Goal: Task Accomplishment & Management: Complete application form

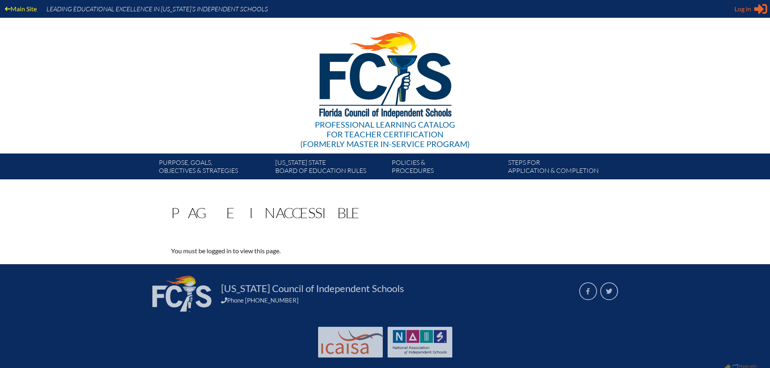
type input "ESmith@canterburyfortmyers.org"
click at [747, 10] on span "Log in" at bounding box center [743, 9] width 17 height 10
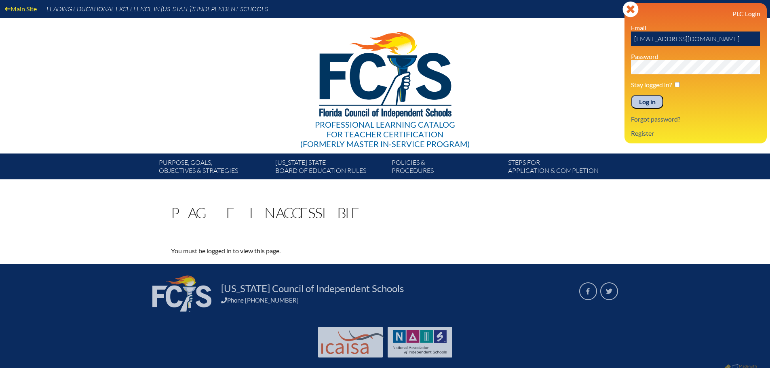
click at [651, 101] on input "Log in" at bounding box center [647, 102] width 32 height 14
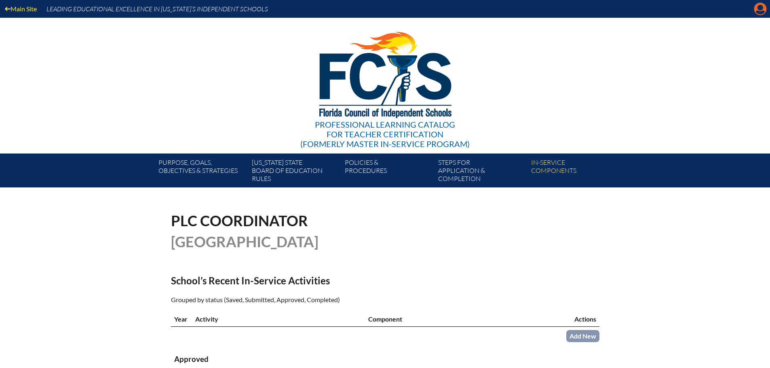
click at [757, 10] on icon at bounding box center [761, 9] width 13 height 13
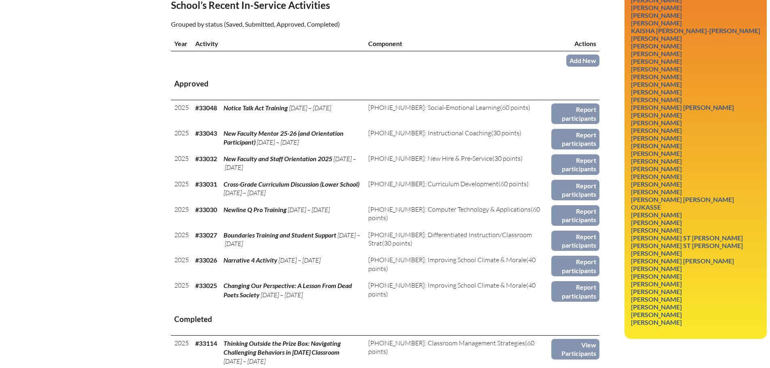
scroll to position [283, 0]
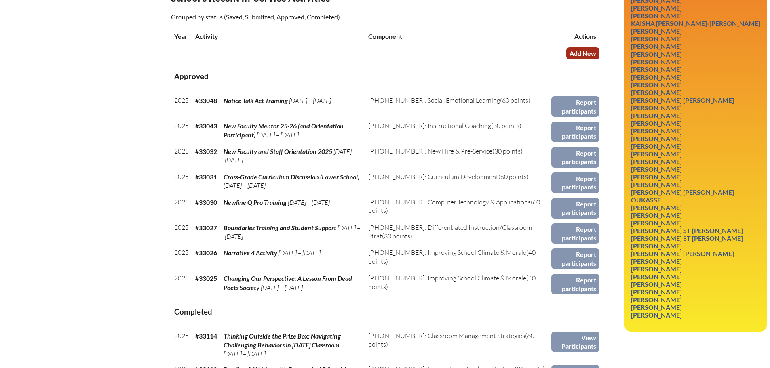
click at [572, 48] on link "Add New" at bounding box center [582, 53] width 33 height 12
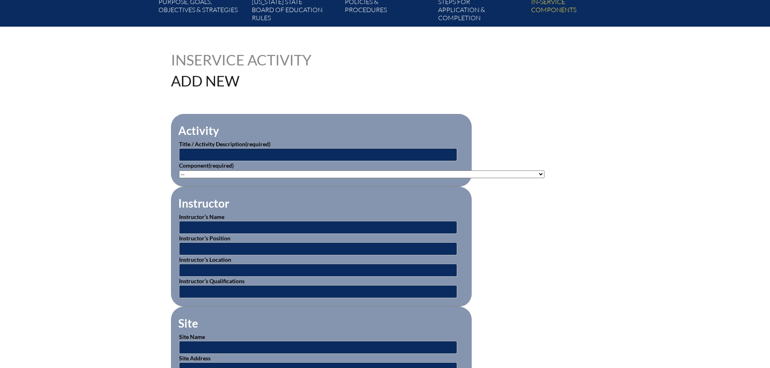
scroll to position [162, 0]
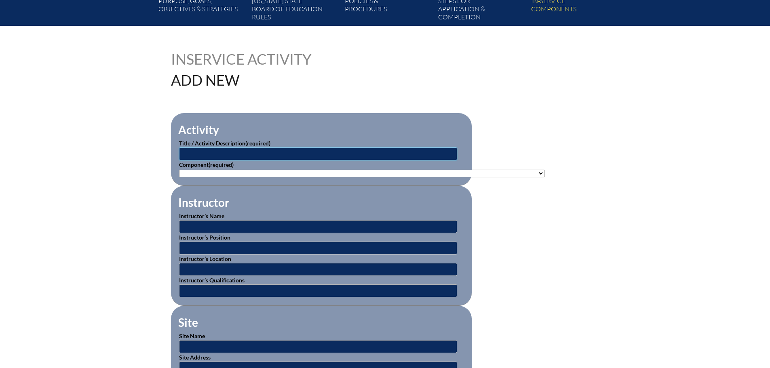
click at [299, 154] on input "text" at bounding box center [318, 154] width 278 height 13
type input "Mandated Reporter Training"
click at [292, 173] on select"]"] "-- 1-000-001: Appropriate Art Activities 1-000-002: Concept and Art Process for…" at bounding box center [362, 174] width 366 height 8
click at [179, 170] on select"]"] "-- 1-000-001: Appropriate Art Activities 1-000-002: Concept and Art Process for…" at bounding box center [362, 174] width 366 height 8
click at [420, 194] on fieldset "Instructor Instructor’s Name Instructor’s Position Instructor’s Location Instru…" at bounding box center [321, 246] width 301 height 120
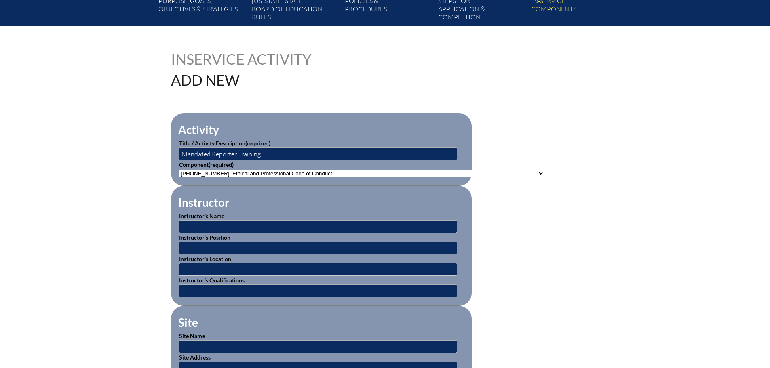
click at [417, 172] on select"]"] "-- 1-000-001: Appropriate Art Activities 1-000-002: Concept and Art Process for…" at bounding box center [362, 174] width 366 height 8
select select"]"] "20474"
click at [179, 170] on select"]"] "-- 1-000-001: Appropriate Art Activities 1-000-002: Concept and Art Process for…" at bounding box center [362, 174] width 366 height 8
click at [283, 194] on fieldset "Instructor Instructor’s Name Instructor’s Position Instructor’s Location Instru…" at bounding box center [321, 246] width 301 height 120
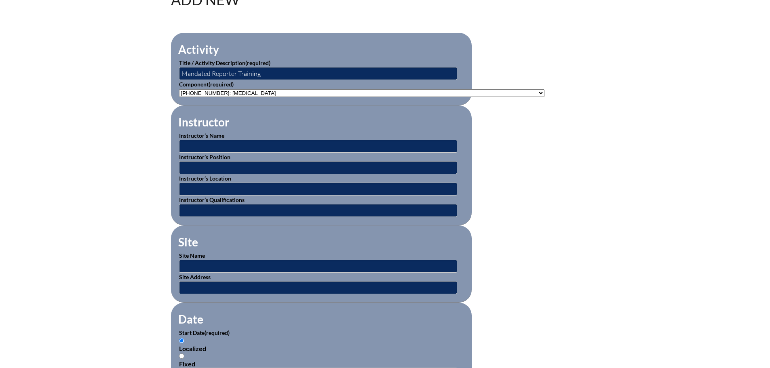
scroll to position [243, 0]
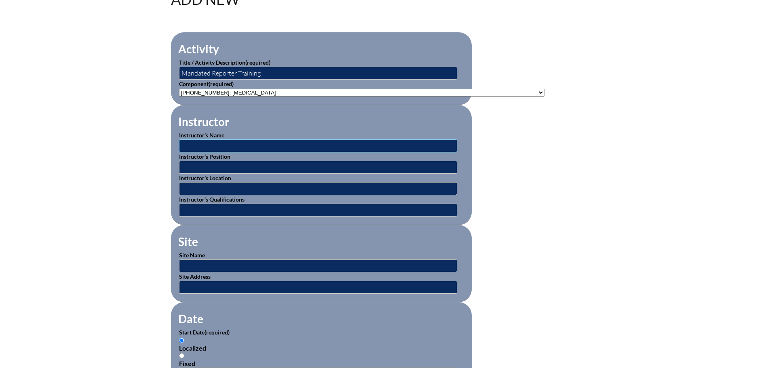
click at [242, 145] on input "text" at bounding box center [318, 146] width 278 height 13
click at [312, 142] on input "text" at bounding box center [318, 146] width 278 height 13
type input "[PERSON_NAME]"
click at [241, 167] on input "text" at bounding box center [318, 167] width 278 height 13
type input "Director of Counseling"
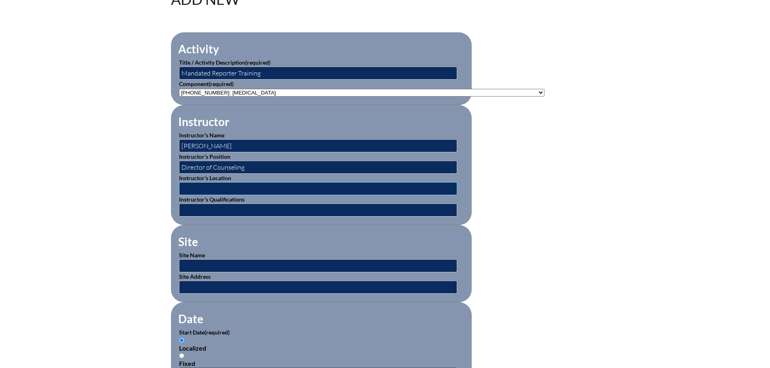
click at [304, 182] on input "text" at bounding box center [318, 188] width 278 height 13
type input "[GEOGRAPHIC_DATA]"
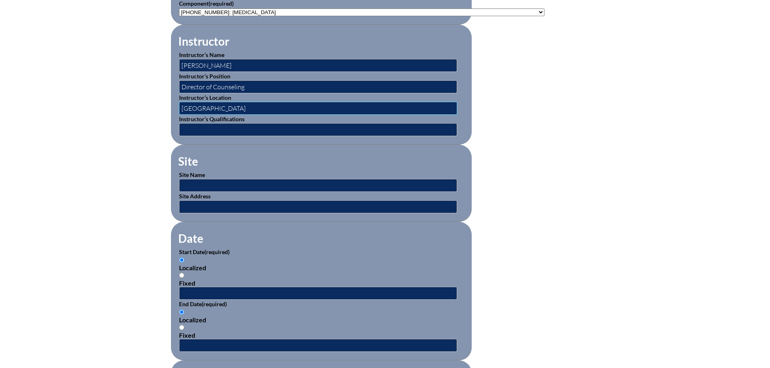
scroll to position [323, 0]
click at [268, 181] on input "text" at bounding box center [318, 185] width 278 height 13
type input "[GEOGRAPHIC_DATA]"
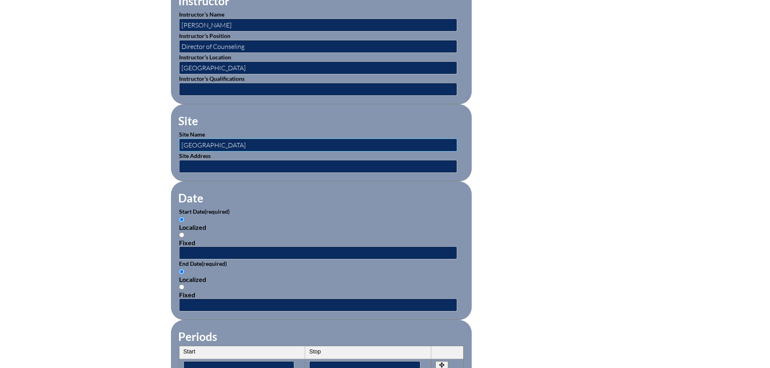
scroll to position [364, 0]
click at [252, 248] on input "text" at bounding box center [318, 252] width 278 height 13
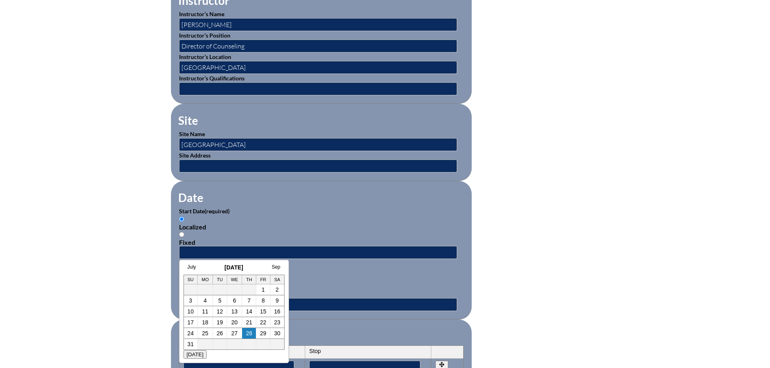
click at [207, 270] on h3 "August 2025" at bounding box center [234, 267] width 101 height 6
click at [207, 335] on link "25" at bounding box center [205, 333] width 6 height 6
type input "2025-08-25 8:30 AM"
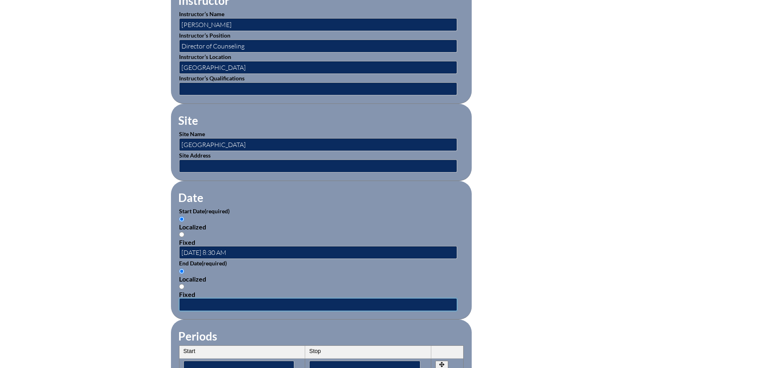
click at [205, 302] on input "text" at bounding box center [318, 304] width 278 height 13
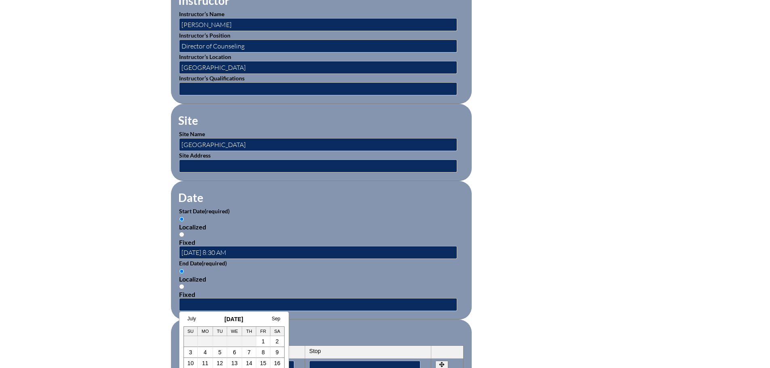
click at [207, 317] on h3 "August 2025" at bounding box center [234, 319] width 101 height 6
click at [539, 271] on form "Activity Title / Activity Description (required) Mandated Reporter Training Com…" at bounding box center [385, 259] width 429 height 697
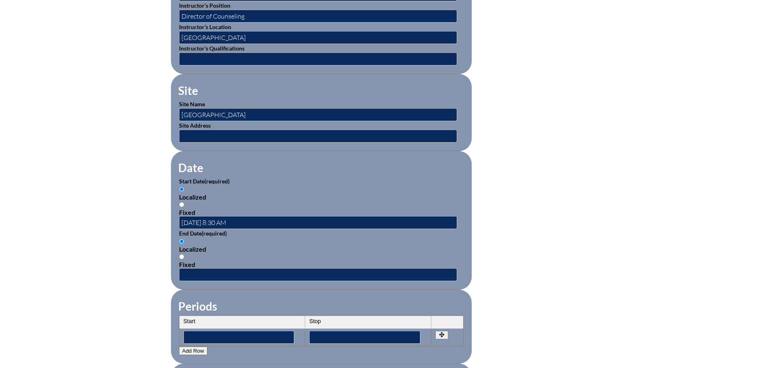
scroll to position [445, 0]
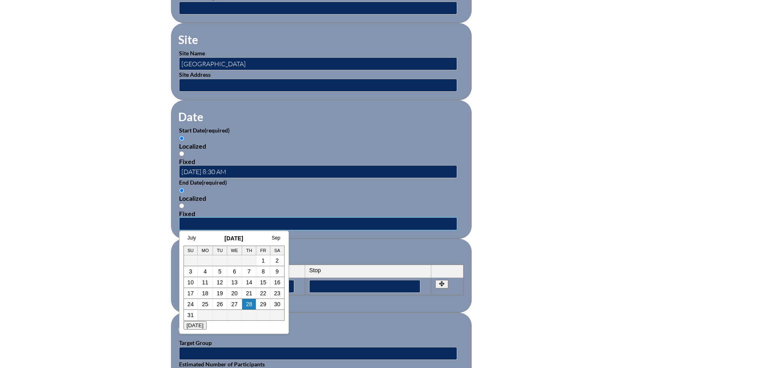
click at [260, 220] on input "text" at bounding box center [318, 224] width 278 height 13
click at [205, 305] on link "25" at bounding box center [205, 304] width 6 height 6
type input "2025-08-25 8:30 AM"
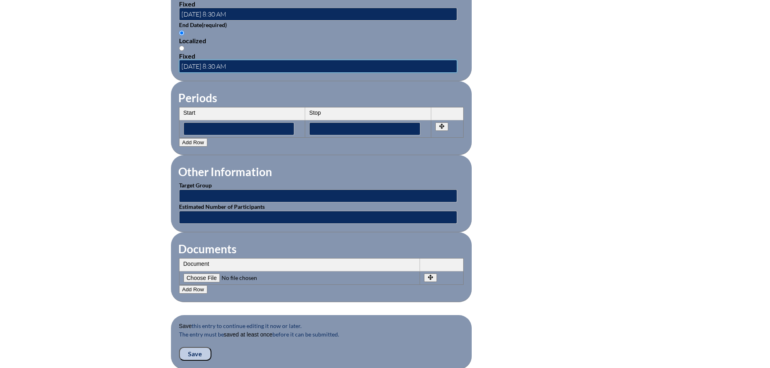
scroll to position [607, 0]
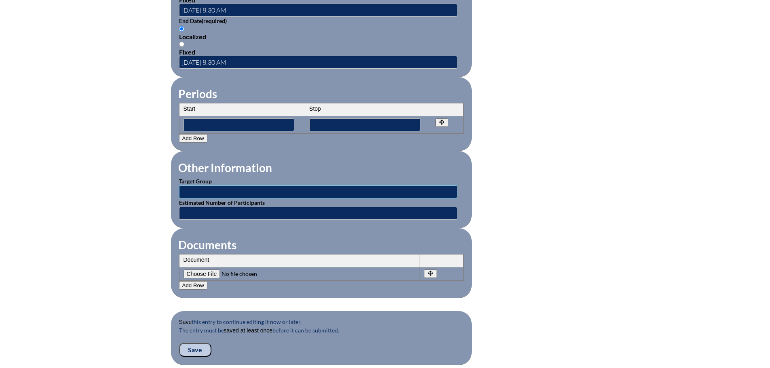
click at [205, 188] on input "text" at bounding box center [318, 192] width 278 height 13
type input "Classroom Teachers and Staff"
click at [211, 270] on input"] "file" at bounding box center [239, 274] width 110 height 9
type input"] "C:\fakepath\Quick Reference to Reporting Abuse or Neglect.pdf"
click at [197, 348] on input "Save" at bounding box center [195, 350] width 32 height 14
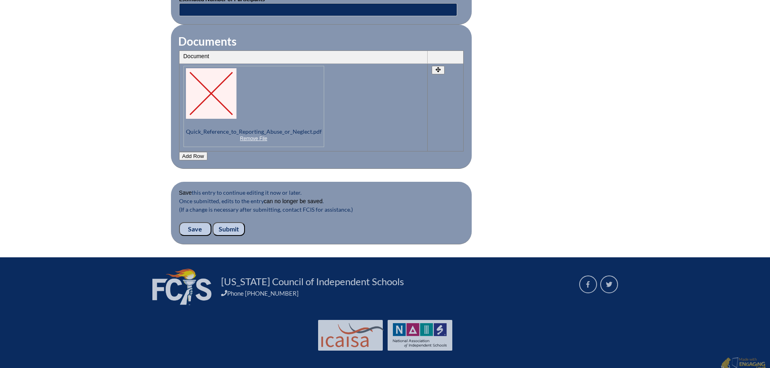
scroll to position [811, 0]
click at [237, 222] on input "Submit" at bounding box center [229, 229] width 32 height 14
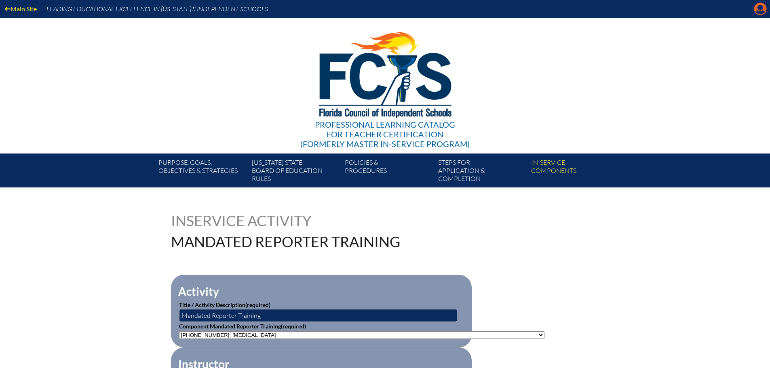
click at [764, 9] on icon at bounding box center [761, 9] width 13 height 13
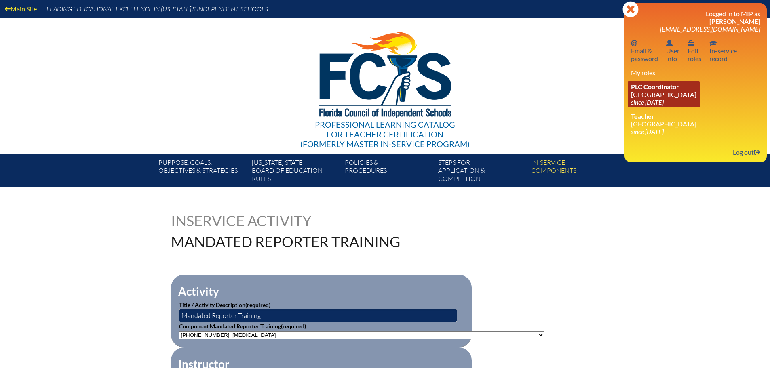
click at [666, 83] on span "PLC Coordinator" at bounding box center [655, 87] width 48 height 8
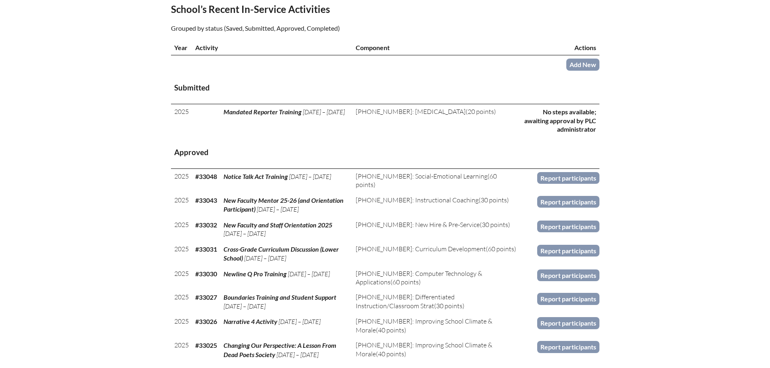
scroll to position [243, 0]
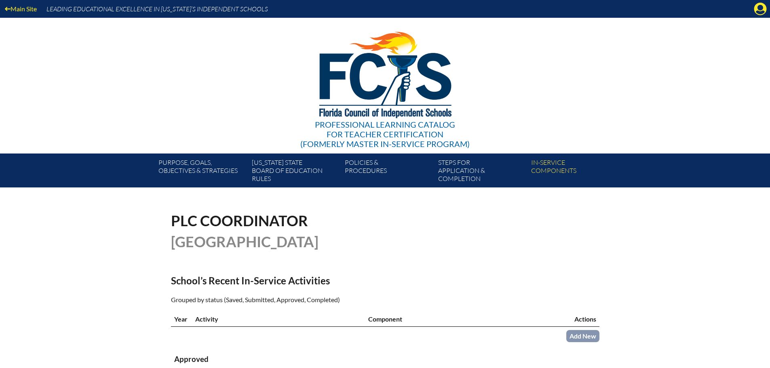
scroll to position [243, 0]
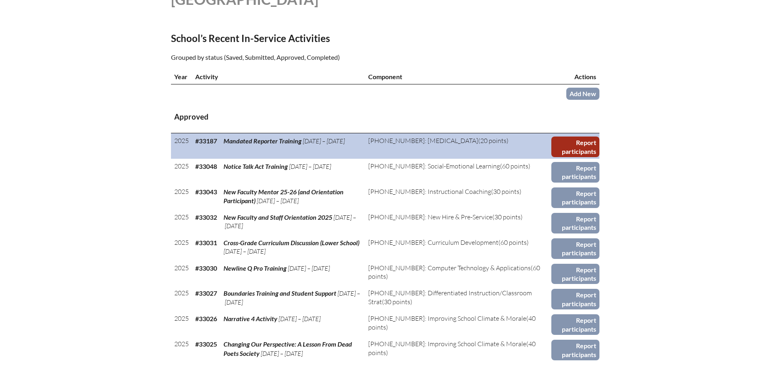
click at [570, 141] on link "Report participants" at bounding box center [576, 147] width 48 height 21
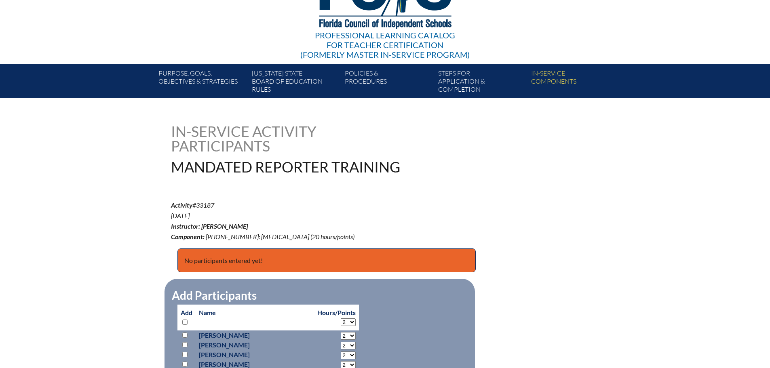
scroll to position [162, 0]
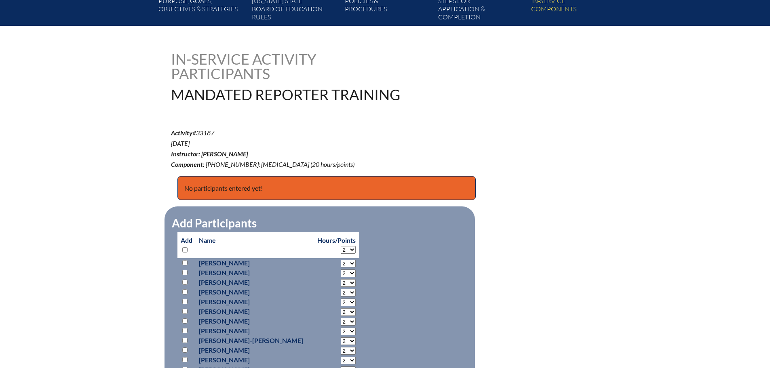
click at [184, 247] on input "checkbox" at bounding box center [184, 249] width 5 height 5
checkbox input "true"
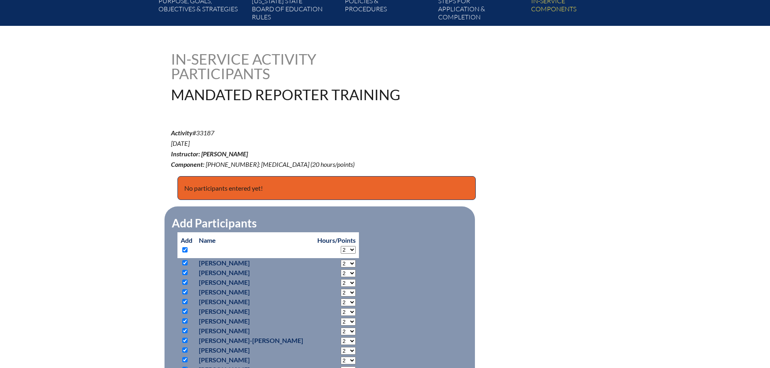
checkbox input "true"
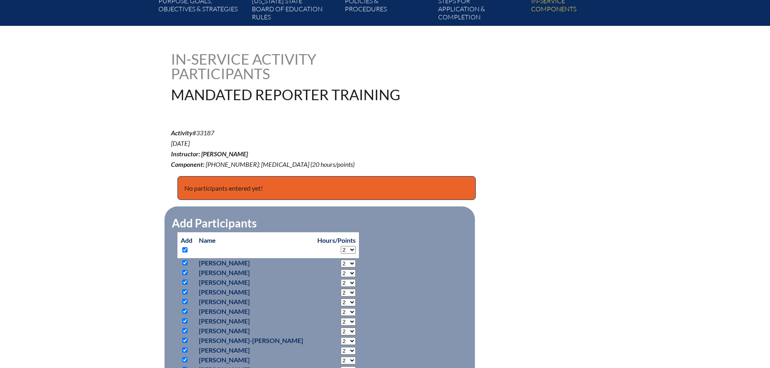
checkbox input "true"
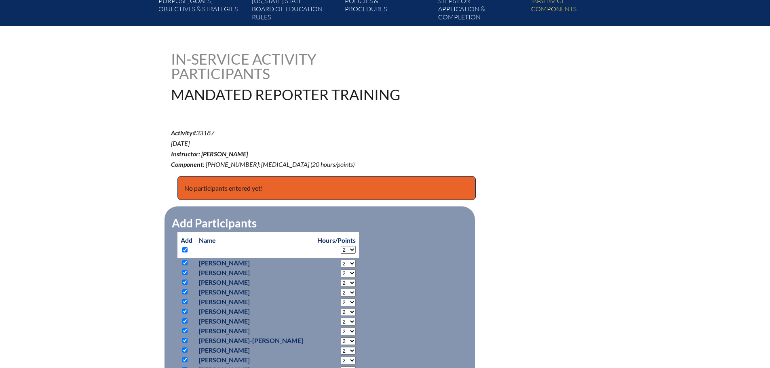
checkbox input "true"
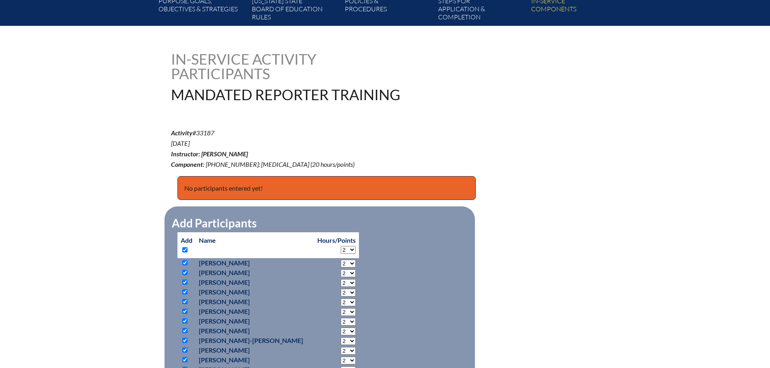
checkbox input "true"
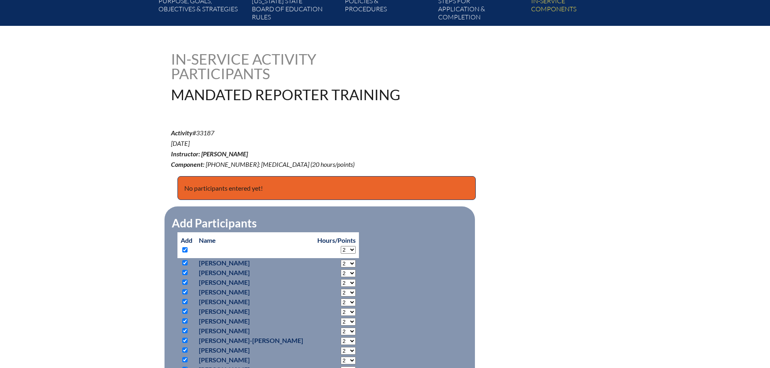
checkbox input "true"
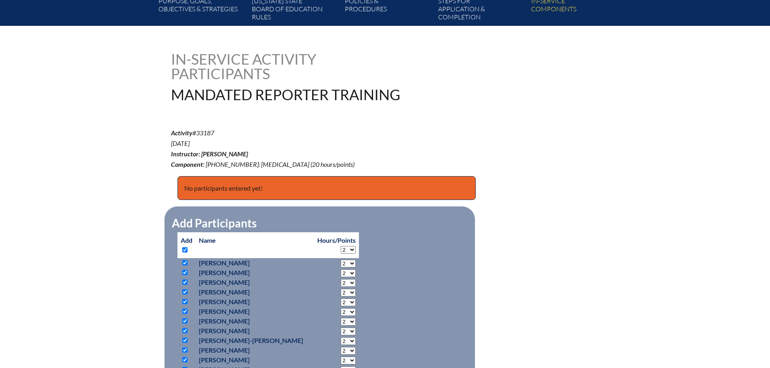
checkbox input "true"
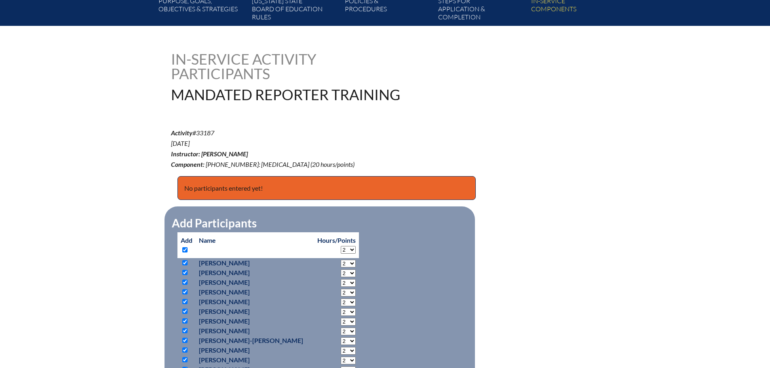
checkbox input "true"
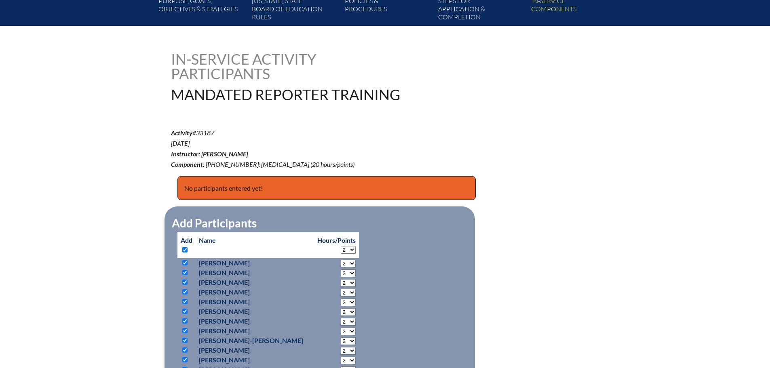
checkbox input "true"
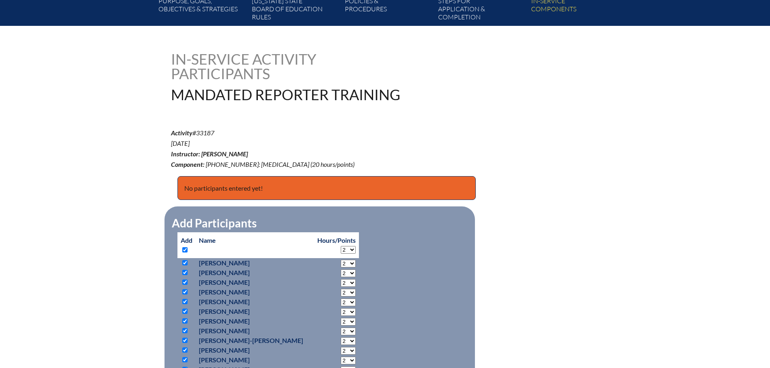
checkbox input "true"
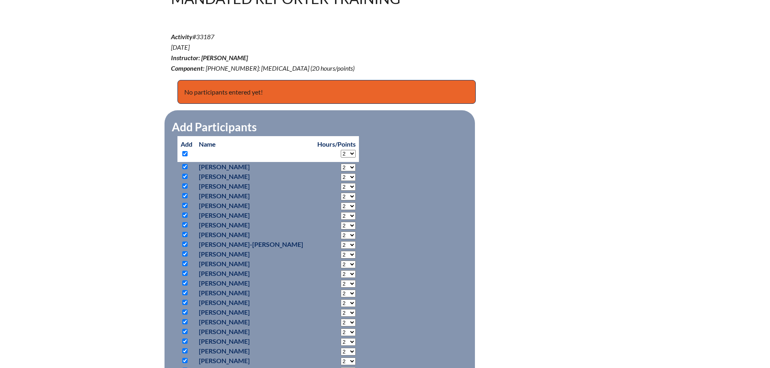
scroll to position [176, 0]
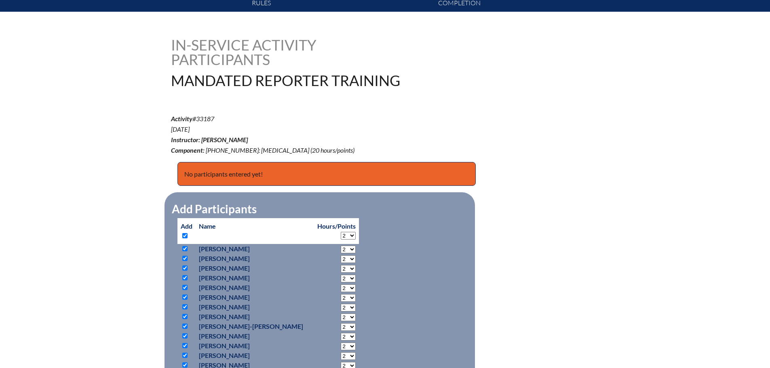
click at [346, 234] on select "2 3 4 5 6 7 8 9 10 11 12 13 14 15 16 17 18 19 20" at bounding box center [348, 236] width 15 height 8
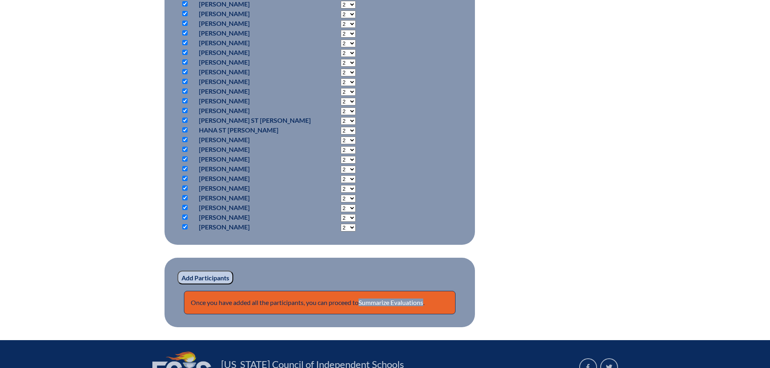
scroll to position [702, 0]
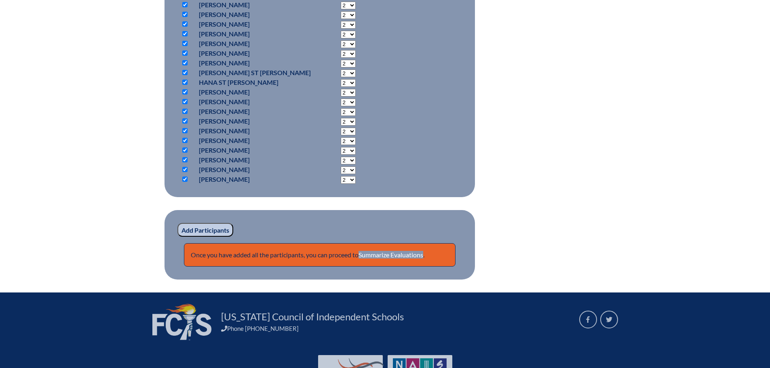
click at [204, 228] on input "Add Participants" at bounding box center [206, 230] width 56 height 14
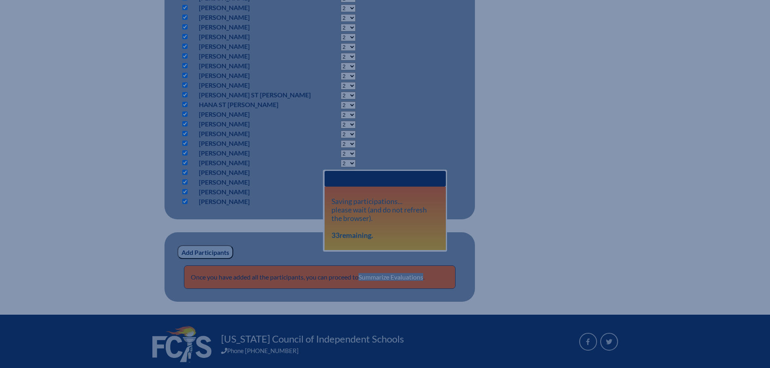
scroll to position [661, 0]
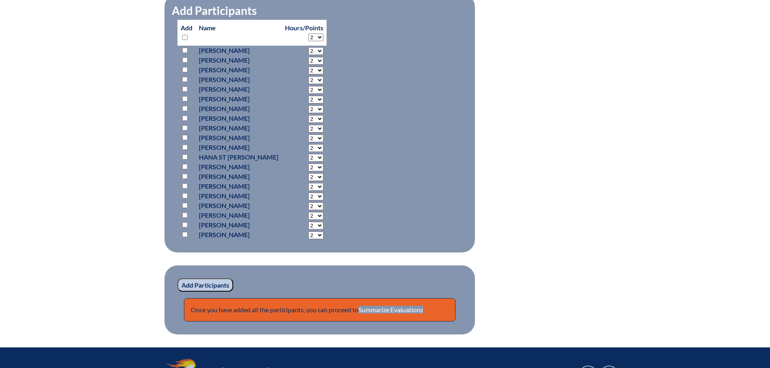
scroll to position [881, 0]
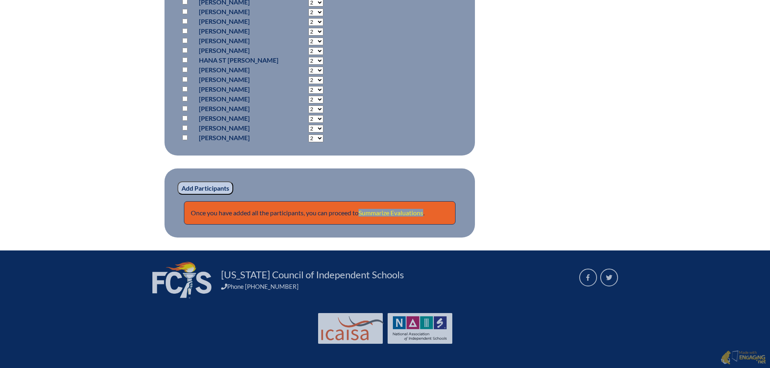
click at [399, 209] on link "Summarize Evaluations" at bounding box center [391, 213] width 65 height 8
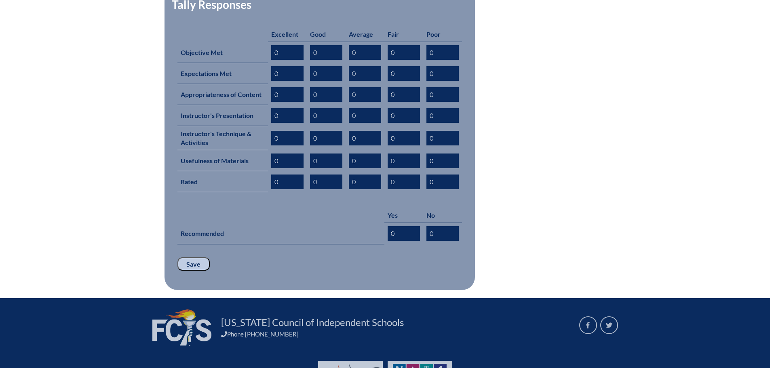
scroll to position [389, 0]
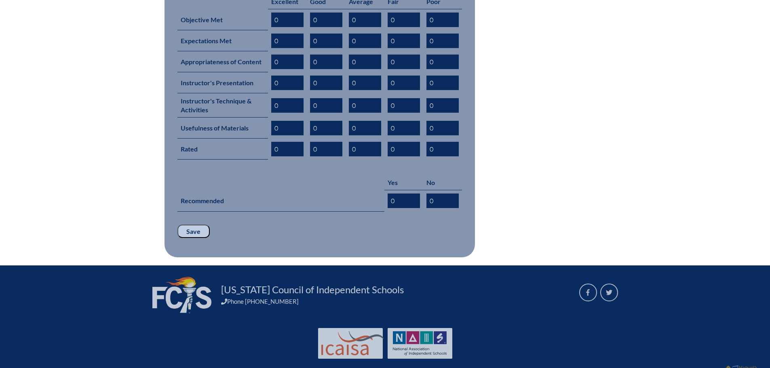
click at [195, 225] on input "Save" at bounding box center [194, 232] width 32 height 14
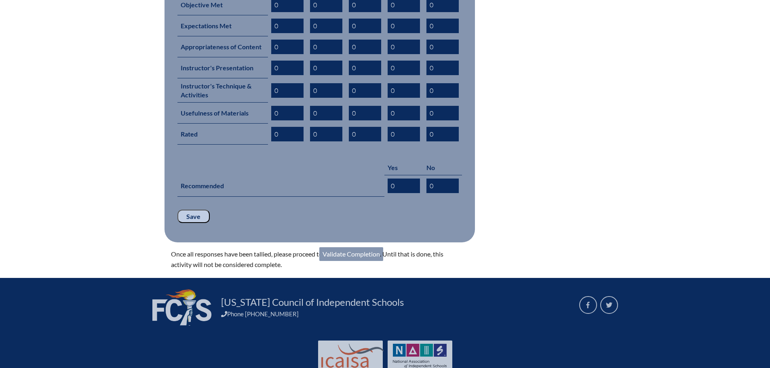
scroll to position [417, 0]
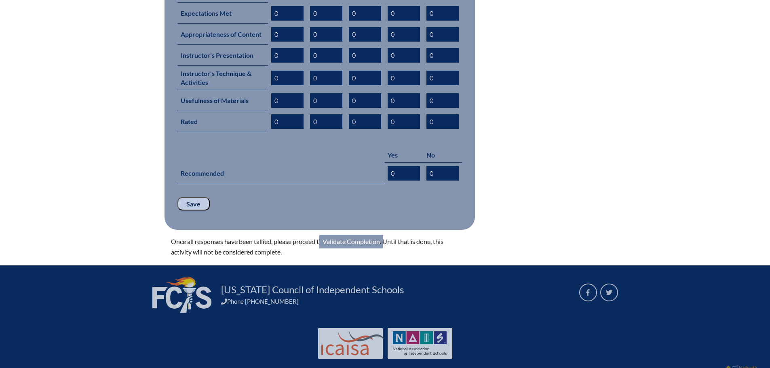
click at [367, 235] on link "Validate Completion" at bounding box center [351, 242] width 64 height 14
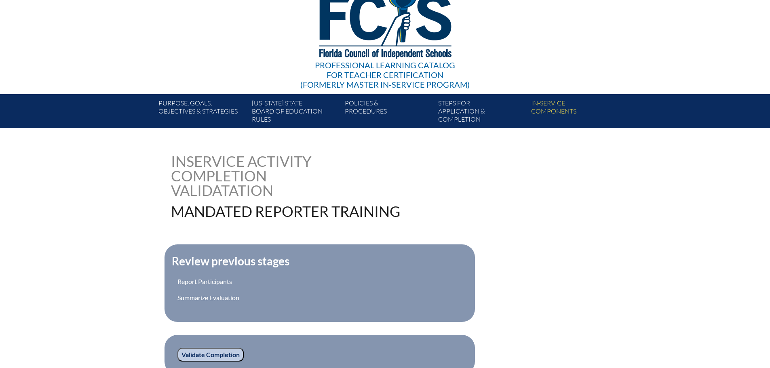
scroll to position [162, 0]
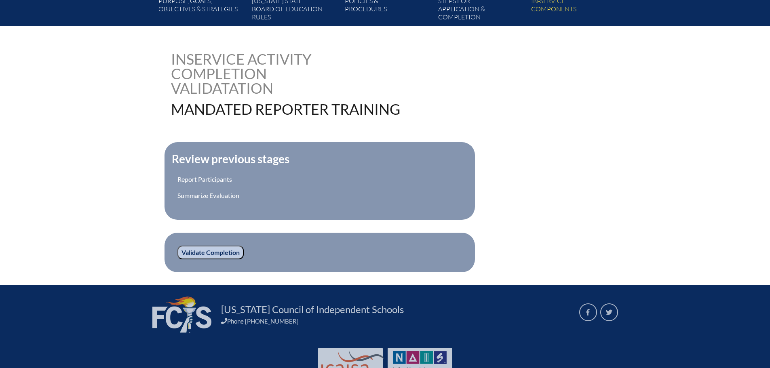
click at [224, 251] on input "Validate Completion" at bounding box center [211, 253] width 66 height 14
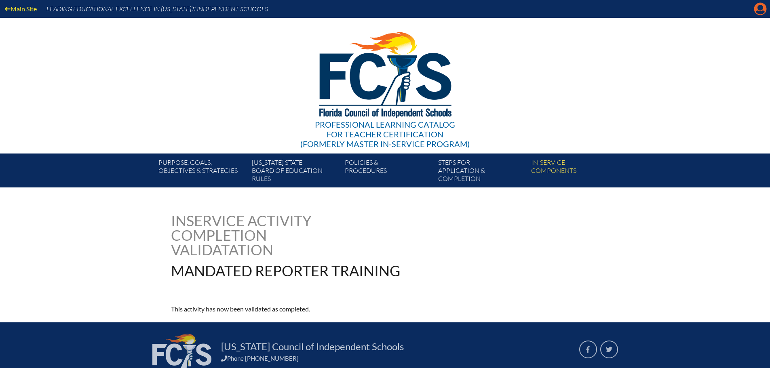
click at [757, 9] on icon at bounding box center [761, 9] width 13 height 13
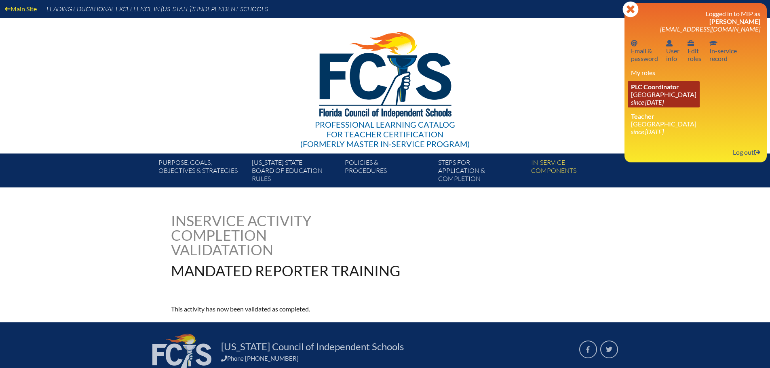
click at [667, 97] on link "PLC Coordinator [GEOGRAPHIC_DATA] since [DATE]" at bounding box center [664, 94] width 72 height 26
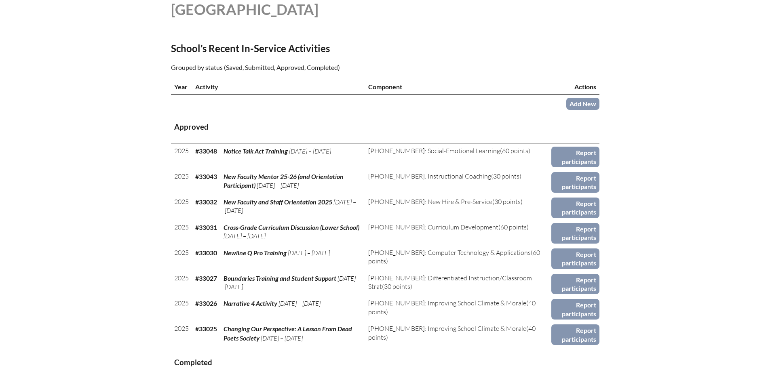
scroll to position [283, 0]
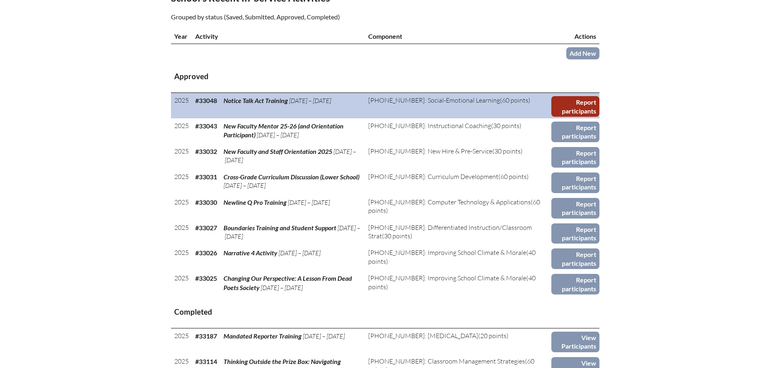
click at [582, 106] on link "Report participants" at bounding box center [576, 106] width 48 height 21
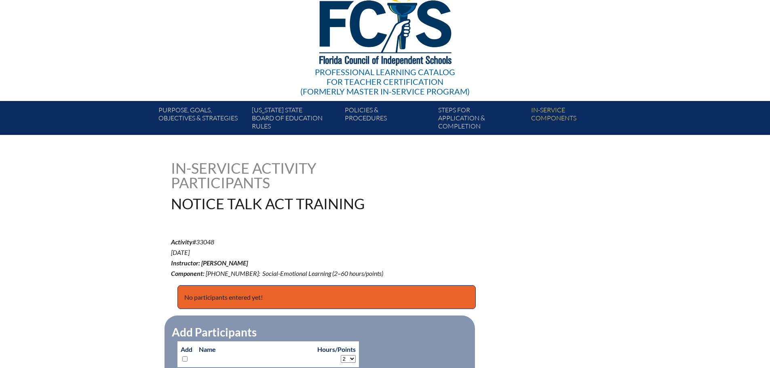
scroll to position [243, 0]
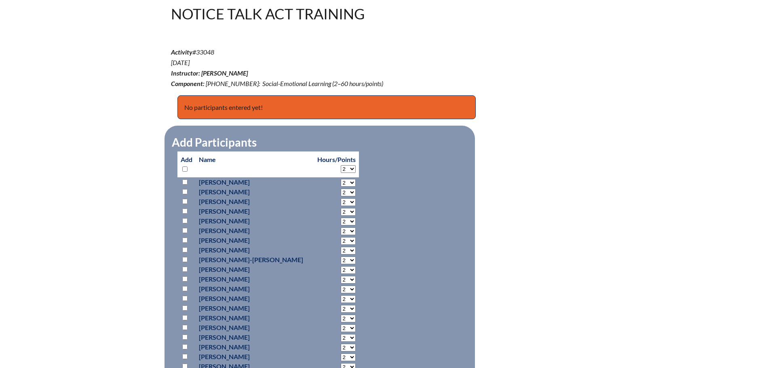
click at [185, 167] on input "checkbox" at bounding box center [184, 169] width 5 height 5
checkbox input "true"
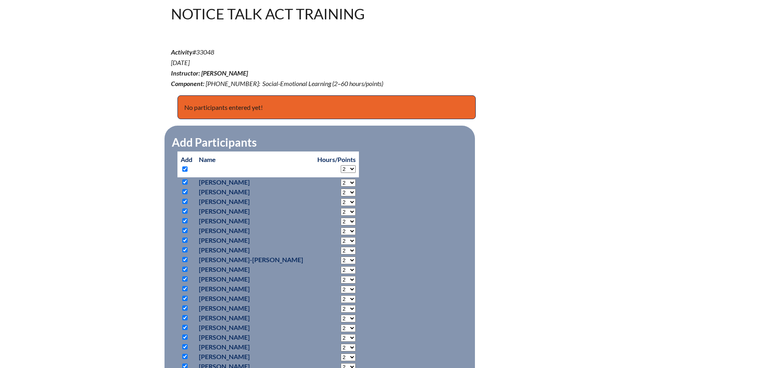
checkbox input "true"
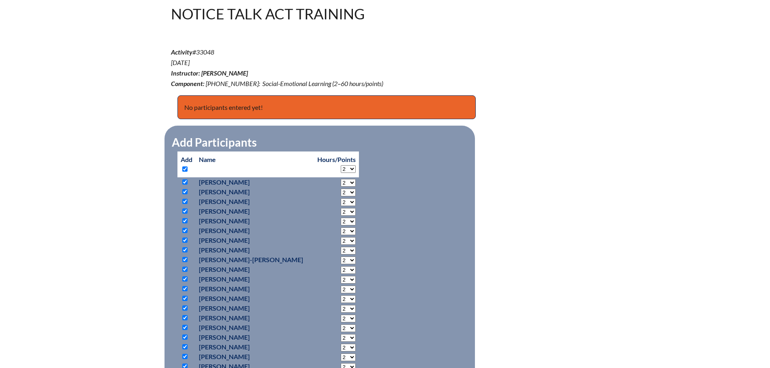
checkbox input "true"
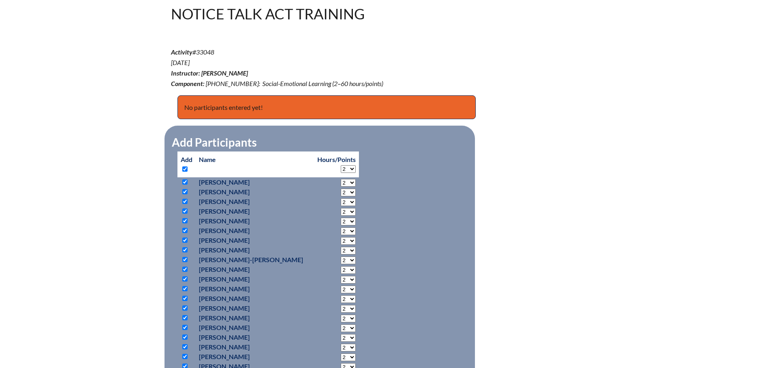
checkbox input "true"
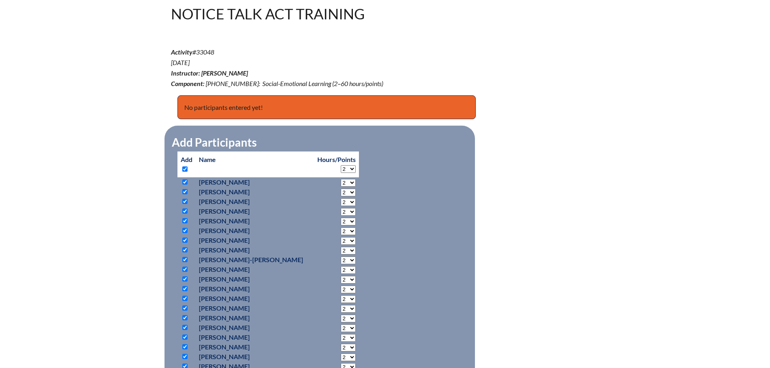
checkbox input "true"
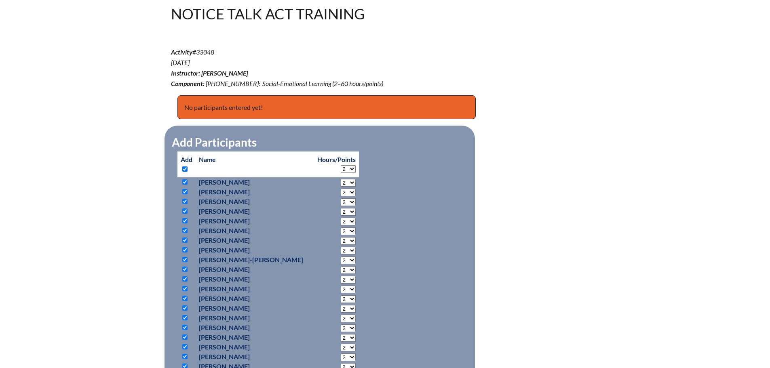
checkbox input "true"
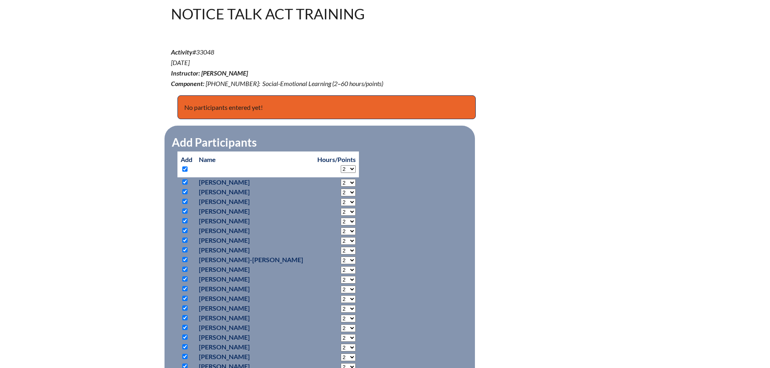
checkbox input "true"
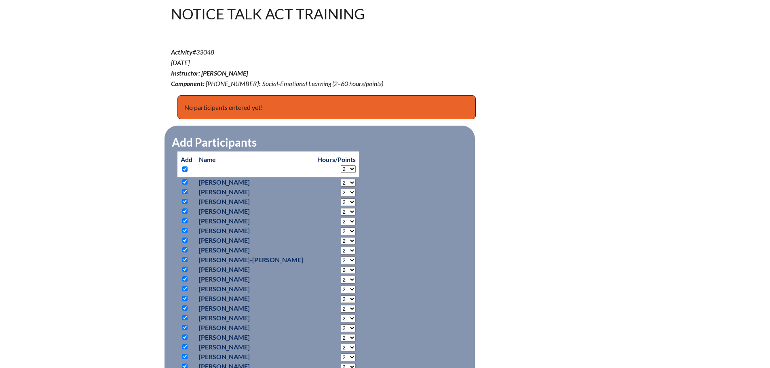
checkbox input "true"
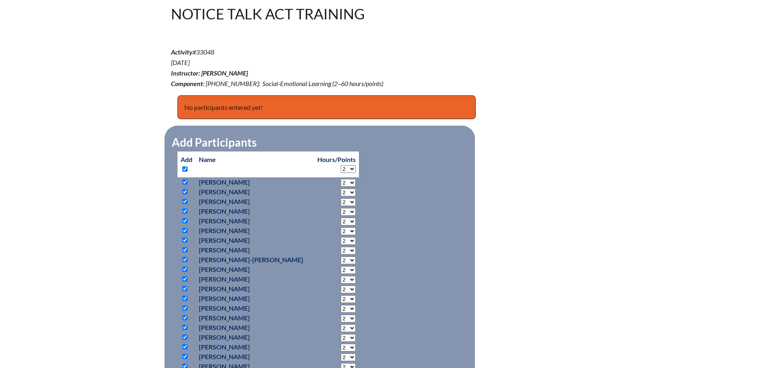
checkbox input "true"
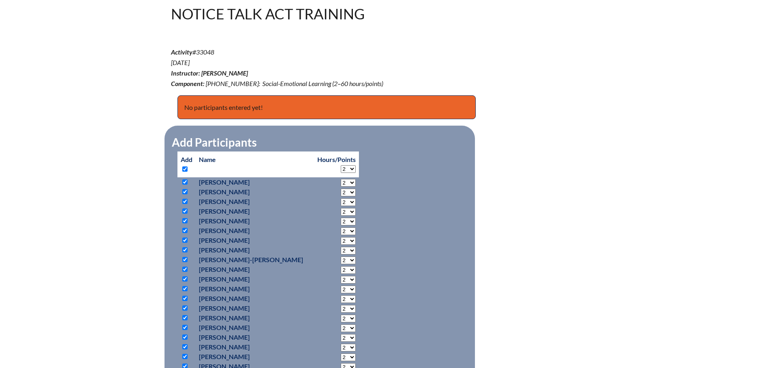
checkbox input "true"
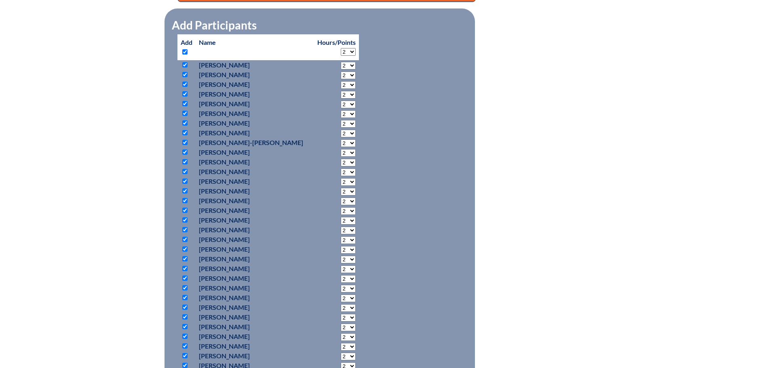
scroll to position [364, 0]
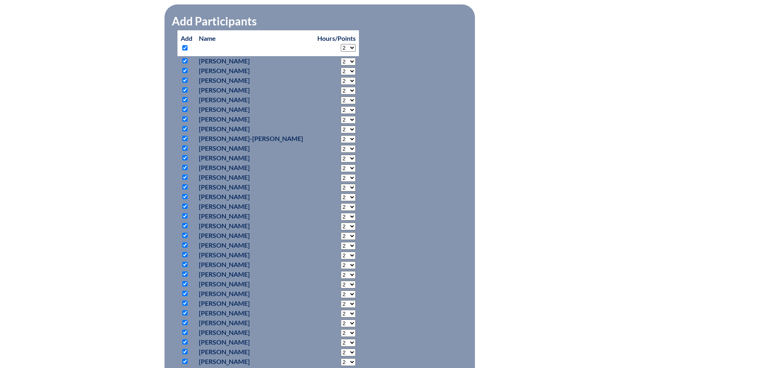
click at [182, 175] on input "checkbox" at bounding box center [184, 177] width 5 height 5
checkbox input "false"
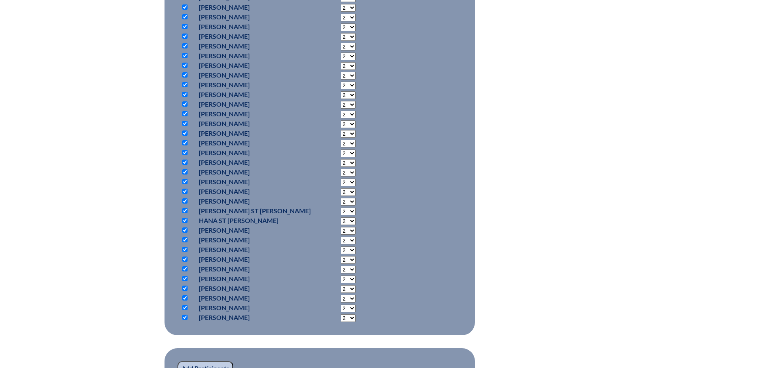
scroll to position [566, 0]
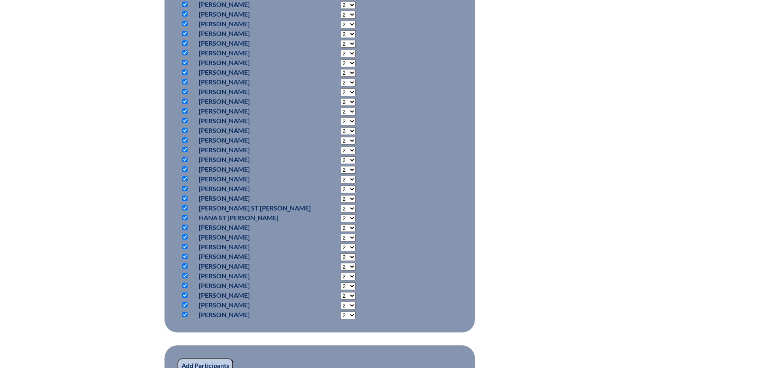
click at [185, 176] on input "checkbox" at bounding box center [184, 178] width 5 height 5
checkbox input "false"
click at [183, 188] on input "checkbox" at bounding box center [184, 188] width 5 height 5
checkbox input "false"
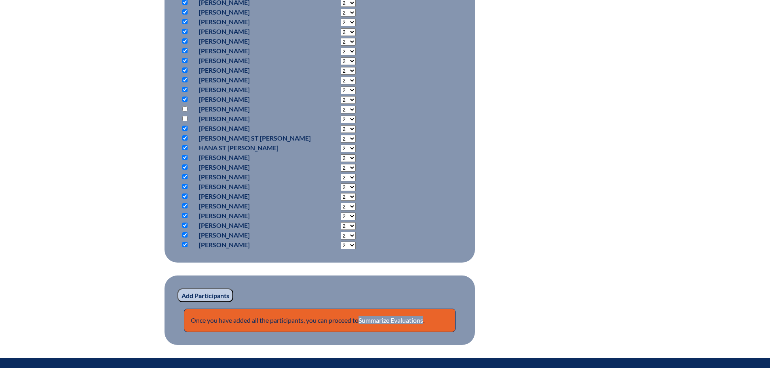
scroll to position [647, 0]
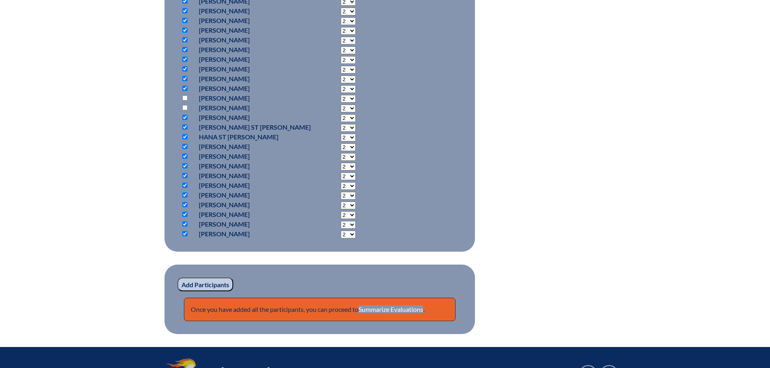
click at [215, 286] on input "Add Participants" at bounding box center [206, 285] width 56 height 14
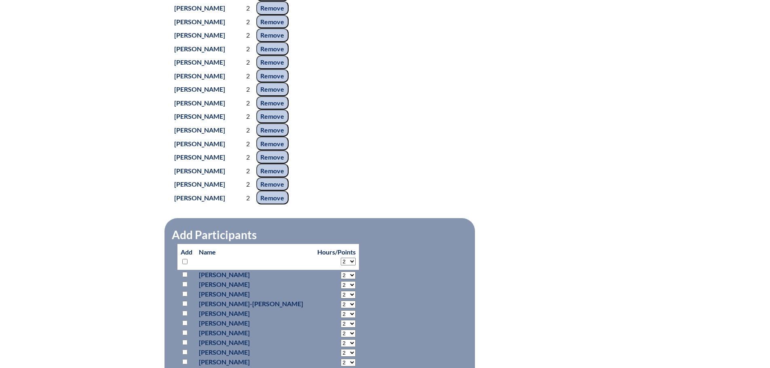
scroll to position [579, 0]
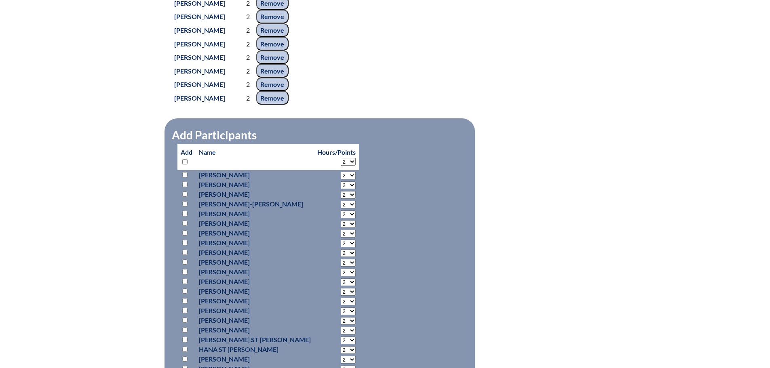
click at [186, 165] on input "checkbox" at bounding box center [184, 161] width 5 height 5
checkbox input "true"
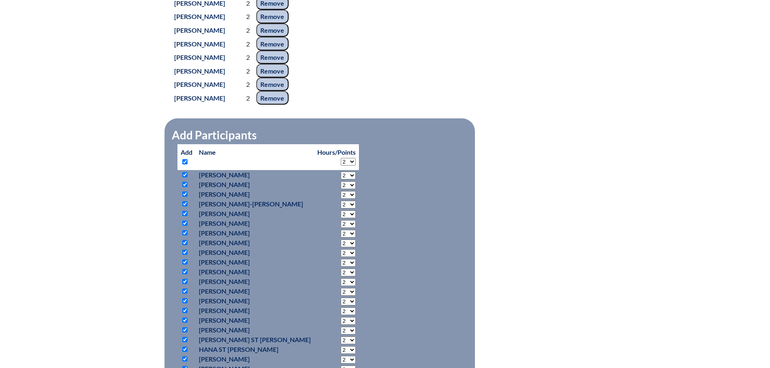
checkbox input "true"
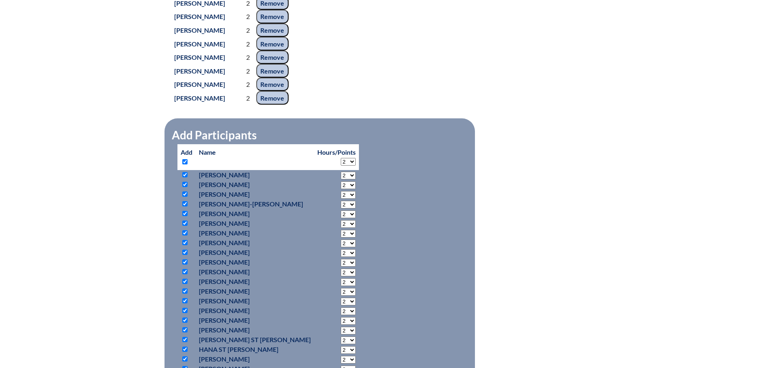
checkbox input "true"
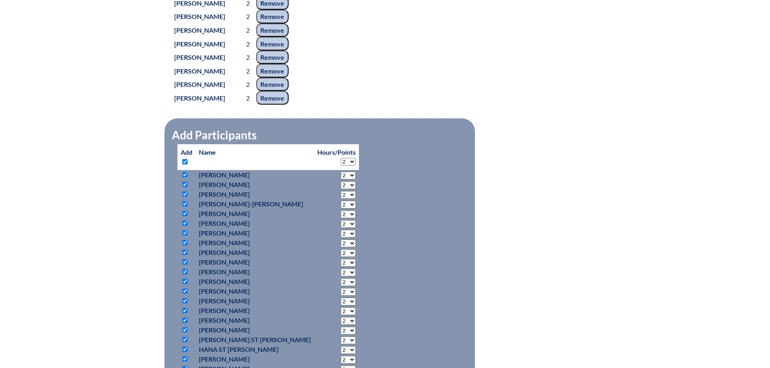
checkbox input "true"
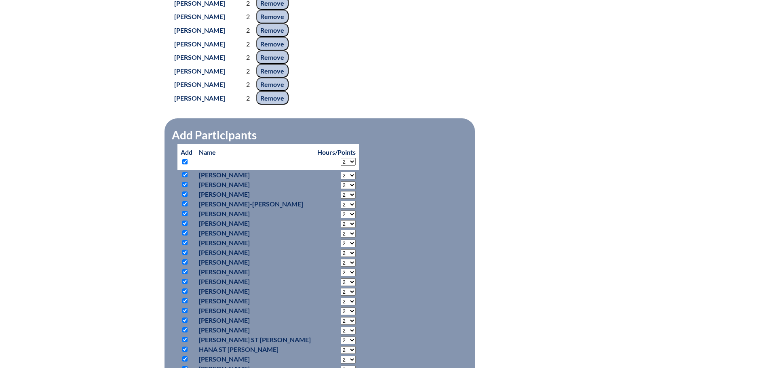
checkbox input "true"
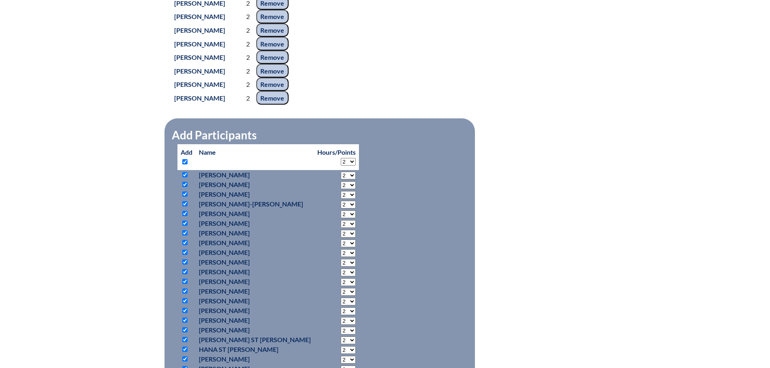
checkbox input "true"
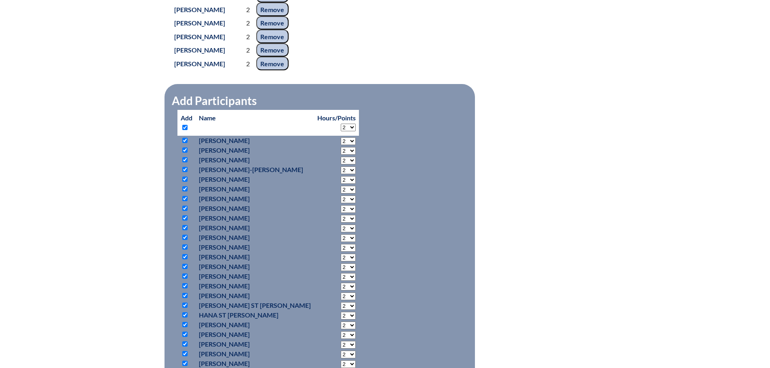
scroll to position [700, 0]
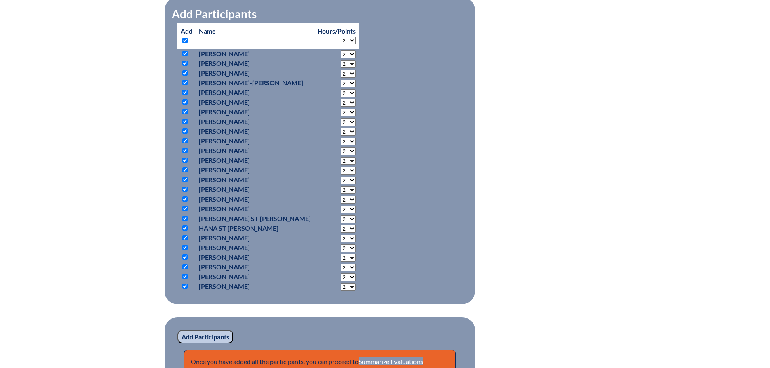
click at [185, 192] on input "checkbox" at bounding box center [184, 189] width 5 height 5
checkbox input "false"
click at [184, 204] on p at bounding box center [187, 199] width 12 height 10
click at [182, 202] on input "checkbox" at bounding box center [184, 199] width 5 height 5
checkbox input "false"
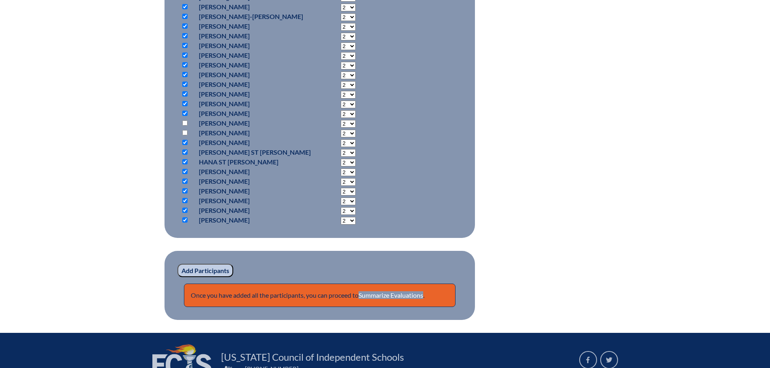
scroll to position [781, 0]
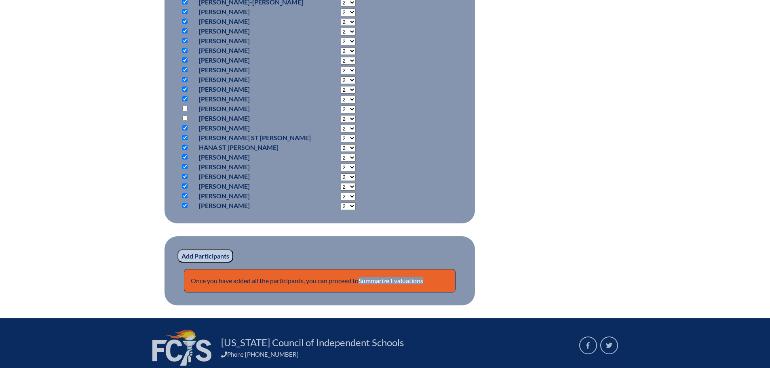
click at [218, 263] on input "Add Participants" at bounding box center [206, 256] width 56 height 14
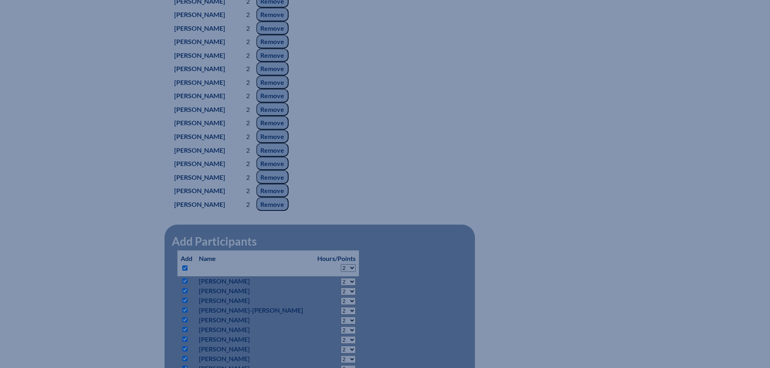
scroll to position [579, 0]
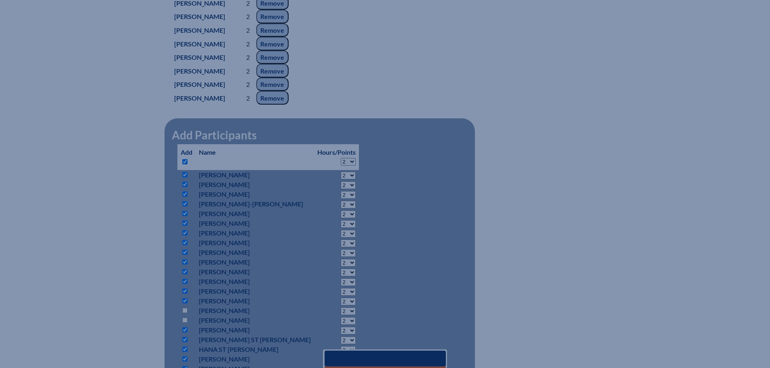
click at [564, 213] on div "notice-talk-act-training--689b2e7f018344.07667555 22 In-service Activity Partic…" at bounding box center [385, 70] width 429 height 873
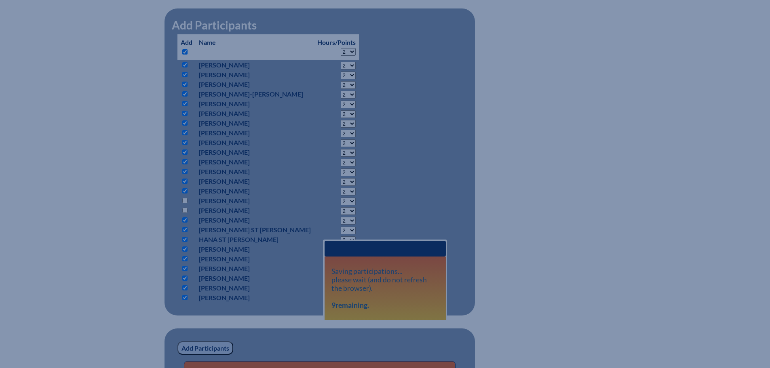
scroll to position [660, 0]
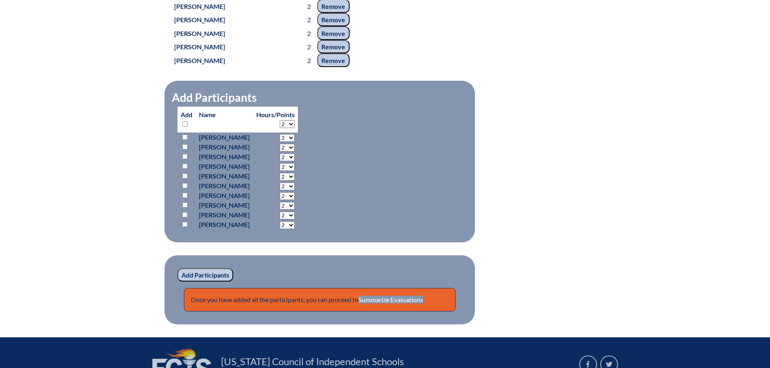
scroll to position [860, 0]
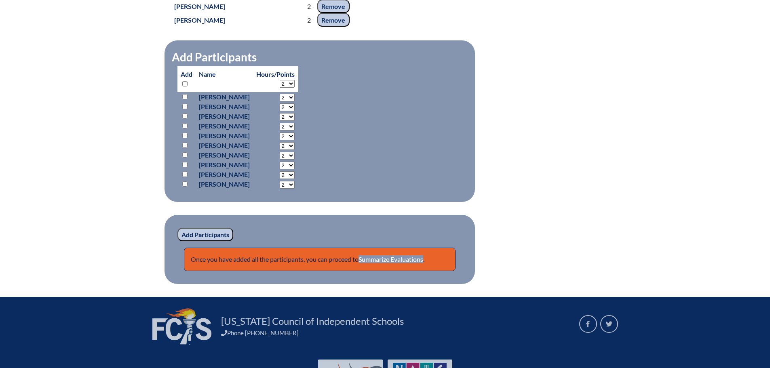
click at [186, 87] on input "checkbox" at bounding box center [184, 83] width 5 height 5
checkbox input "true"
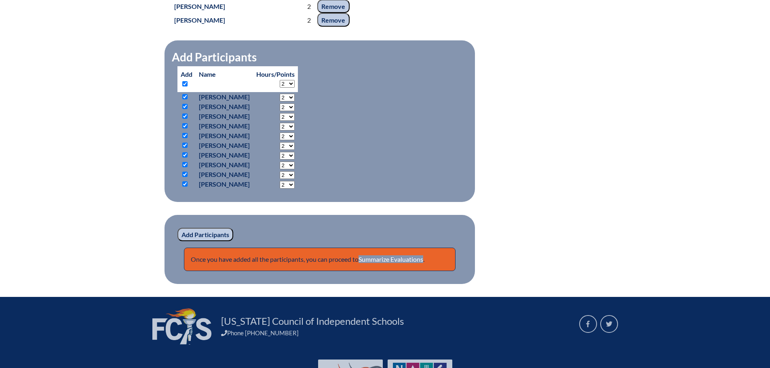
checkbox input "true"
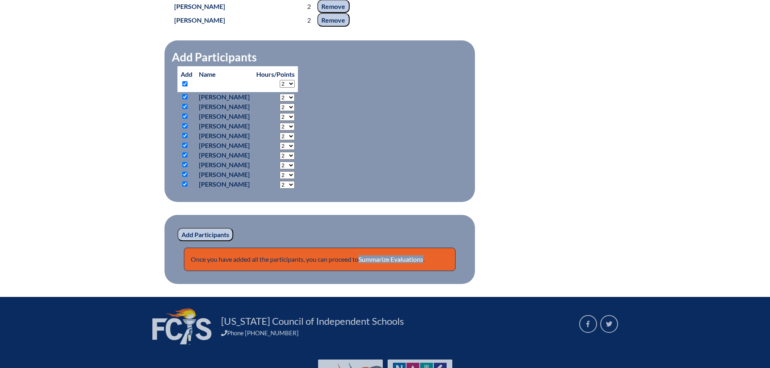
checkbox input "true"
click at [184, 158] on input "checkbox" at bounding box center [184, 154] width 5 height 5
checkbox input "false"
click at [184, 148] on input "checkbox" at bounding box center [184, 145] width 5 height 5
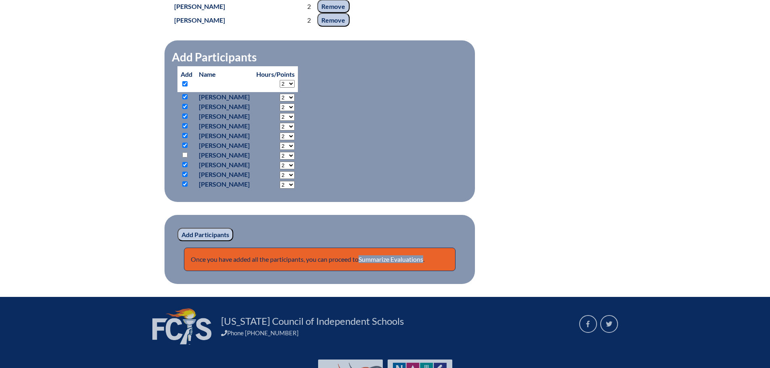
checkbox input "false"
click at [210, 242] on input "Add Participants" at bounding box center [206, 235] width 56 height 14
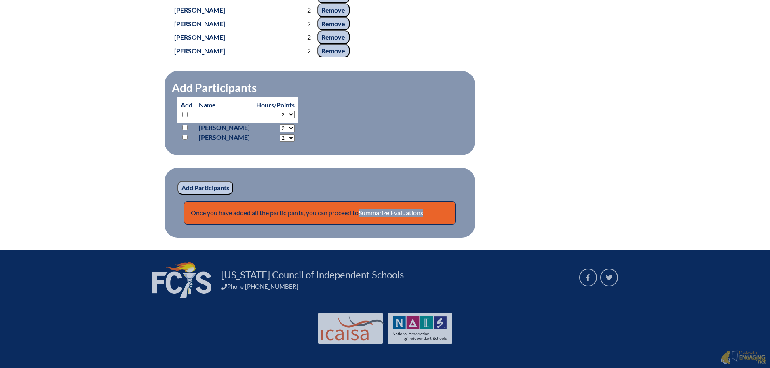
scroll to position [951, 0]
click at [404, 212] on link "Summarize Evaluations" at bounding box center [391, 213] width 65 height 8
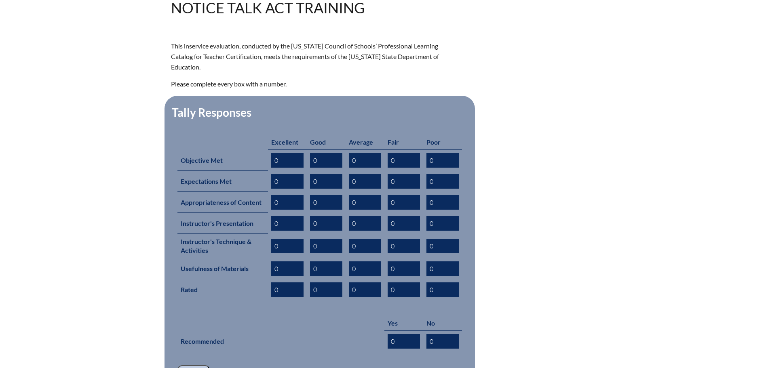
scroll to position [349, 0]
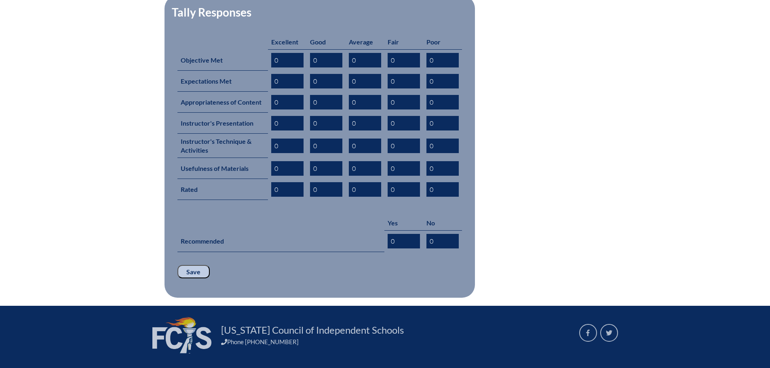
click at [194, 265] on input "Save" at bounding box center [194, 272] width 32 height 14
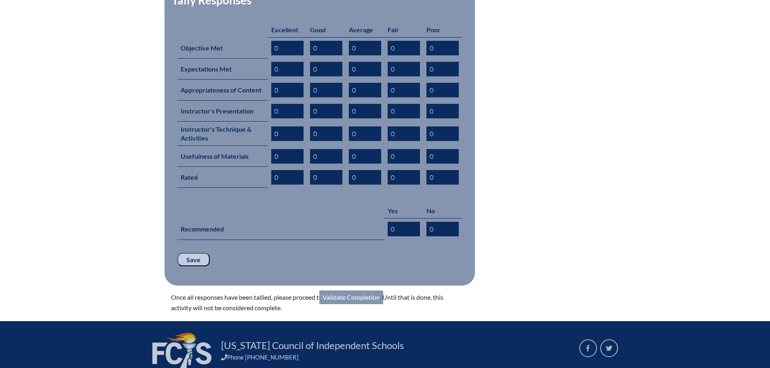
scroll to position [404, 0]
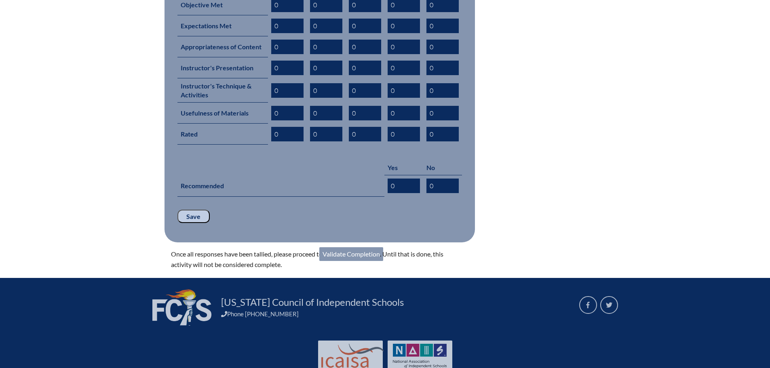
click at [351, 247] on link "Validate Completion" at bounding box center [351, 254] width 64 height 14
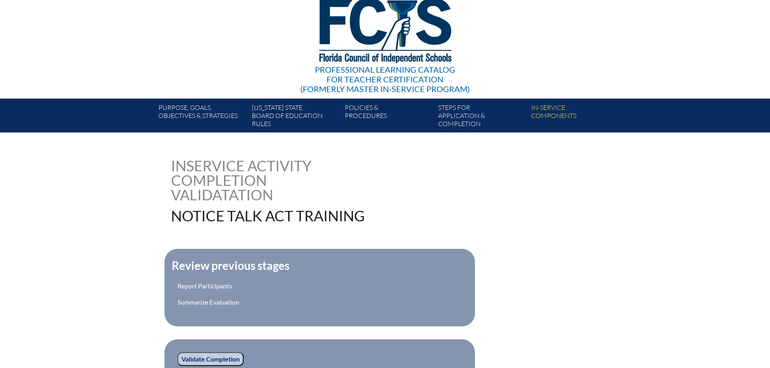
scroll to position [195, 0]
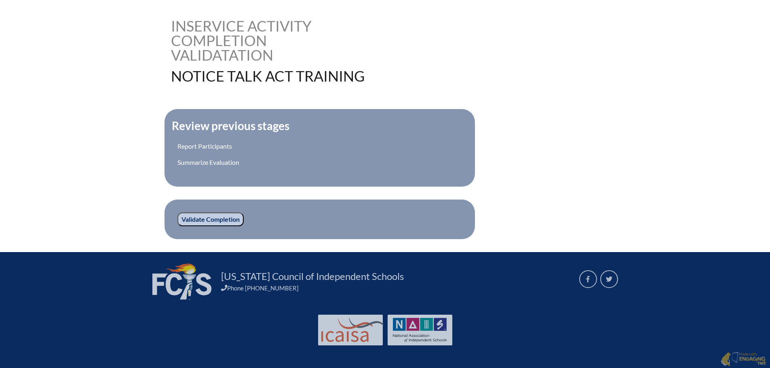
click at [220, 217] on input "Validate Completion" at bounding box center [211, 220] width 66 height 14
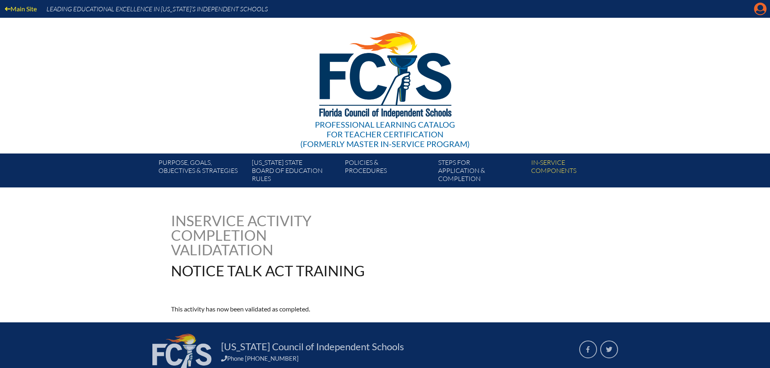
click at [756, 11] on icon at bounding box center [761, 9] width 13 height 13
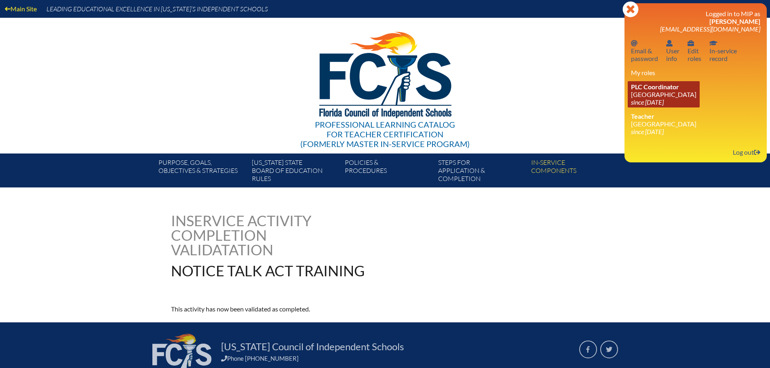
click at [669, 93] on link "PLC Coordinator Canterbury School since 2021 Aug 2" at bounding box center [664, 94] width 72 height 26
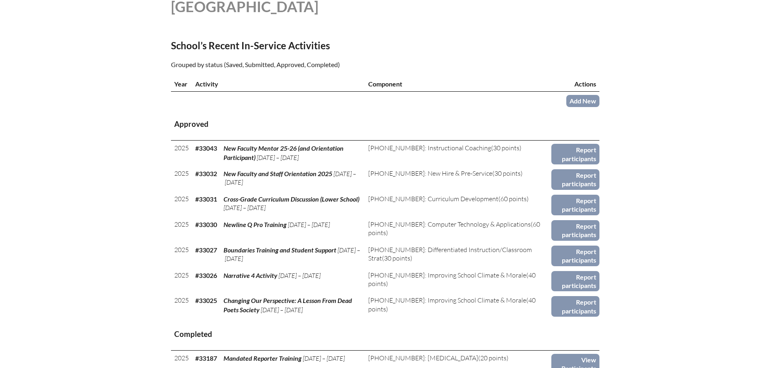
scroll to position [243, 0]
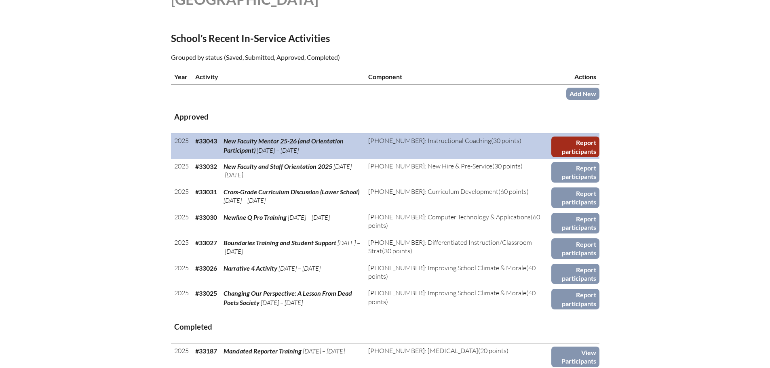
click at [579, 144] on link "Report participants" at bounding box center [576, 147] width 48 height 21
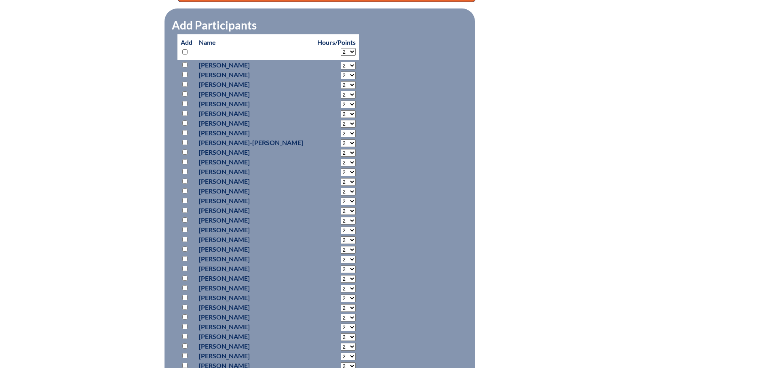
scroll to position [445, 0]
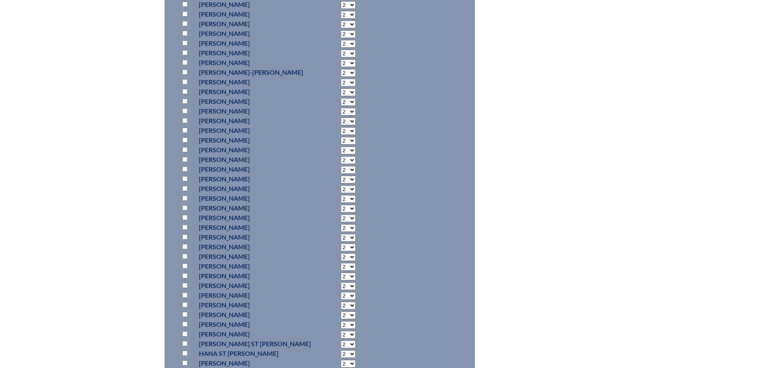
click at [186, 128] on input "checkbox" at bounding box center [184, 130] width 5 height 5
checkbox input "true"
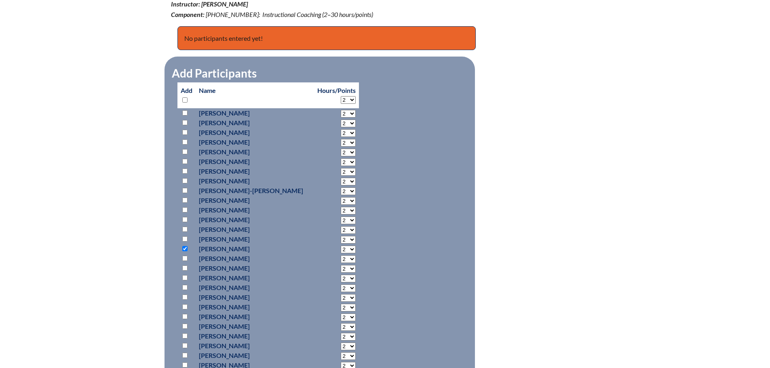
scroll to position [404, 0]
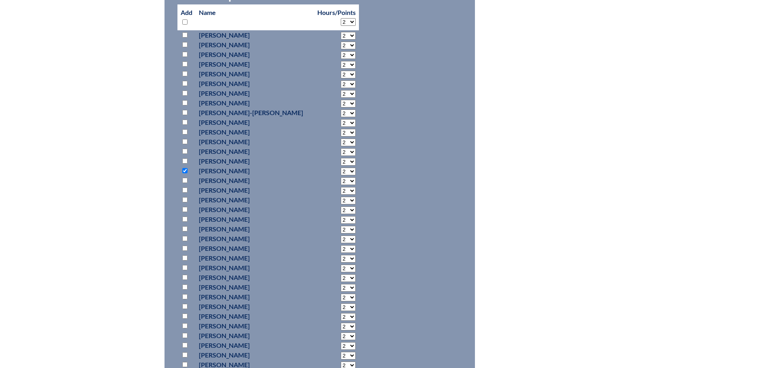
click at [343, 40] on select "2 3 4 5 6 7 8 9 10 11 12 13 14 15 16 17 18 19 20 21 22 23" at bounding box center [348, 36] width 15 height 8
select select "10"
click at [341, 40] on select "2 3 4 5 6 7 8 9 10 11 12 13 14 15 16 17 18 19 20 21 22 23" at bounding box center [348, 36] width 15 height 8
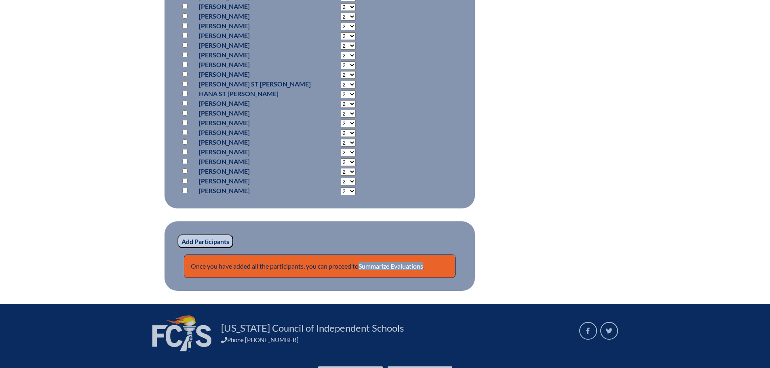
scroll to position [757, 0]
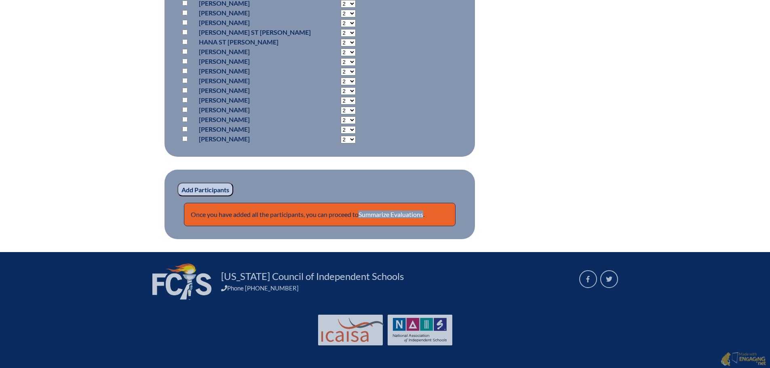
click at [203, 186] on input "Add Participants" at bounding box center [206, 190] width 56 height 14
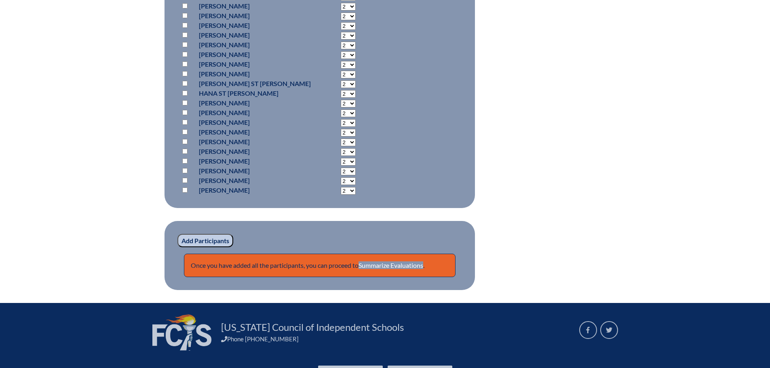
scroll to position [791, 0]
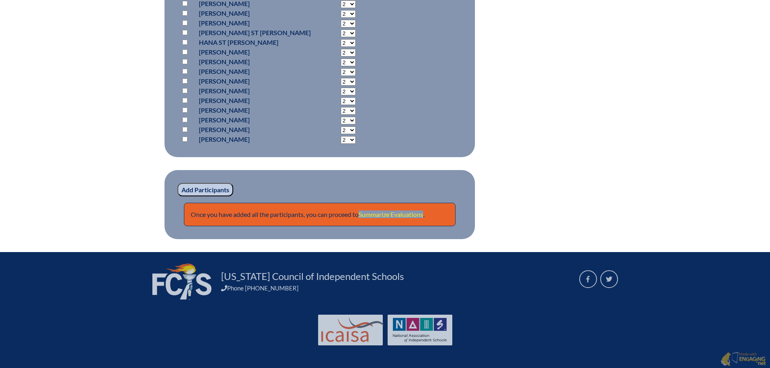
click at [412, 213] on link "Summarize Evaluations" at bounding box center [391, 215] width 65 height 8
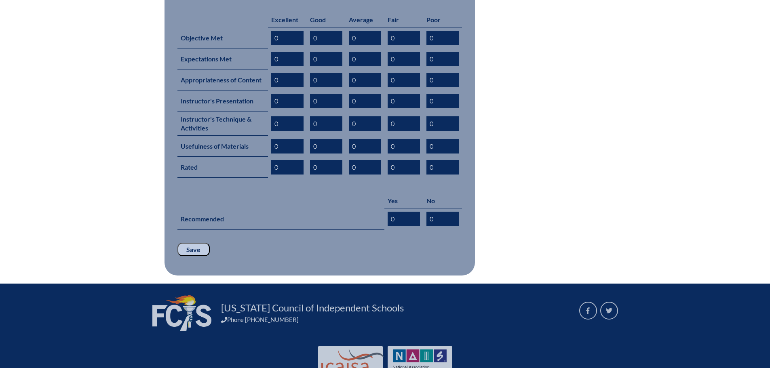
scroll to position [404, 0]
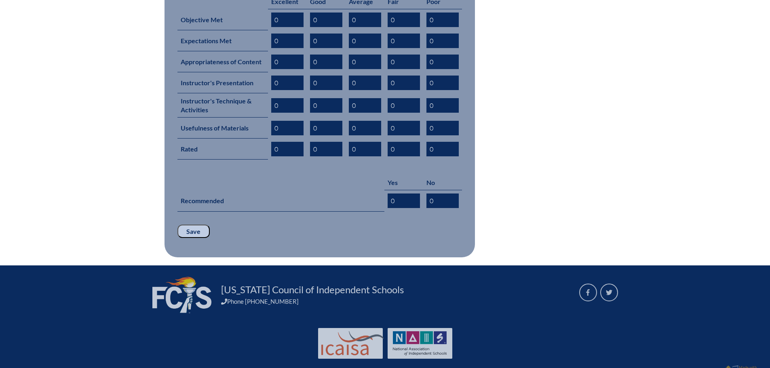
click at [662, 53] on div "new-faculty-mentor-25-26-and-orientation-participant--689a26cd0f7978.54047409 I…" at bounding box center [385, 34] width 770 height 448
click at [192, 225] on input "Save" at bounding box center [194, 232] width 32 height 14
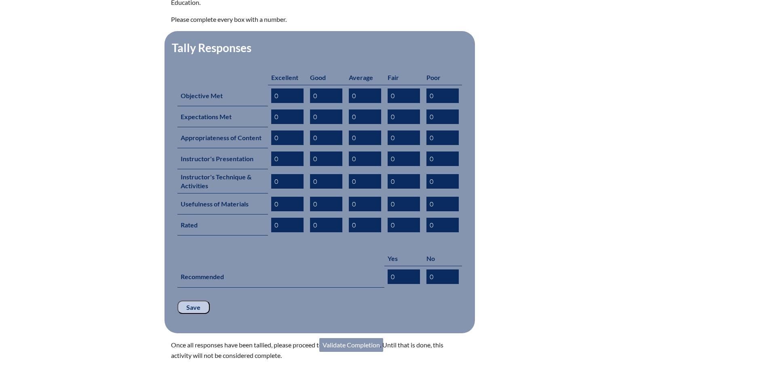
scroll to position [431, 0]
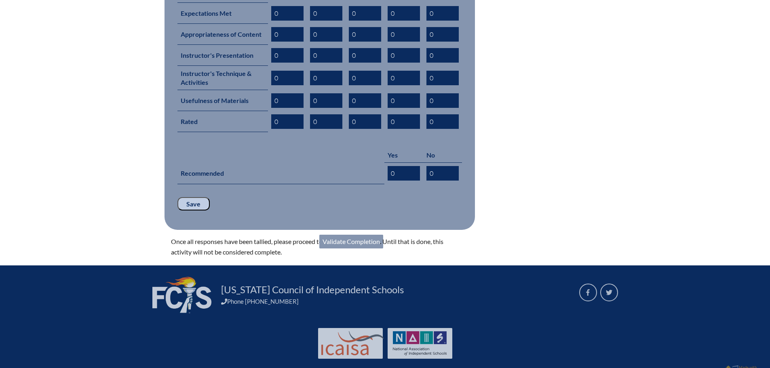
click at [347, 235] on link "Validate Completion" at bounding box center [351, 242] width 64 height 14
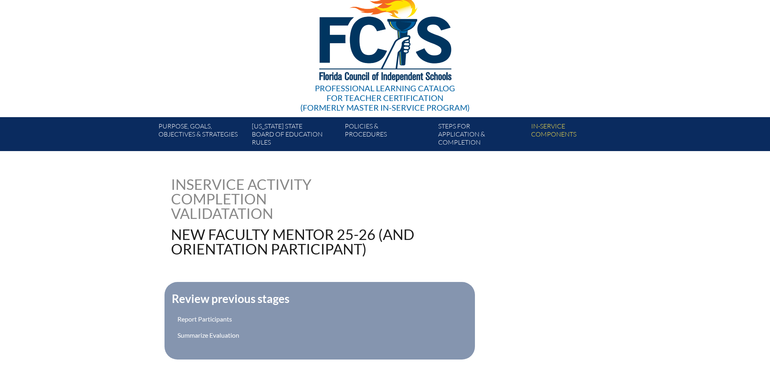
scroll to position [209, 0]
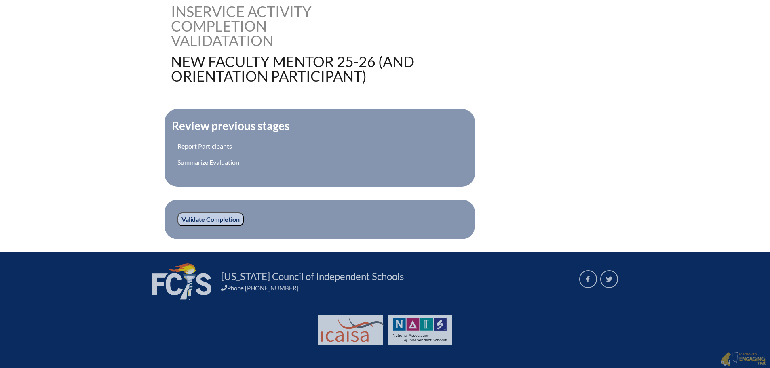
click at [223, 218] on input "Validate Completion" at bounding box center [211, 220] width 66 height 14
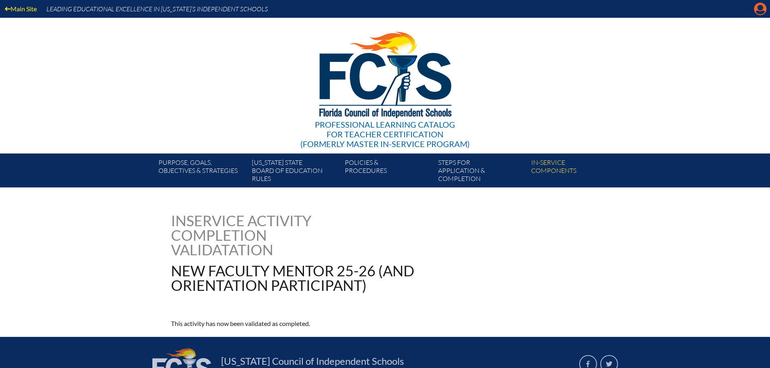
click at [759, 7] on icon "Manage account" at bounding box center [760, 8] width 13 height 13
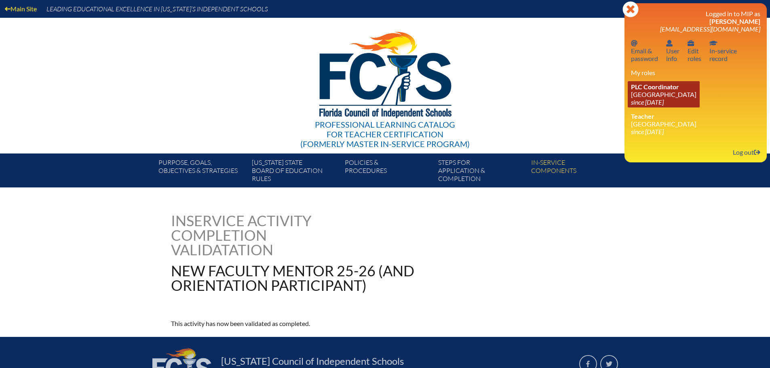
click at [646, 99] on icon "since [DATE]" at bounding box center [647, 102] width 33 height 8
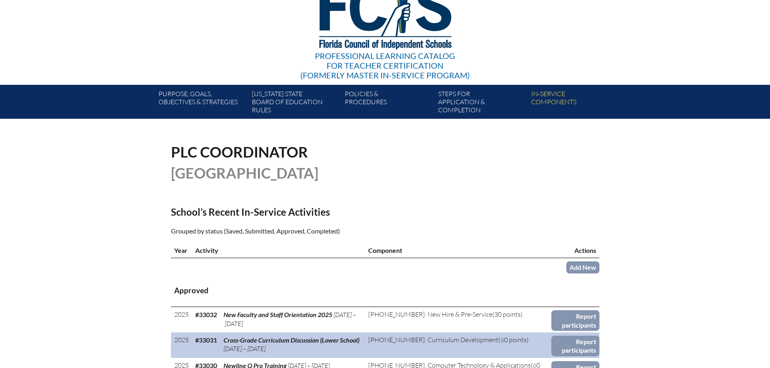
scroll to position [202, 0]
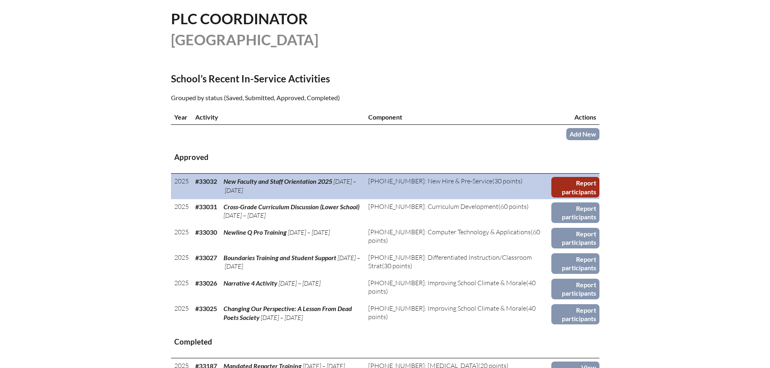
click at [572, 184] on link "Report participants" at bounding box center [576, 187] width 48 height 21
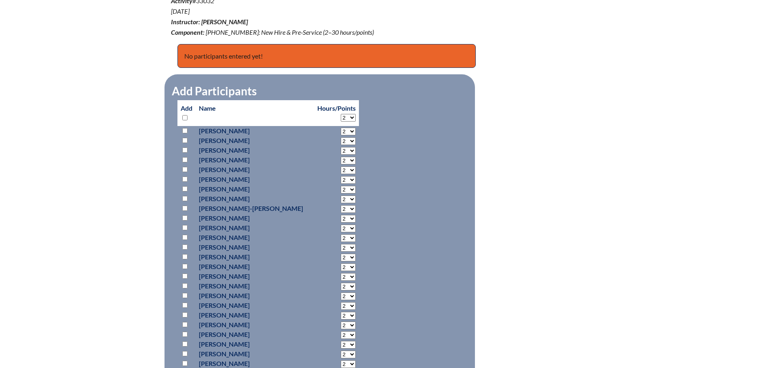
scroll to position [364, 0]
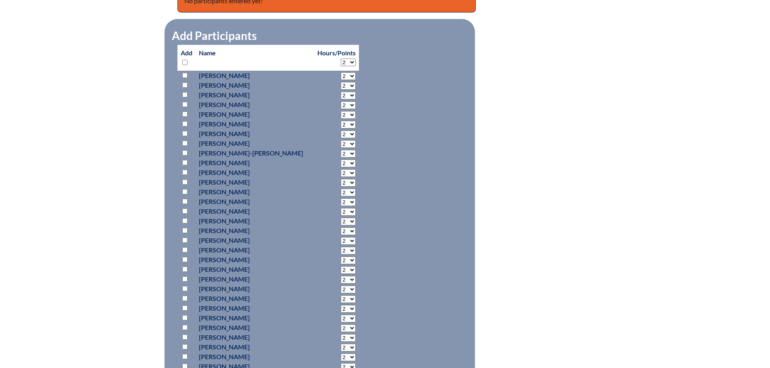
click at [185, 220] on input "checkbox" at bounding box center [184, 220] width 5 height 5
checkbox input "true"
click at [183, 170] on input "checkbox" at bounding box center [184, 172] width 5 height 5
checkbox input "true"
click at [185, 181] on input "checkbox" at bounding box center [184, 182] width 5 height 5
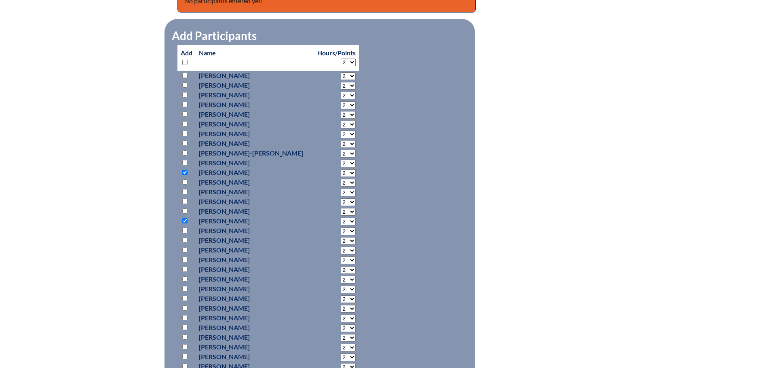
checkbox input "true"
click at [343, 80] on select "2 3 4 5 6 7 8 9 10 11 12 13 14 15 16 17 18 19 20 21 22 23" at bounding box center [348, 76] width 15 height 8
select select "8"
click at [341, 80] on select "2 3 4 5 6 7 8 9 10 11 12 13 14 15 16 17 18 19 20 21 22 23" at bounding box center [348, 76] width 15 height 8
click at [347, 80] on select "2 3 4 5 6 7 8 9 10 11 12 13 14 15 16 17 18 19 20 21 22 23" at bounding box center [348, 76] width 15 height 8
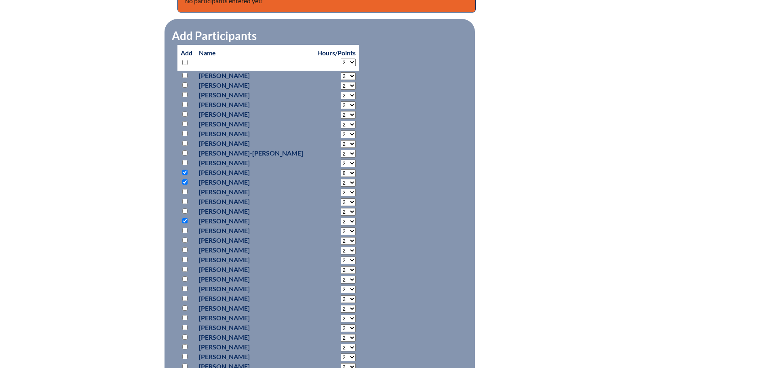
select select "8"
click at [341, 80] on select "2 3 4 5 6 7 8 9 10 11 12 13 14 15 16 17 18 19 20 21 22 23" at bounding box center [348, 76] width 15 height 8
select select "8"
click at [341, 80] on select "2 3 4 5 6 7 8 9 10 11 12 13 14 15 16 17 18 19 20 21 22 23" at bounding box center [348, 76] width 15 height 8
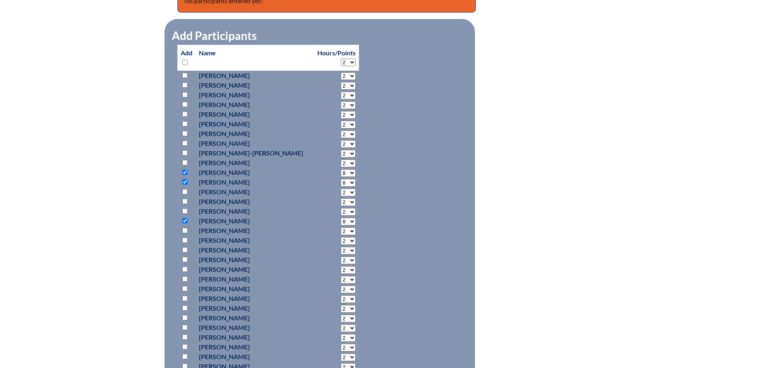
click at [427, 237] on fieldset "Add Participants" at bounding box center [320, 284] width 311 height 531
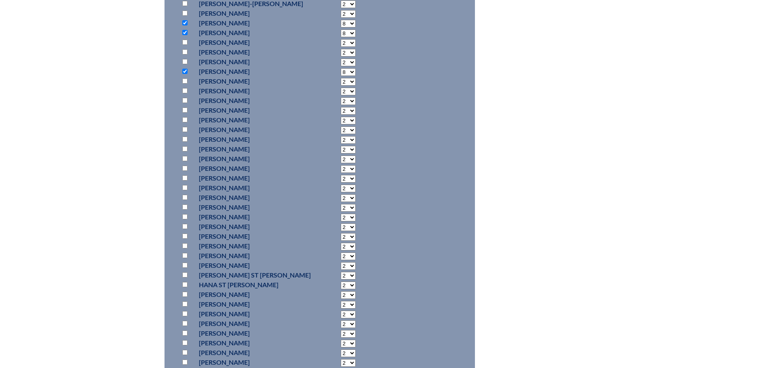
scroll to position [566, 0]
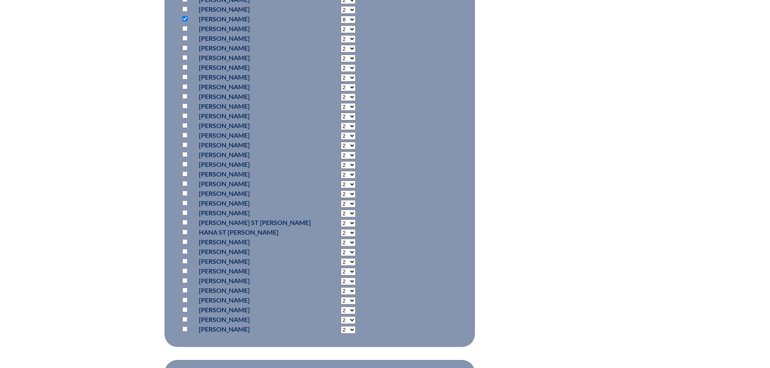
click at [184, 230] on input "checkbox" at bounding box center [184, 232] width 5 height 5
checkbox input "true"
select select "8"
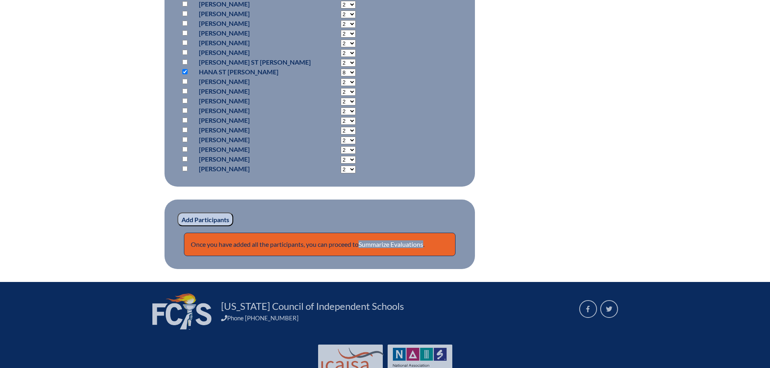
scroll to position [728, 0]
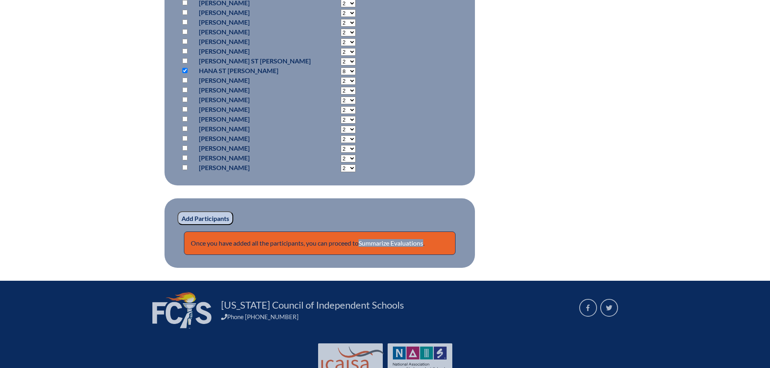
click at [202, 221] on input "Add Participants" at bounding box center [206, 218] width 56 height 14
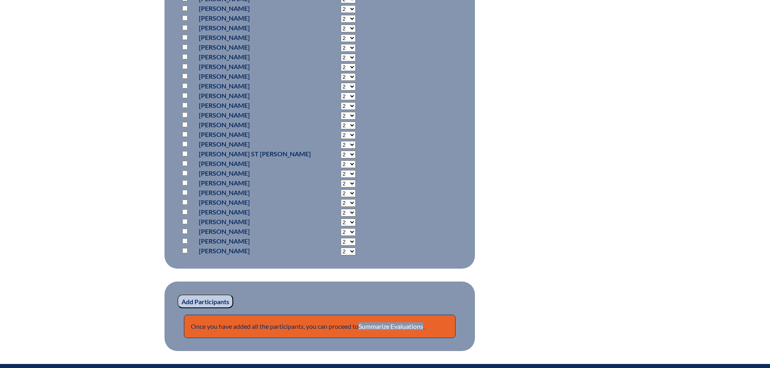
scroll to position [793, 0]
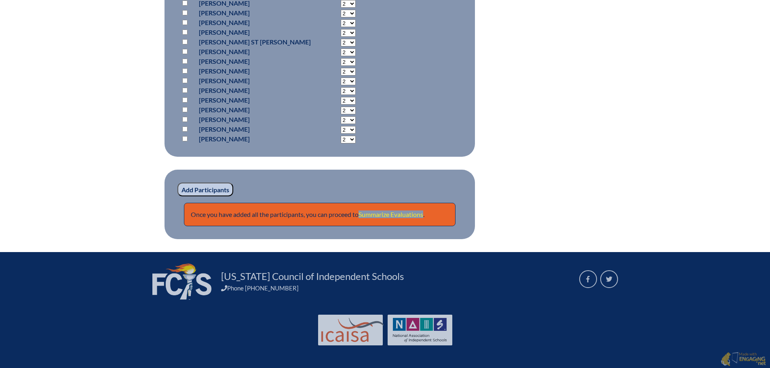
click at [412, 211] on link "Summarize Evaluations" at bounding box center [391, 215] width 65 height 8
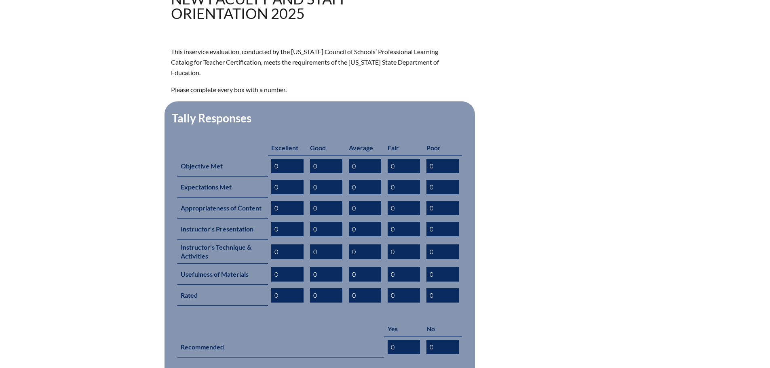
scroll to position [364, 0]
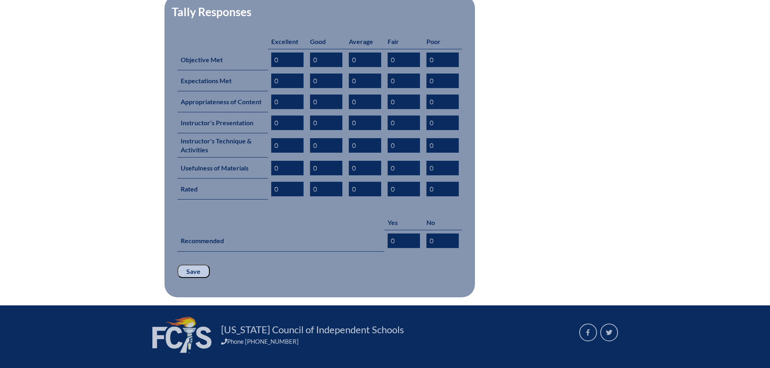
click at [199, 265] on input "Save" at bounding box center [194, 272] width 32 height 14
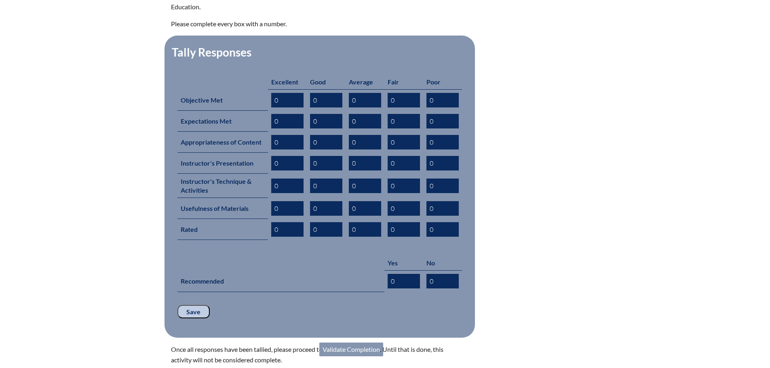
scroll to position [431, 0]
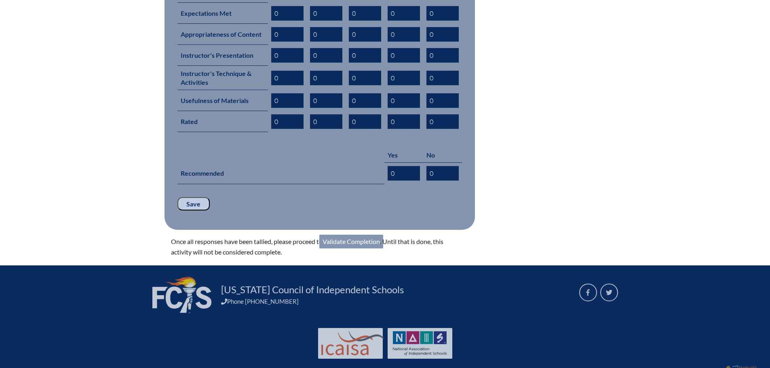
click at [355, 235] on link "Validate Completion" at bounding box center [351, 242] width 64 height 14
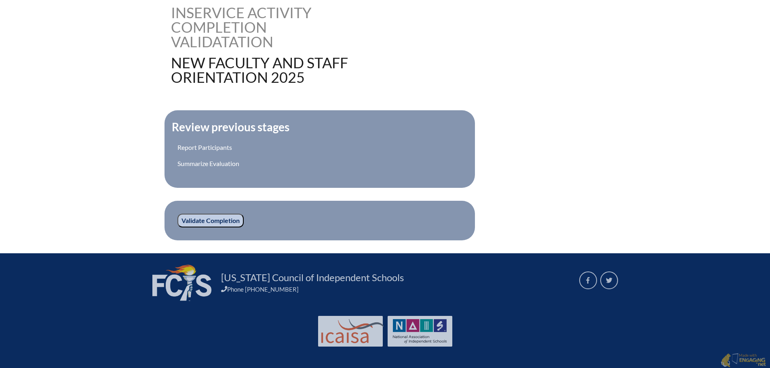
scroll to position [209, 0]
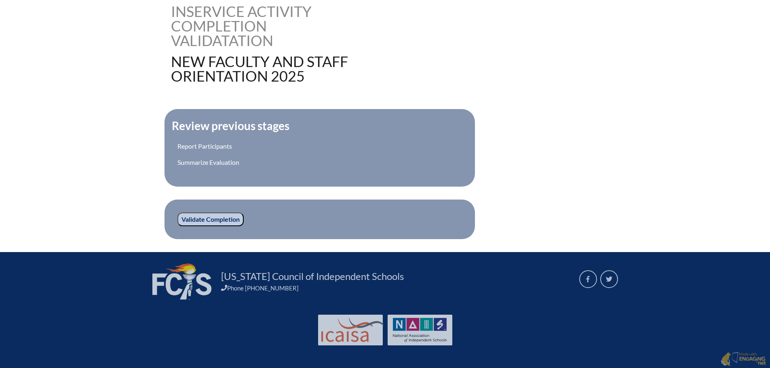
click at [218, 216] on input "Validate Completion" at bounding box center [211, 220] width 66 height 14
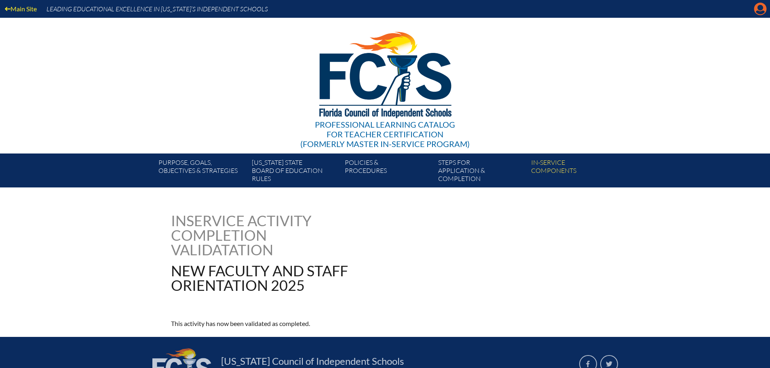
click at [761, 8] on icon "Manage account" at bounding box center [760, 8] width 13 height 13
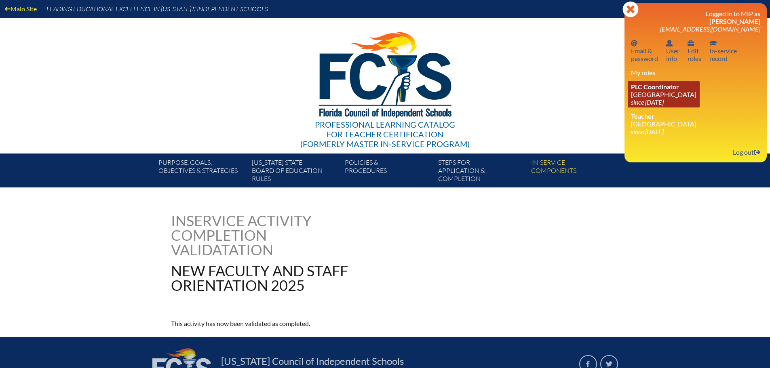
click at [646, 91] on link "PLC Coordinator Canterbury School since 2021 Aug 2" at bounding box center [664, 94] width 72 height 26
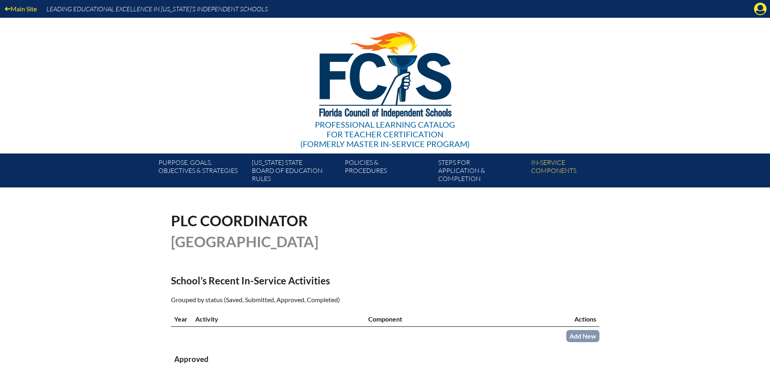
scroll to position [202, 0]
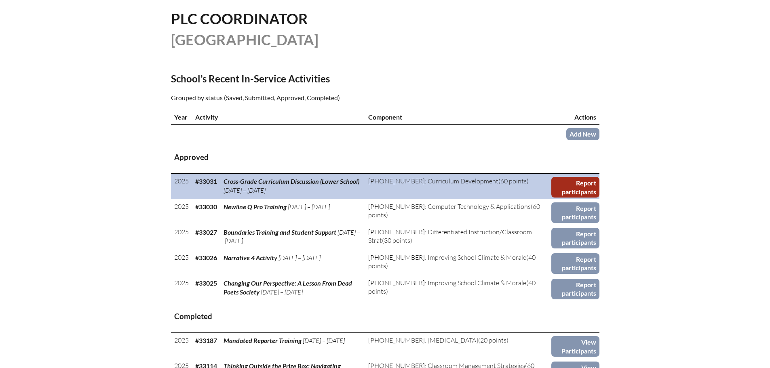
click at [569, 185] on link "Report participants" at bounding box center [576, 187] width 48 height 21
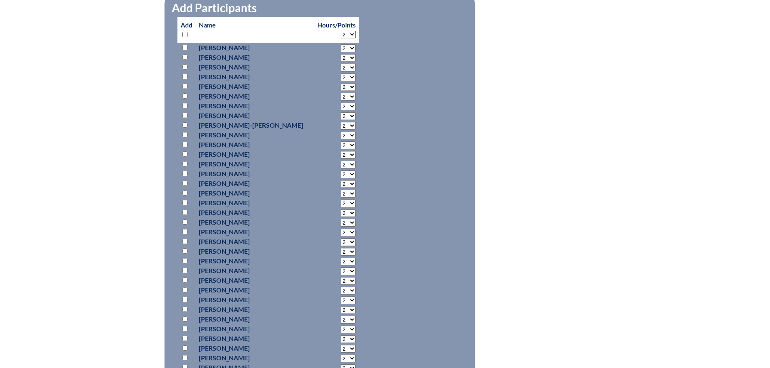
scroll to position [404, 0]
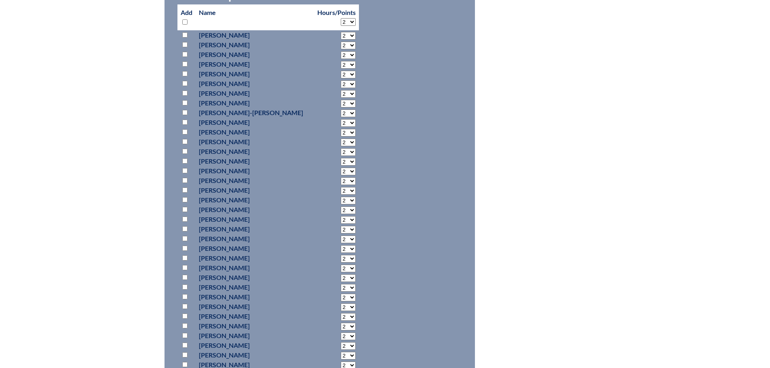
click at [184, 53] on input "checkbox" at bounding box center [184, 54] width 5 height 5
checkbox input "true"
click at [184, 63] on input "checkbox" at bounding box center [184, 63] width 5 height 5
checkbox input "true"
click at [185, 123] on input "checkbox" at bounding box center [184, 122] width 5 height 5
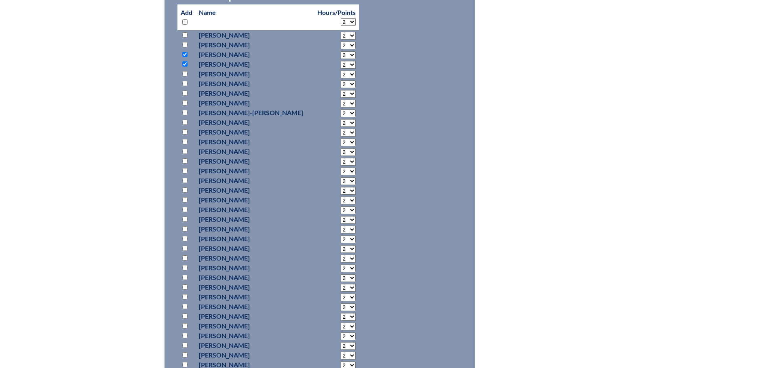
checkbox input "true"
click at [185, 140] on input "checkbox" at bounding box center [184, 141] width 5 height 5
checkbox input "true"
click at [185, 159] on input "checkbox" at bounding box center [184, 161] width 5 height 5
checkbox input "true"
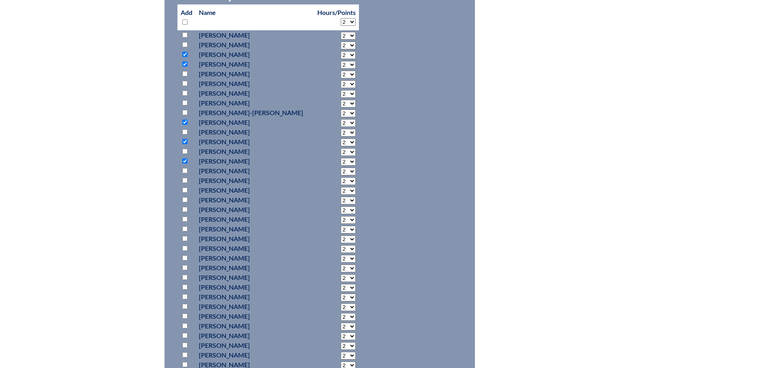
click at [184, 178] on input "checkbox" at bounding box center [184, 180] width 5 height 5
checkbox input "true"
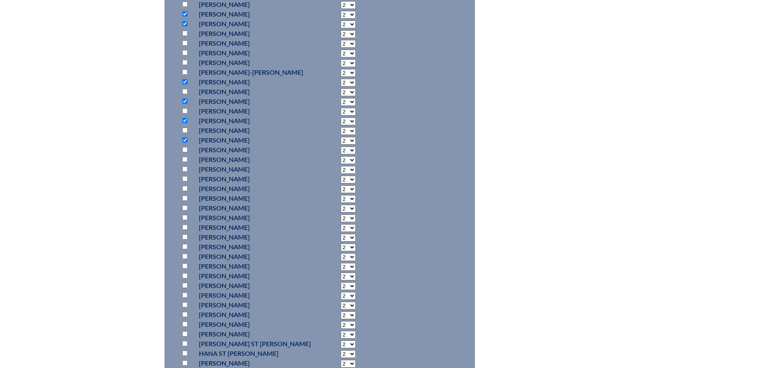
click at [185, 217] on input "checkbox" at bounding box center [184, 217] width 5 height 5
checkbox input "true"
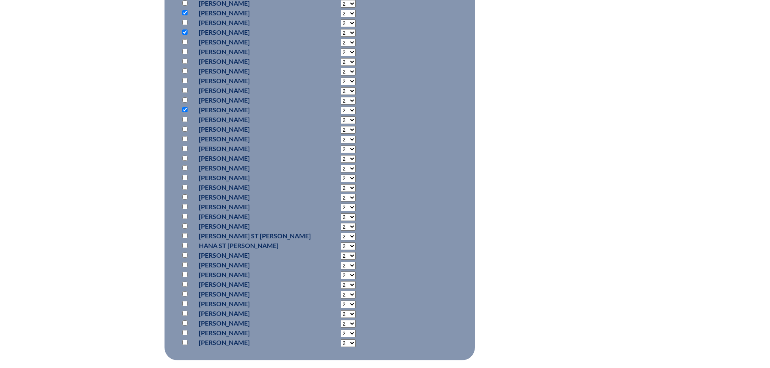
scroll to position [566, 0]
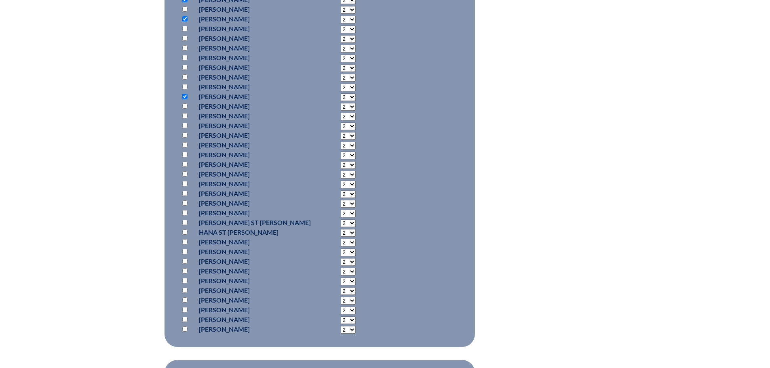
click at [185, 106] on input "checkbox" at bounding box center [184, 106] width 5 height 5
checkbox input "true"
click at [184, 211] on input "checkbox" at bounding box center [184, 212] width 5 height 5
checkbox input "true"
click at [186, 239] on input "checkbox" at bounding box center [184, 241] width 5 height 5
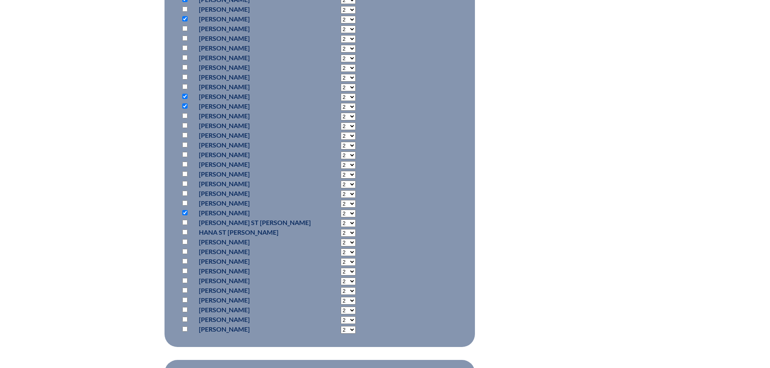
checkbox input "true"
click at [186, 269] on input "checkbox" at bounding box center [184, 270] width 5 height 5
checkbox input "true"
click at [184, 279] on input "checkbox" at bounding box center [184, 280] width 5 height 5
checkbox input "true"
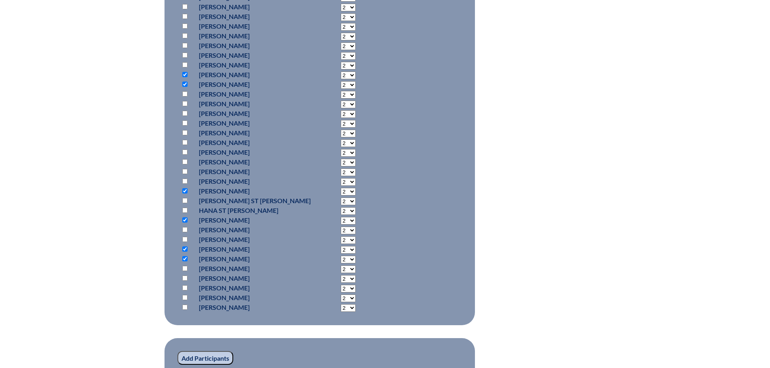
scroll to position [607, 0]
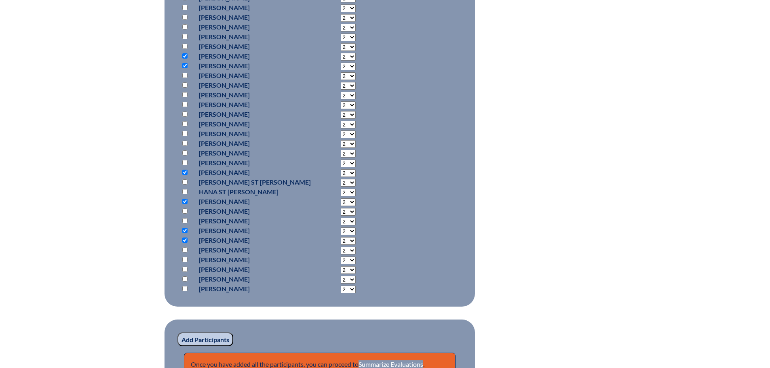
click at [201, 338] on input "Add Participants" at bounding box center [206, 340] width 56 height 14
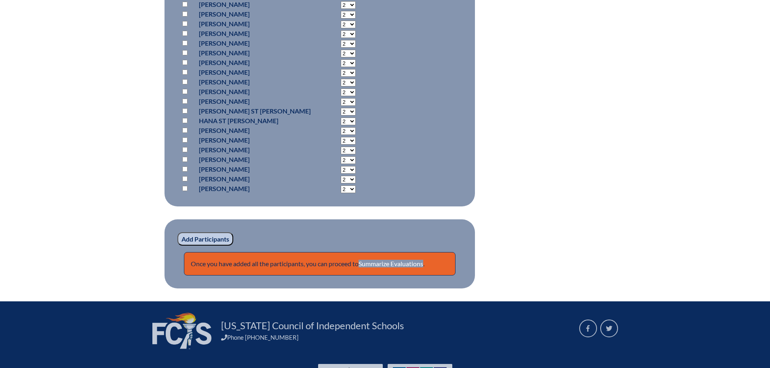
scroll to position [838, 0]
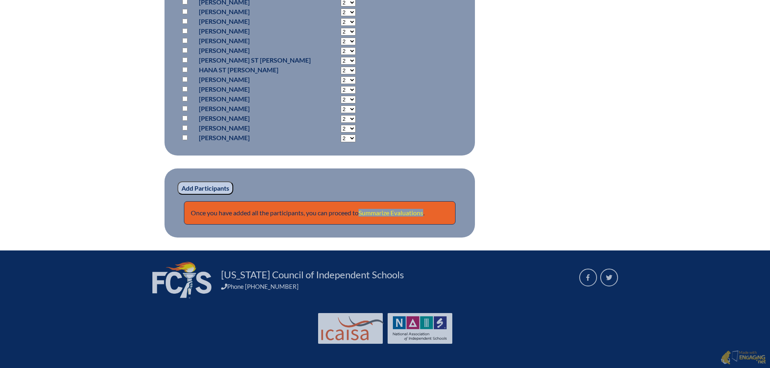
click at [383, 215] on link "Summarize Evaluations" at bounding box center [391, 213] width 65 height 8
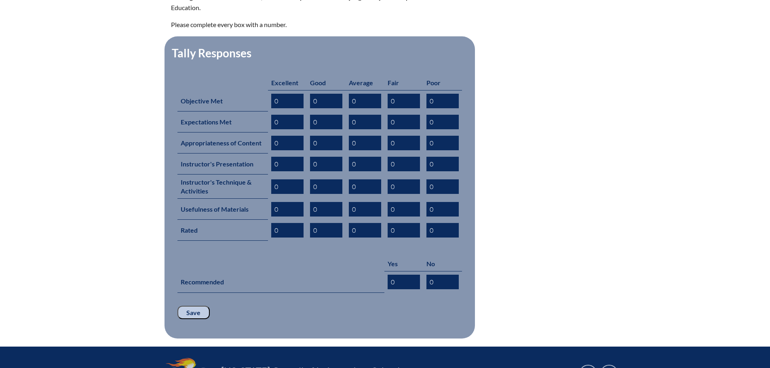
scroll to position [404, 0]
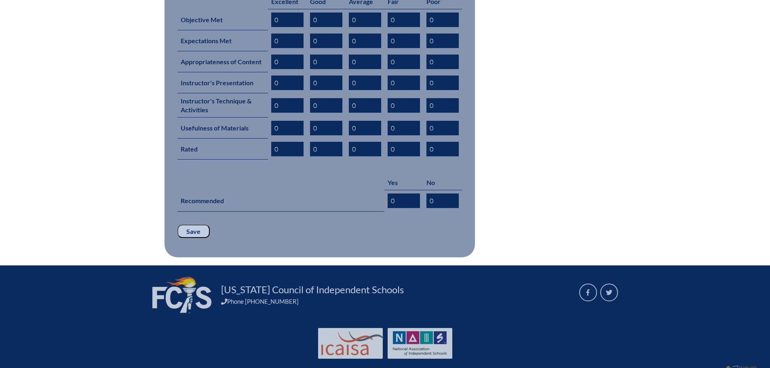
click at [200, 225] on input "Save" at bounding box center [194, 232] width 32 height 14
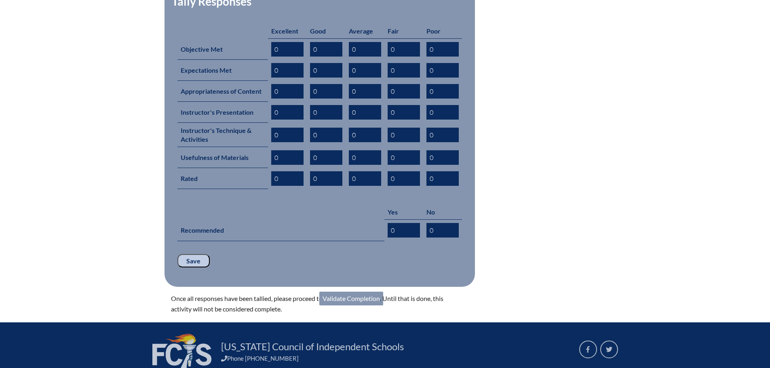
scroll to position [431, 0]
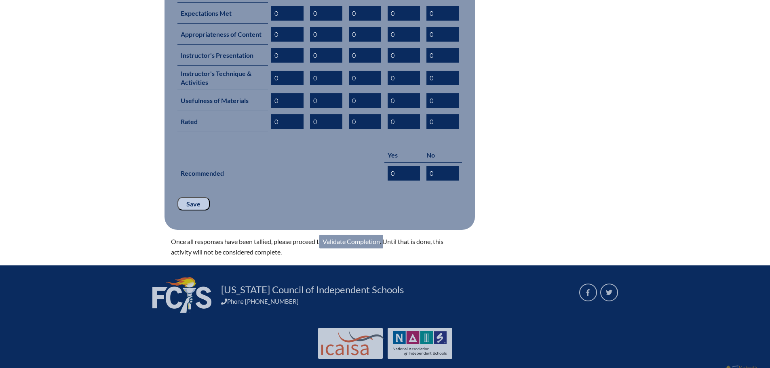
drag, startPoint x: 365, startPoint y: 227, endPoint x: 370, endPoint y: 224, distance: 5.8
click at [365, 235] on link "Validate Completion" at bounding box center [351, 242] width 64 height 14
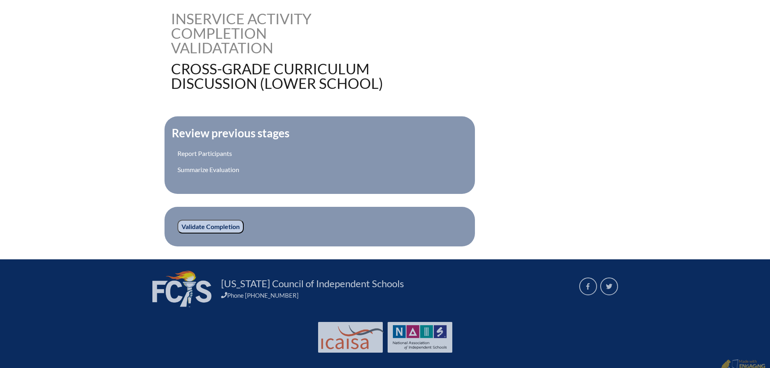
scroll to position [209, 0]
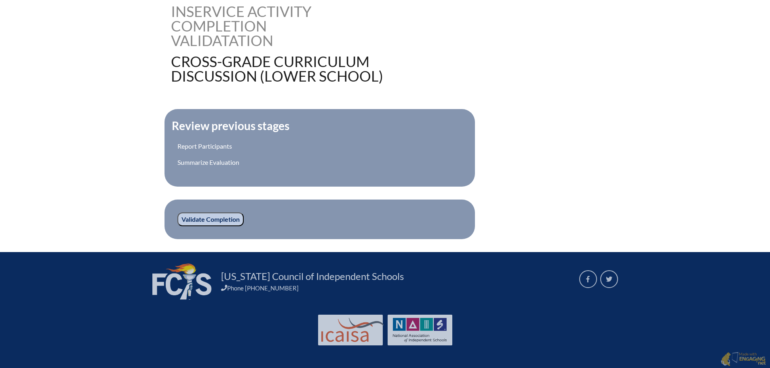
click at [207, 220] on input "Validate Completion" at bounding box center [211, 220] width 66 height 14
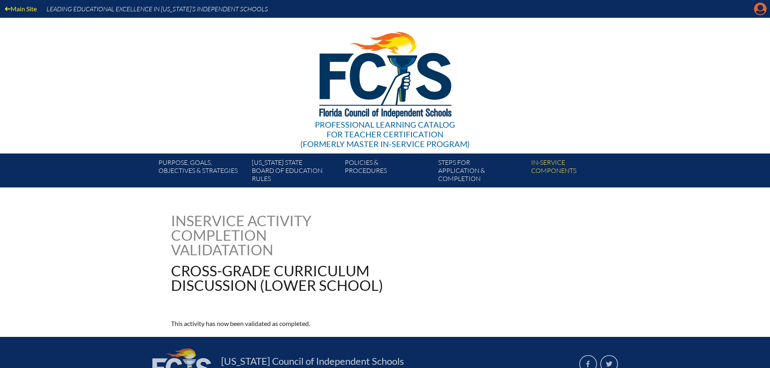
click at [756, 10] on icon at bounding box center [761, 9] width 13 height 13
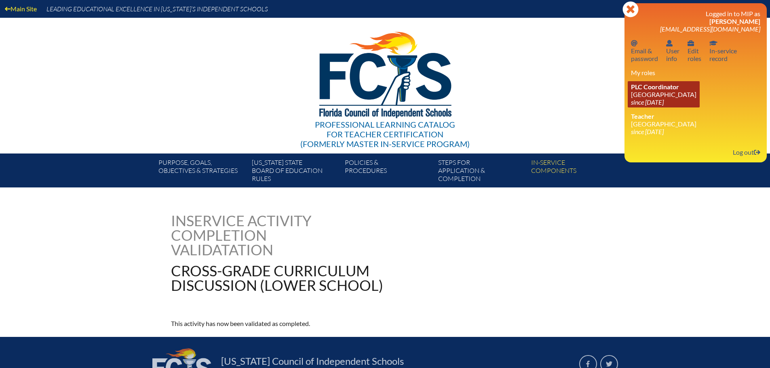
click at [645, 93] on link "PLC Coordinator Canterbury School since 2021 Aug 2" at bounding box center [664, 94] width 72 height 26
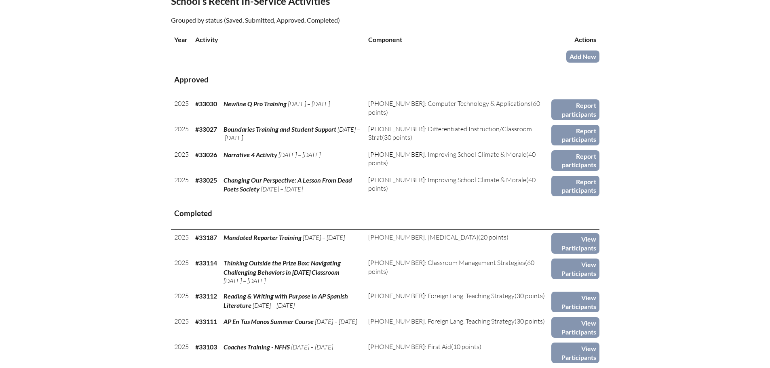
scroll to position [283, 0]
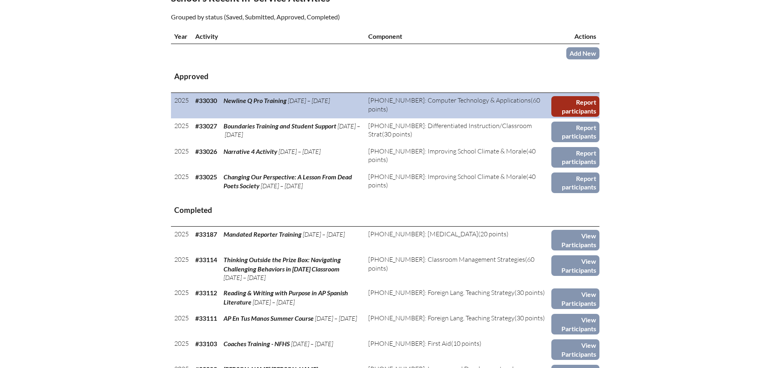
click at [572, 104] on link "Report participants" at bounding box center [576, 106] width 48 height 21
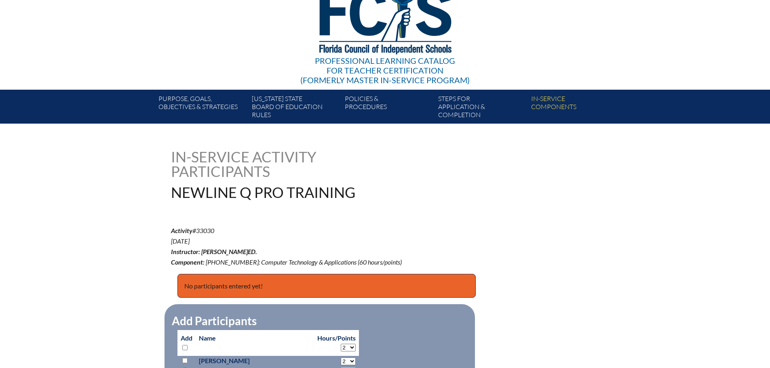
scroll to position [243, 0]
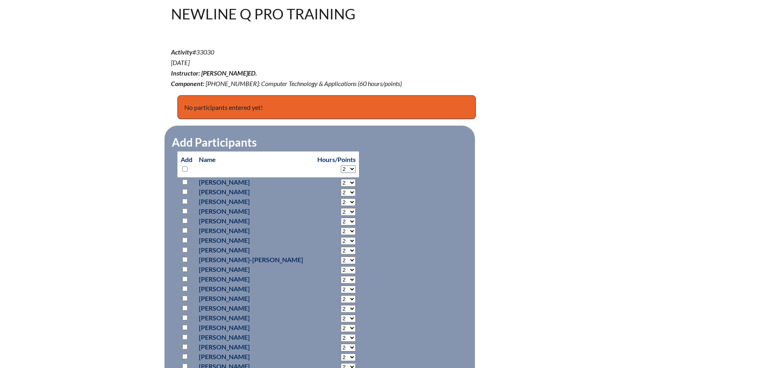
click at [183, 167] on input "checkbox" at bounding box center [184, 169] width 5 height 5
checkbox input "true"
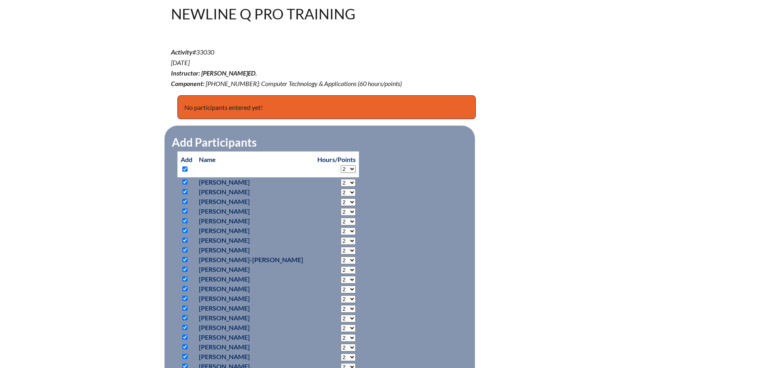
checkbox input "true"
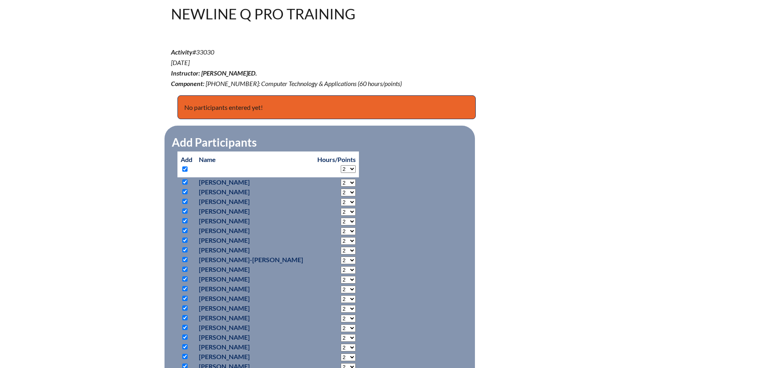
checkbox input "true"
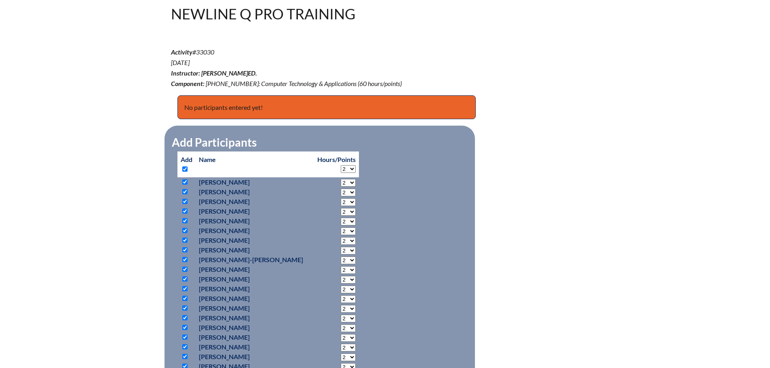
checkbox input "true"
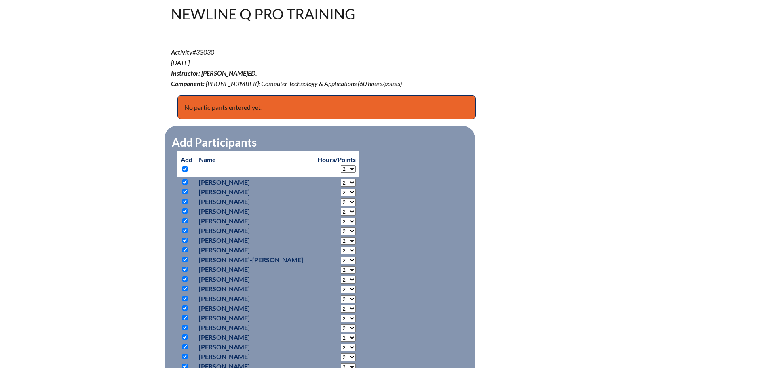
checkbox input "true"
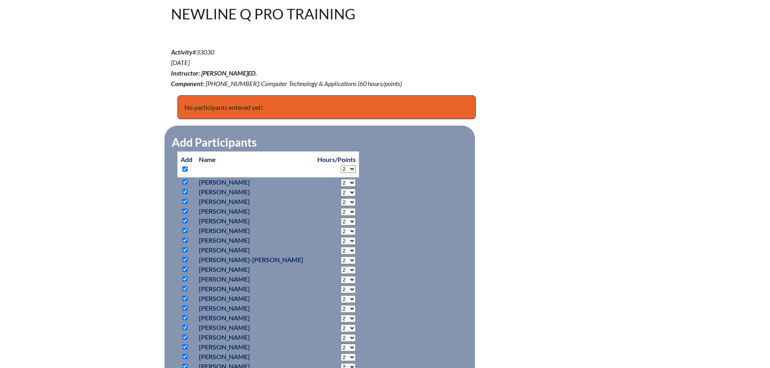
checkbox input "true"
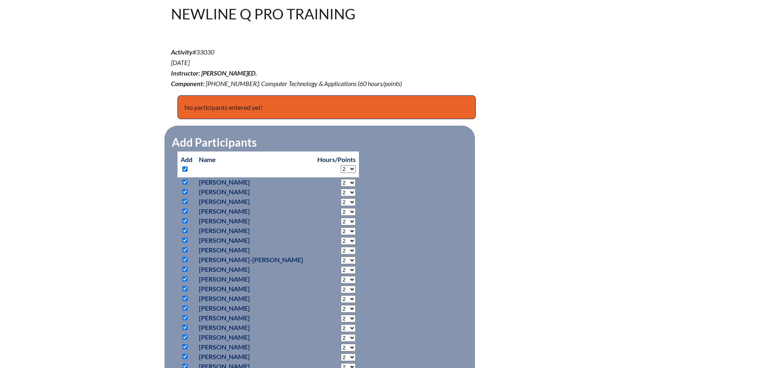
checkbox input "true"
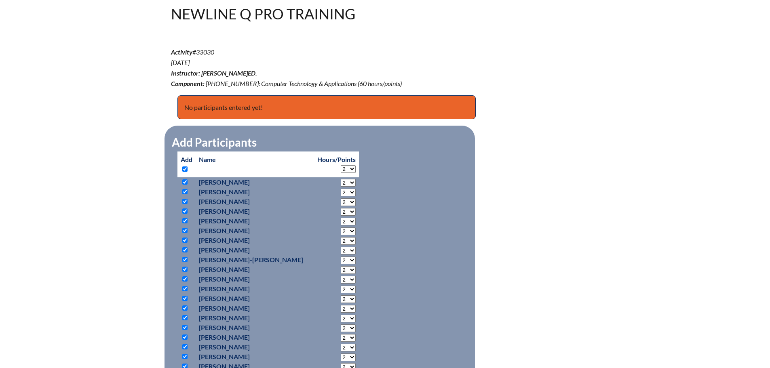
checkbox input "true"
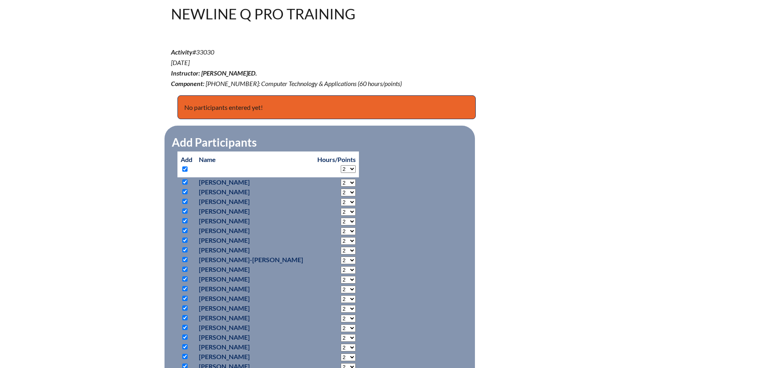
checkbox input "true"
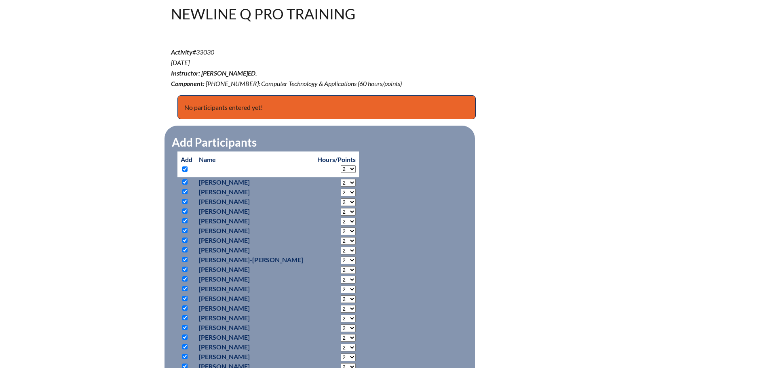
checkbox input "true"
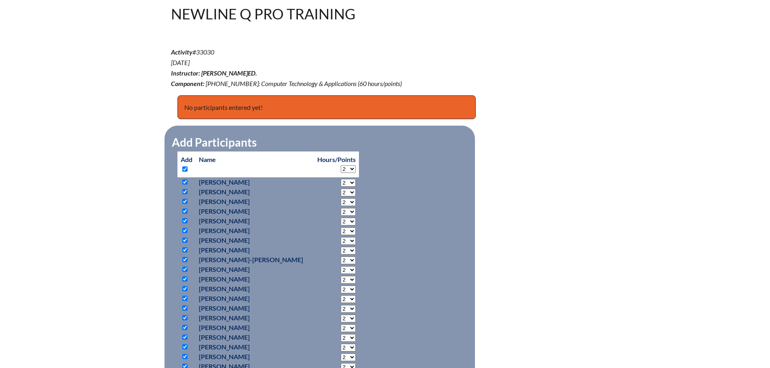
click at [184, 299] on input "checkbox" at bounding box center [184, 298] width 5 height 5
checkbox input "false"
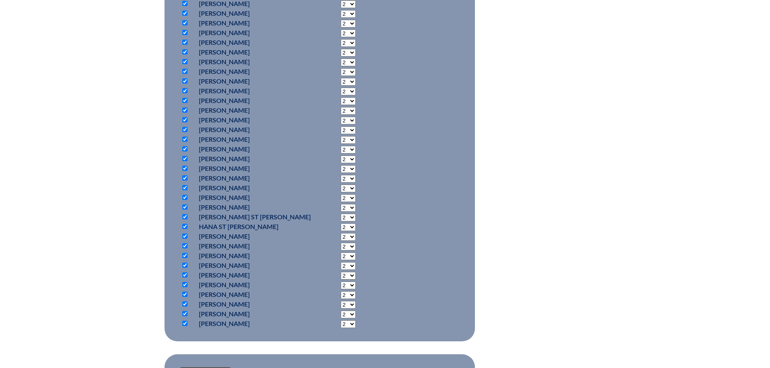
scroll to position [607, 0]
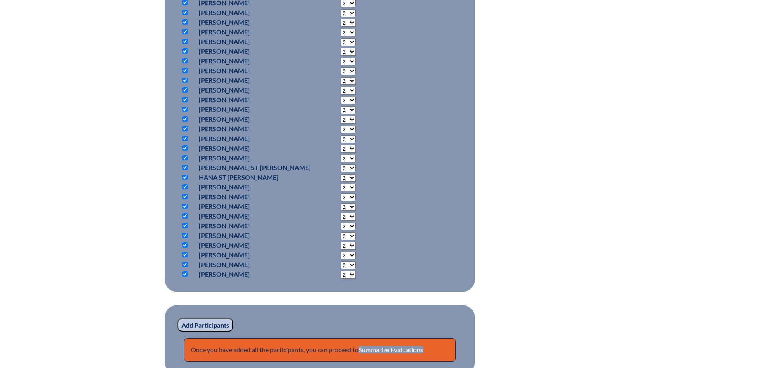
click at [184, 137] on input "checkbox" at bounding box center [184, 138] width 5 height 5
checkbox input "false"
click at [184, 146] on input "checkbox" at bounding box center [184, 148] width 5 height 5
checkbox input "false"
click at [199, 324] on input "Add Participants" at bounding box center [206, 325] width 56 height 14
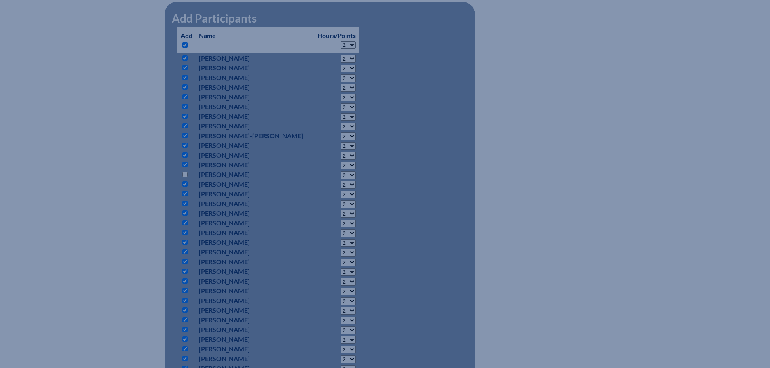
scroll to position [243, 0]
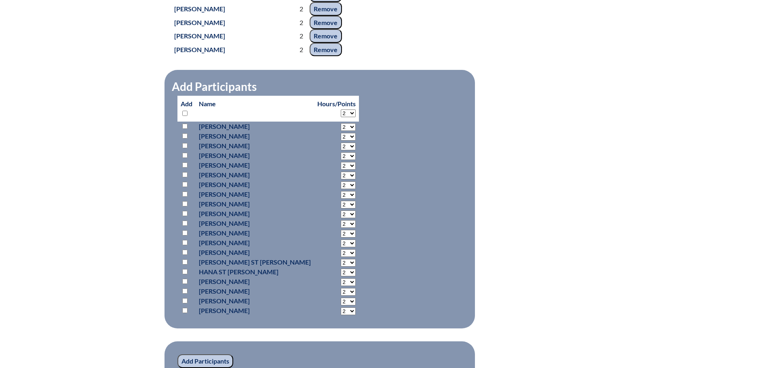
scroll to position [783, 0]
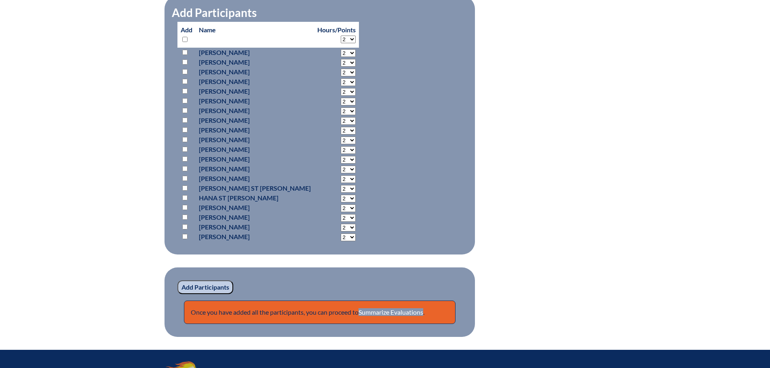
click at [184, 42] on input "checkbox" at bounding box center [184, 39] width 5 height 5
checkbox input "true"
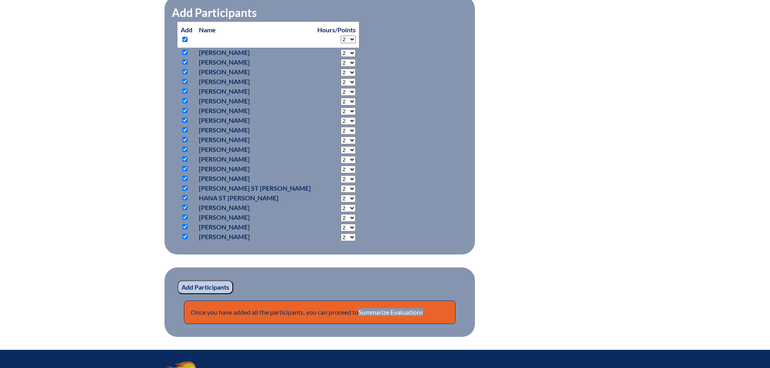
checkbox input "true"
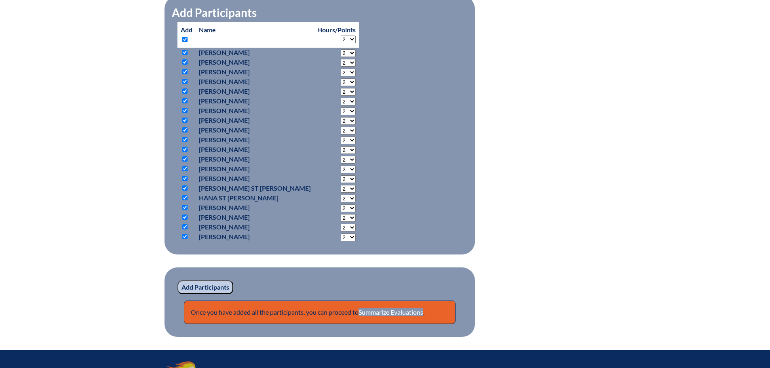
checkbox input "true"
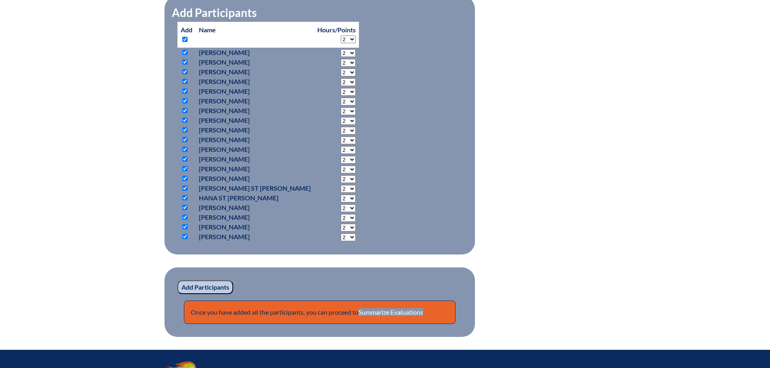
checkbox input "true"
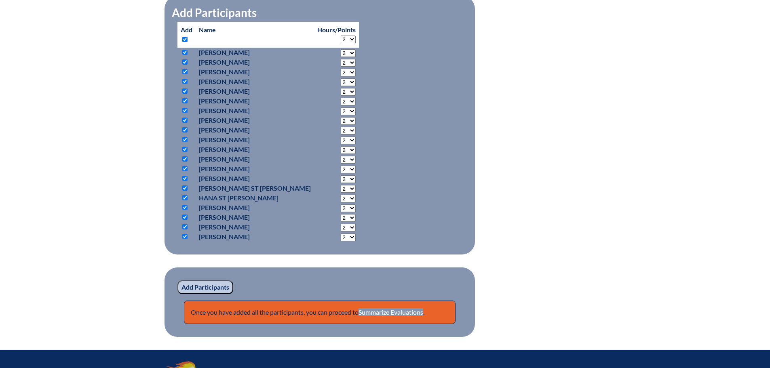
checkbox input "true"
click at [187, 162] on input "checkbox" at bounding box center [184, 158] width 5 height 5
checkbox input "false"
click at [185, 171] on input "checkbox" at bounding box center [184, 168] width 5 height 5
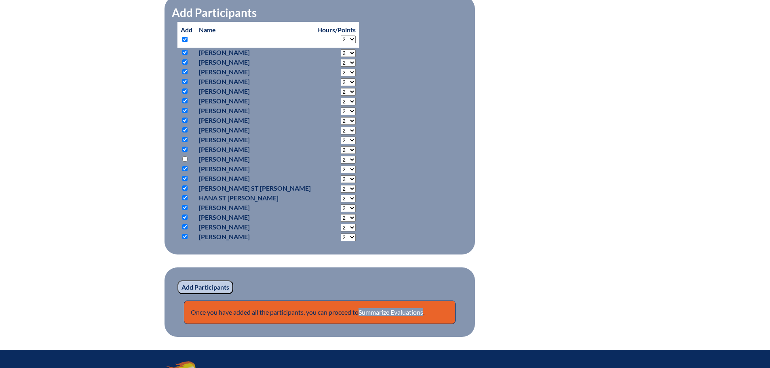
checkbox input "false"
click at [203, 294] on input "Add Participants" at bounding box center [206, 288] width 56 height 14
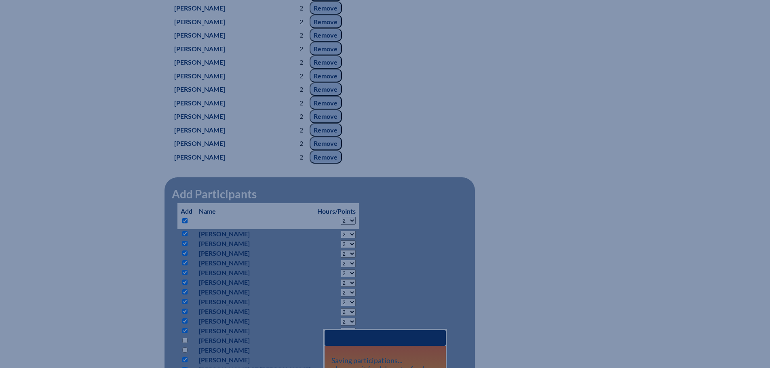
scroll to position [702, 0]
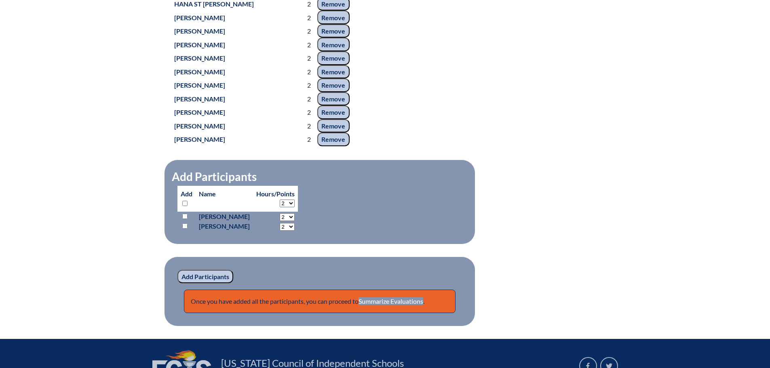
scroll to position [943, 0]
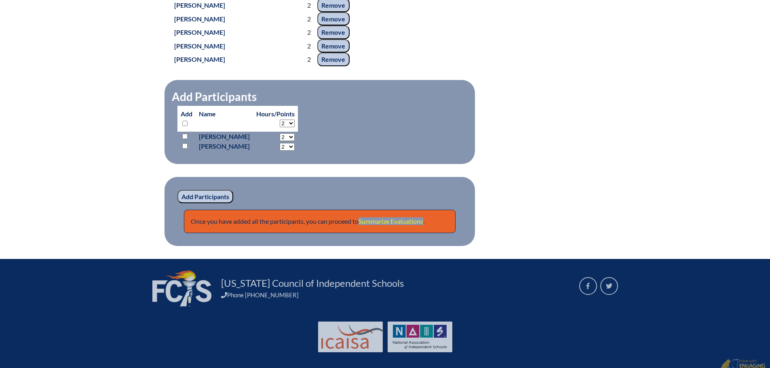
click at [394, 225] on link "Summarize Evaluations" at bounding box center [391, 222] width 65 height 8
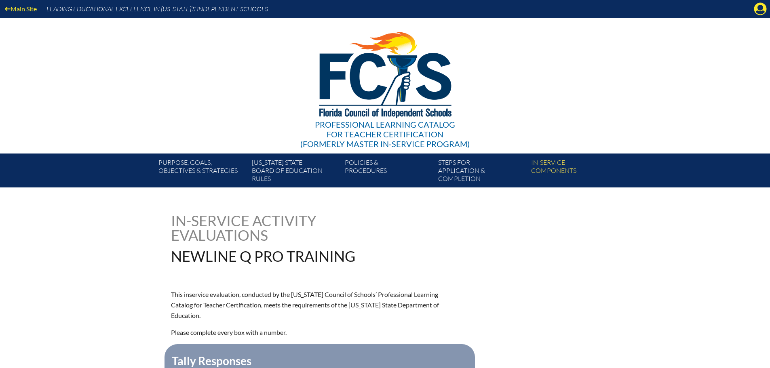
drag, startPoint x: 515, startPoint y: 243, endPoint x: 510, endPoint y: 239, distance: 5.5
click at [516, 241] on div "In-service Activity Evaluations Newline Q Pro Training" at bounding box center [385, 238] width 429 height 50
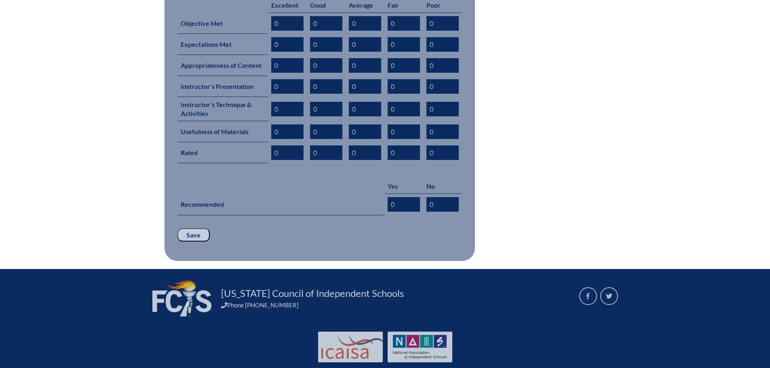
scroll to position [389, 0]
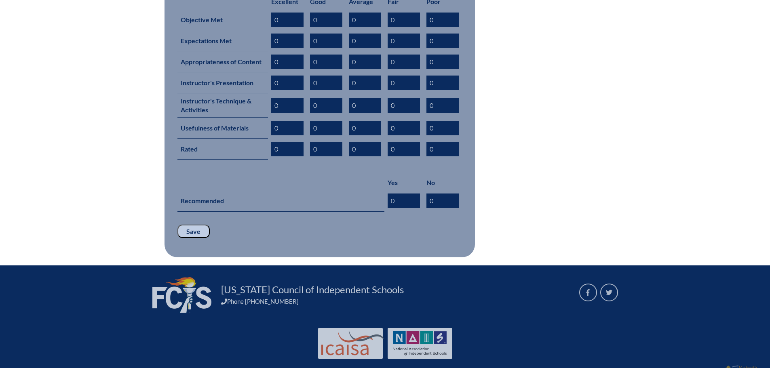
click at [194, 225] on input "Save" at bounding box center [194, 232] width 32 height 14
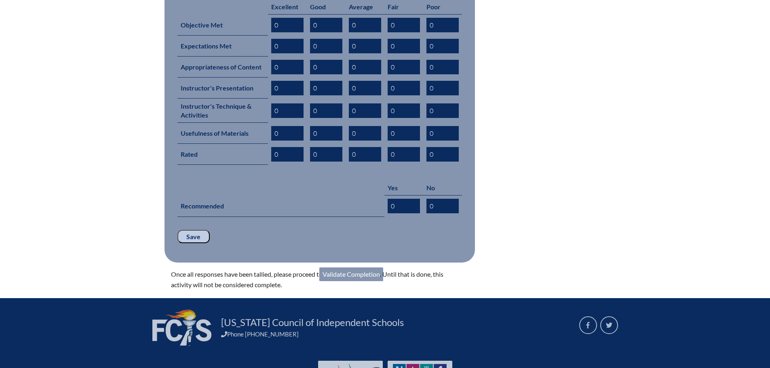
scroll to position [376, 0]
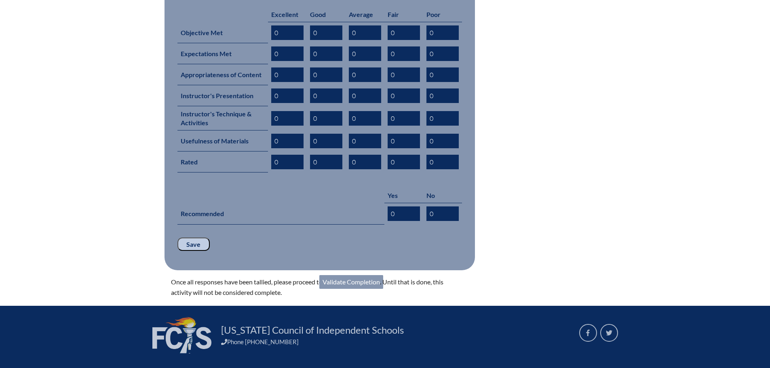
click at [363, 275] on link "Validate Completion" at bounding box center [351, 282] width 64 height 14
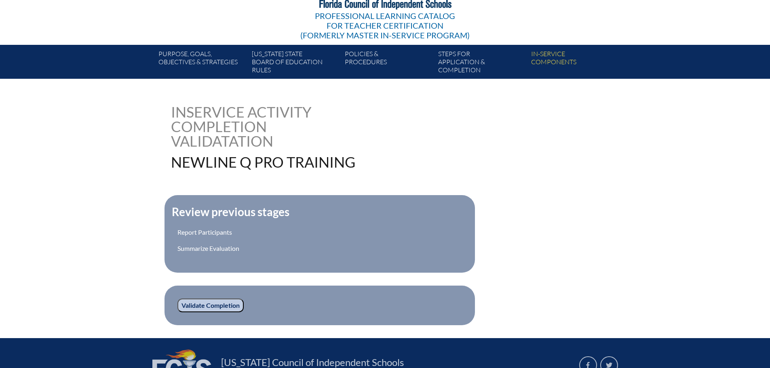
scroll to position [195, 0]
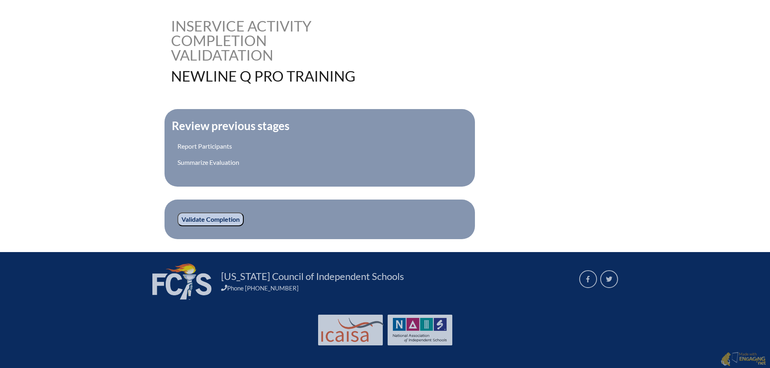
click at [221, 219] on input "Validate Completion" at bounding box center [211, 220] width 66 height 14
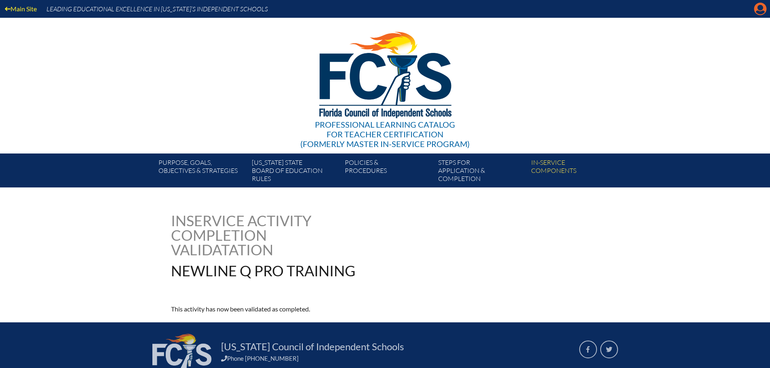
click at [762, 8] on icon "Manage account" at bounding box center [760, 8] width 13 height 13
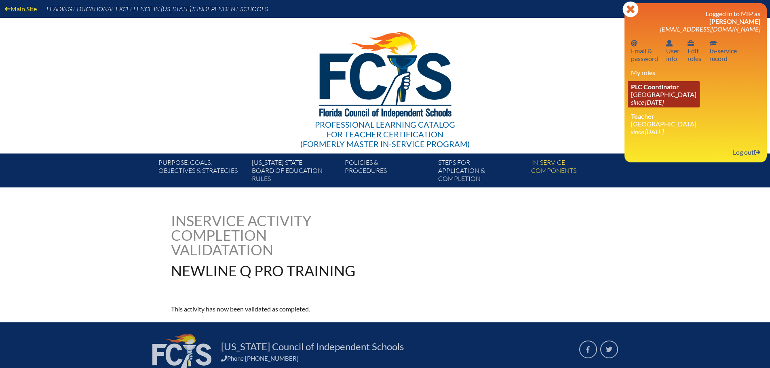
click at [659, 98] on icon "since [DATE]" at bounding box center [647, 102] width 33 height 8
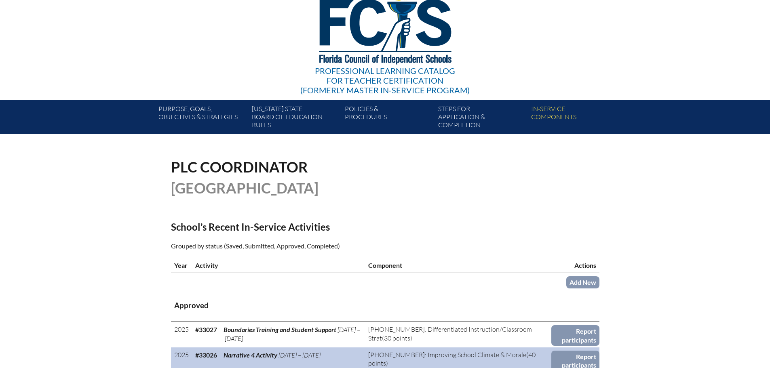
scroll to position [202, 0]
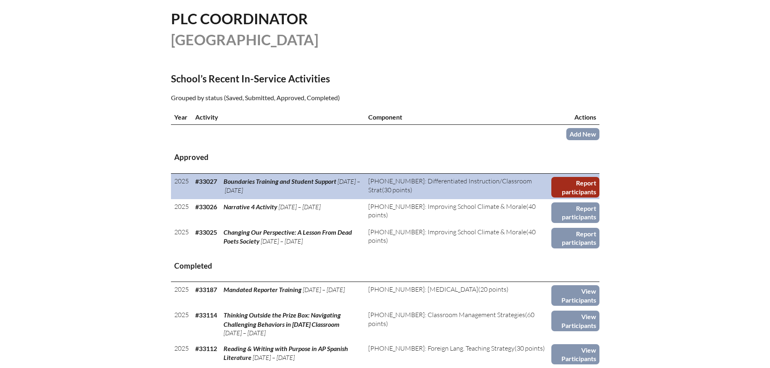
click at [585, 184] on link "Report participants" at bounding box center [576, 187] width 48 height 21
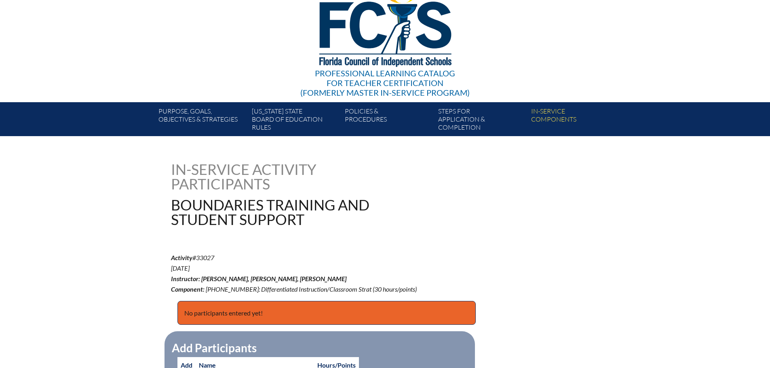
scroll to position [202, 0]
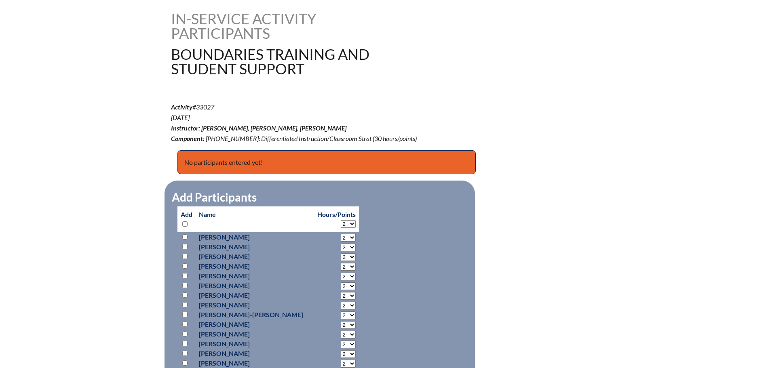
click at [184, 222] on input "checkbox" at bounding box center [184, 224] width 5 height 5
checkbox input "true"
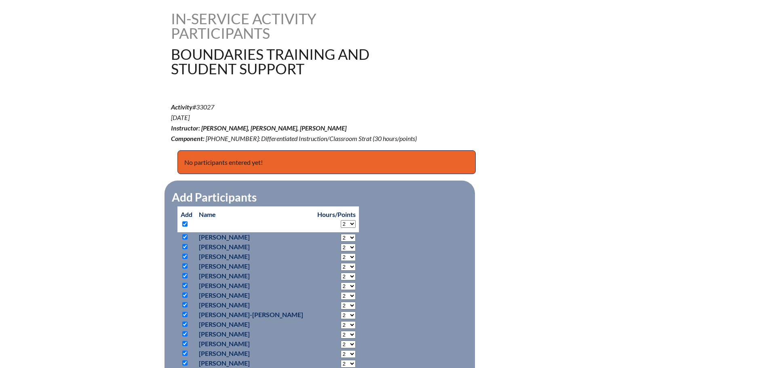
checkbox input "true"
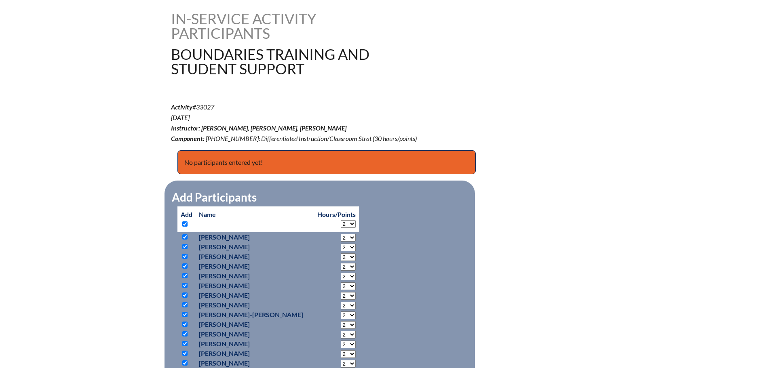
checkbox input "true"
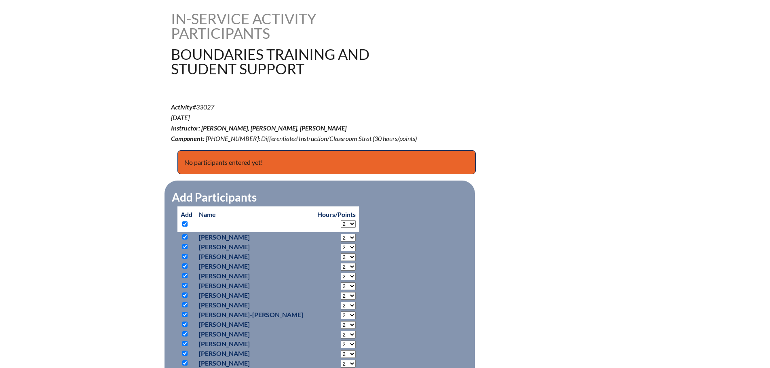
checkbox input "true"
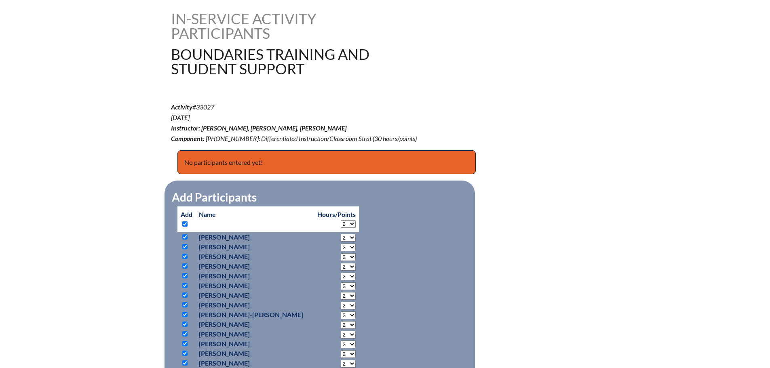
checkbox input "true"
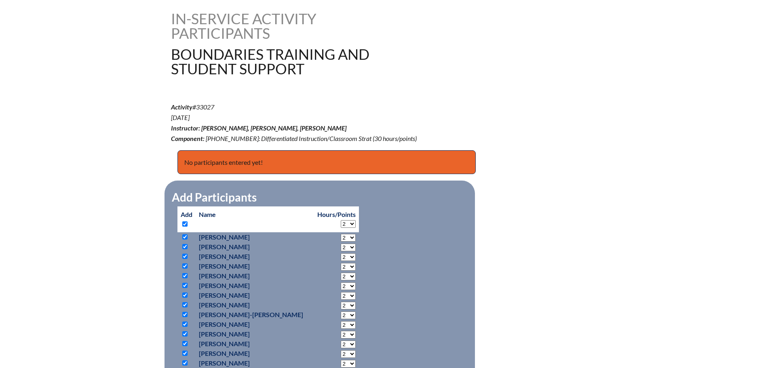
checkbox input "true"
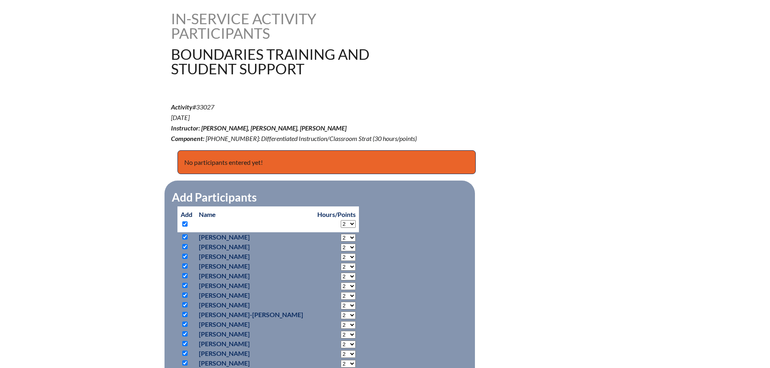
checkbox input "true"
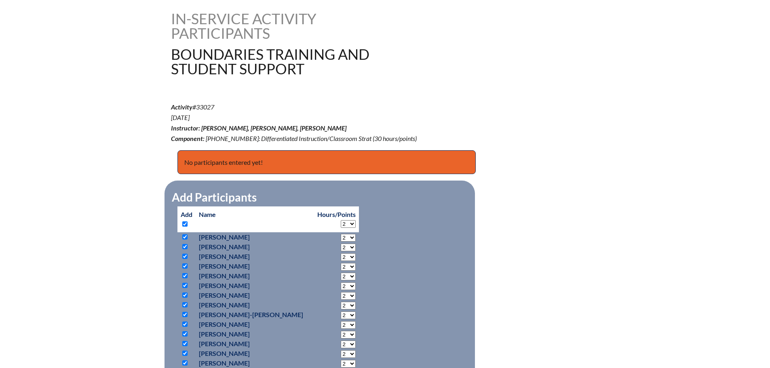
checkbox input "true"
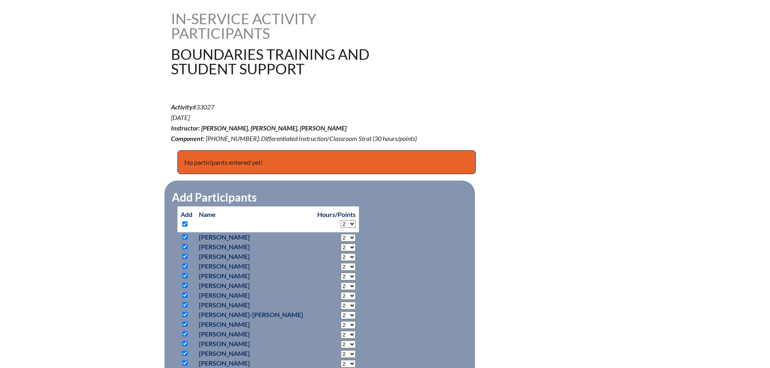
checkbox input "true"
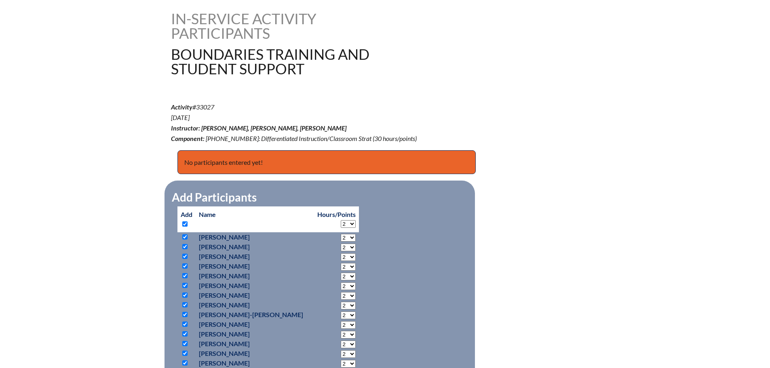
checkbox input "true"
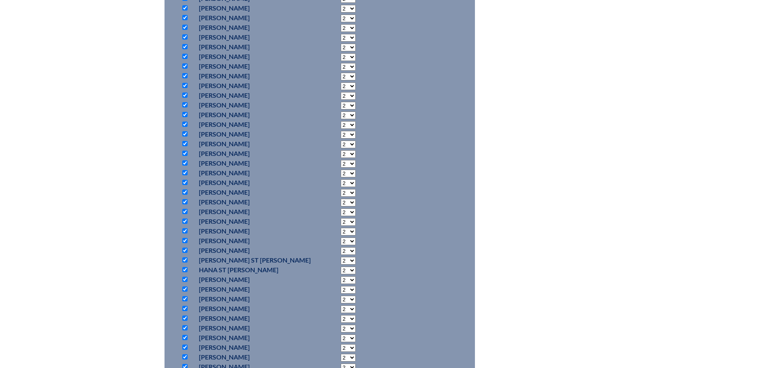
scroll to position [445, 0]
click at [184, 108] on input "checkbox" at bounding box center [184, 110] width 5 height 5
checkbox input "false"
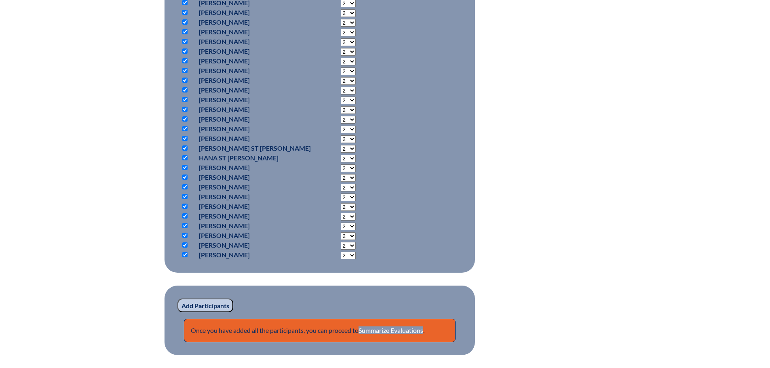
scroll to position [647, 0]
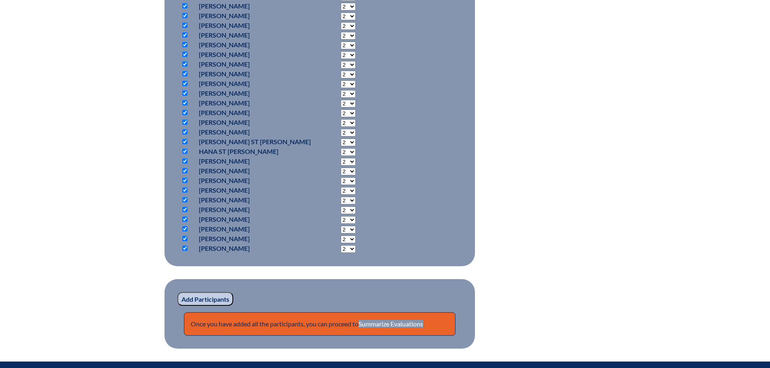
click at [183, 111] on input "checkbox" at bounding box center [184, 112] width 5 height 5
checkbox input "false"
click at [186, 120] on input "checkbox" at bounding box center [184, 122] width 5 height 5
checkbox input "false"
drag, startPoint x: 210, startPoint y: 298, endPoint x: 215, endPoint y: 298, distance: 4.9
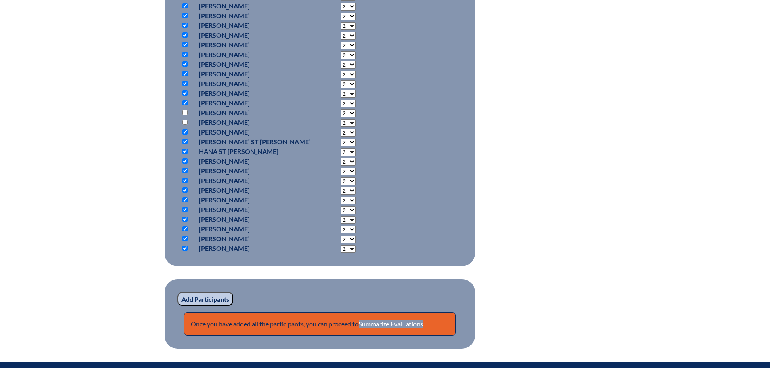
click at [211, 298] on input "Add Participants" at bounding box center [206, 299] width 56 height 14
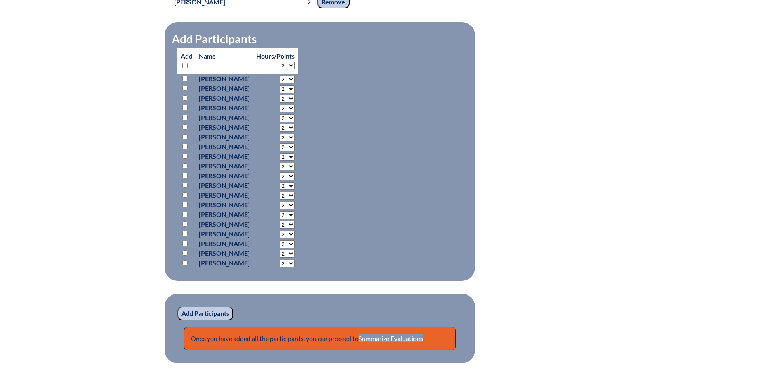
scroll to position [768, 0]
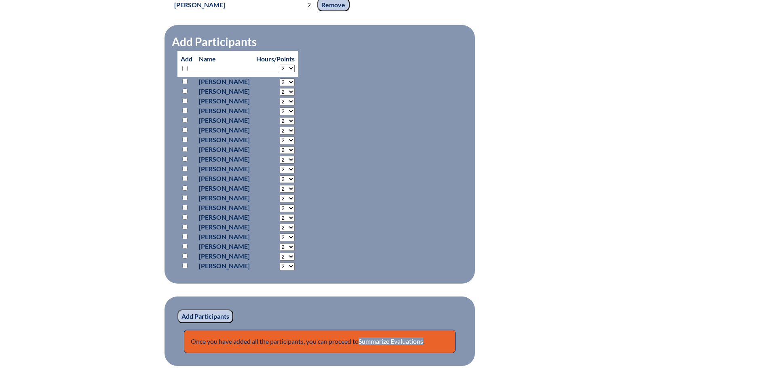
click at [186, 71] on input "checkbox" at bounding box center [184, 68] width 5 height 5
checkbox input "true"
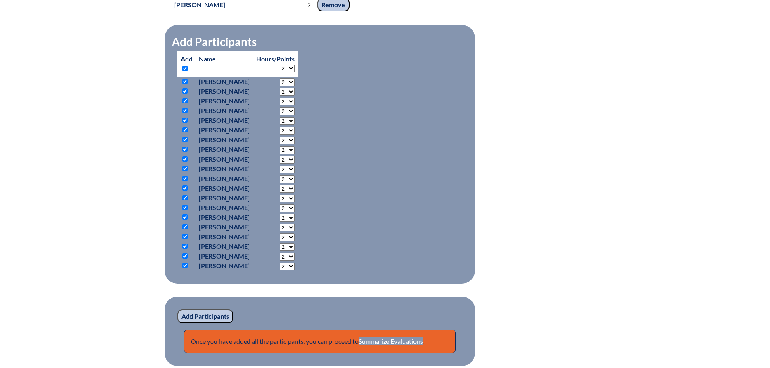
checkbox input "true"
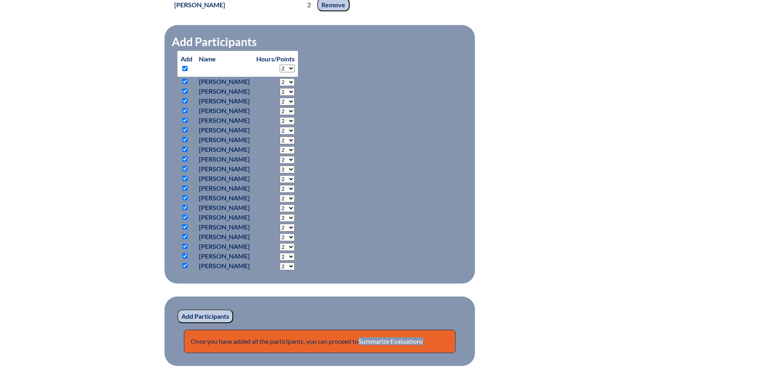
checkbox input "true"
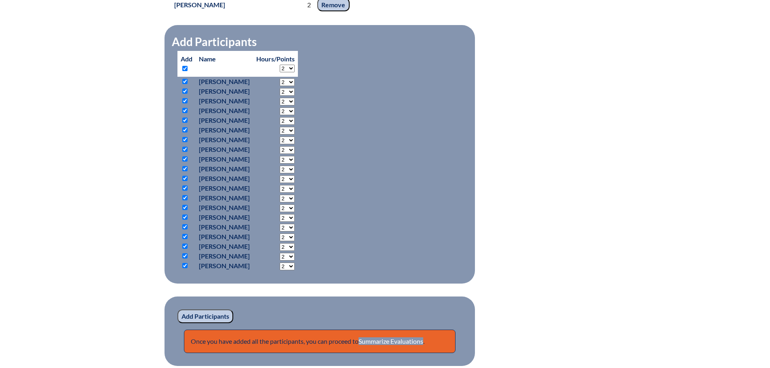
checkbox input "true"
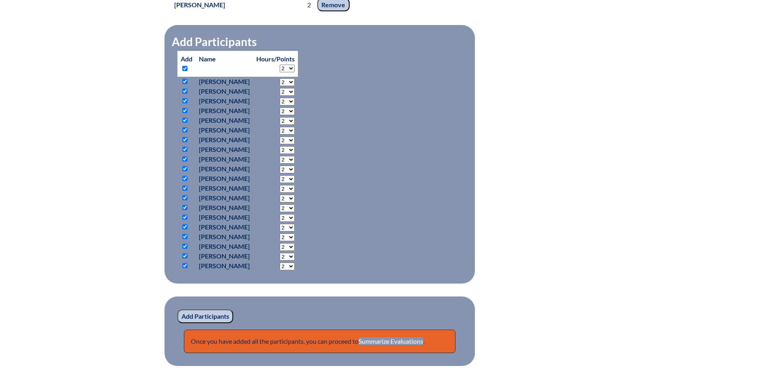
checkbox input "true"
click at [184, 113] on input "checkbox" at bounding box center [184, 110] width 5 height 5
checkbox input "false"
click at [185, 201] on input "checkbox" at bounding box center [184, 197] width 5 height 5
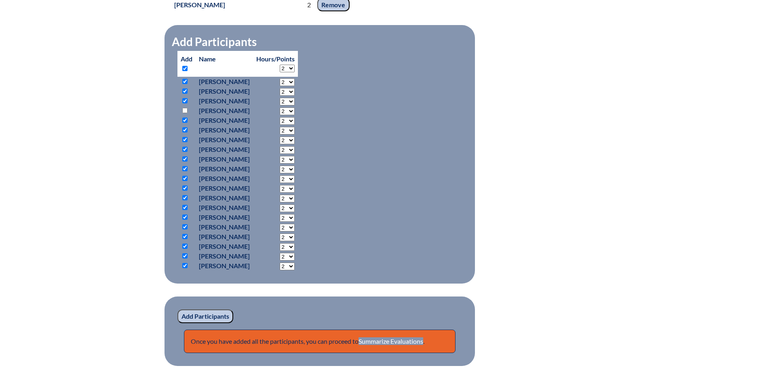
checkbox input "false"
click at [185, 210] on input "checkbox" at bounding box center [184, 207] width 5 height 5
checkbox input "false"
click at [201, 323] on input "Add Participants" at bounding box center [206, 317] width 56 height 14
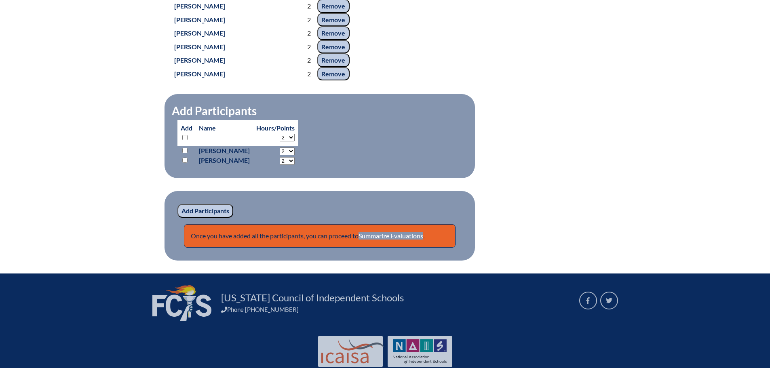
scroll to position [966, 0]
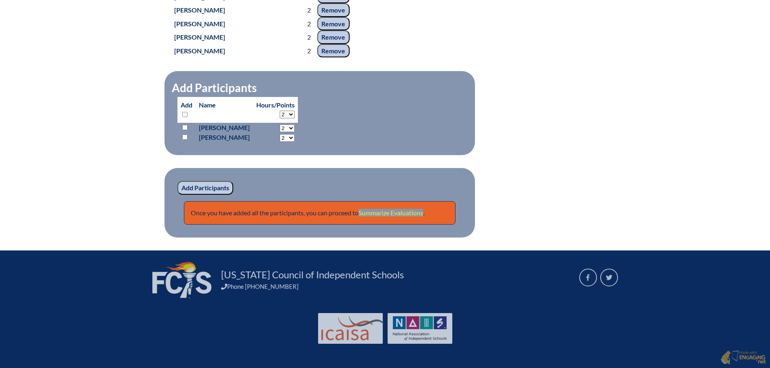
click at [394, 213] on link "Summarize Evaluations" at bounding box center [391, 213] width 65 height 8
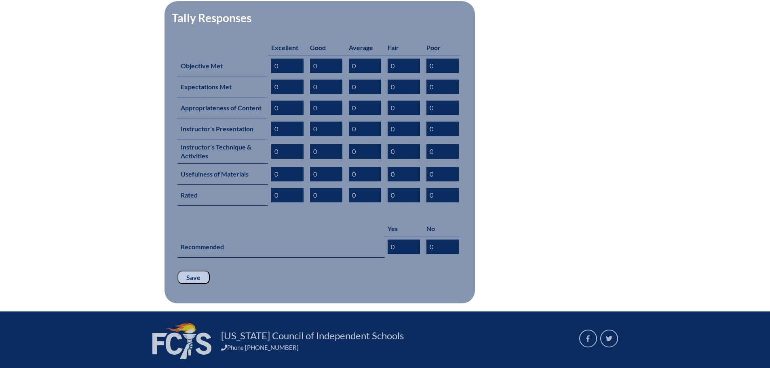
scroll to position [404, 0]
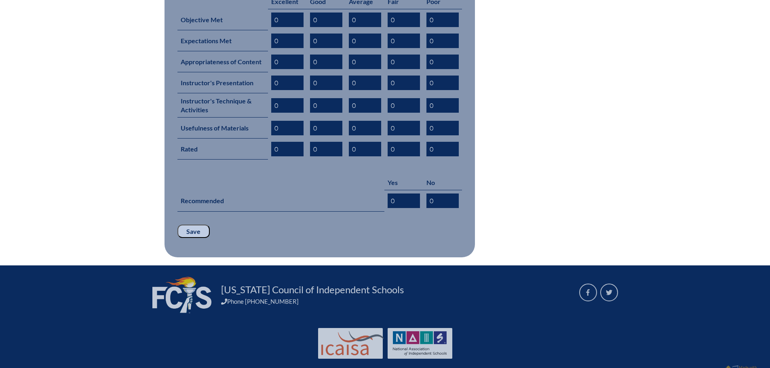
click at [198, 225] on input "Save" at bounding box center [194, 232] width 32 height 14
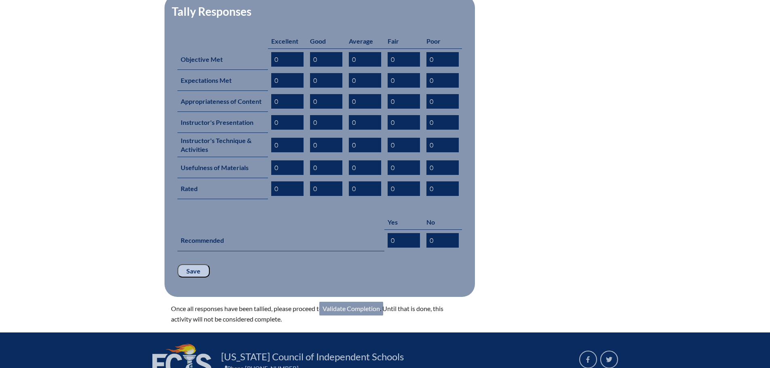
scroll to position [404, 0]
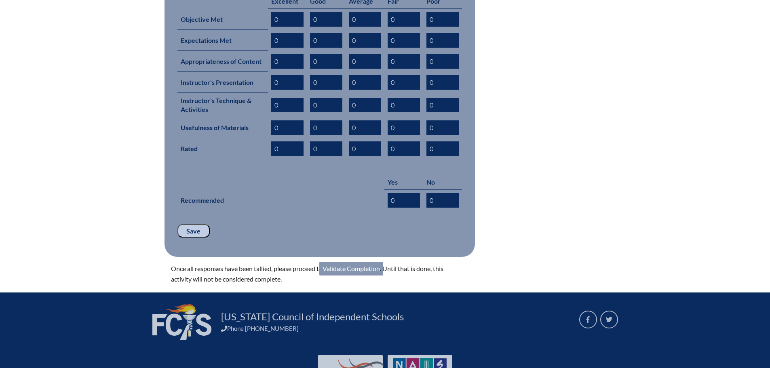
click at [353, 262] on link "Validate Completion" at bounding box center [351, 269] width 64 height 14
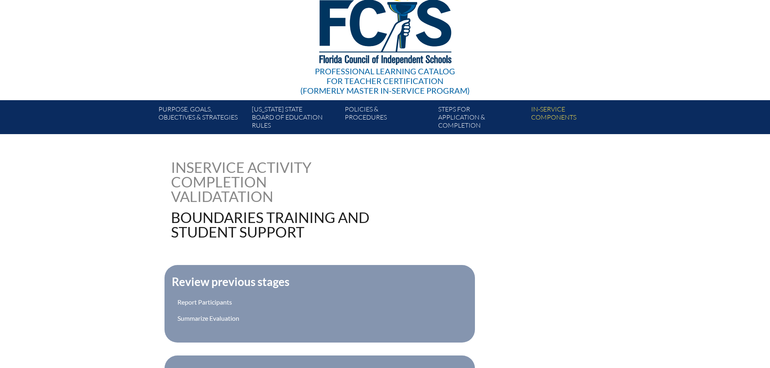
scroll to position [209, 0]
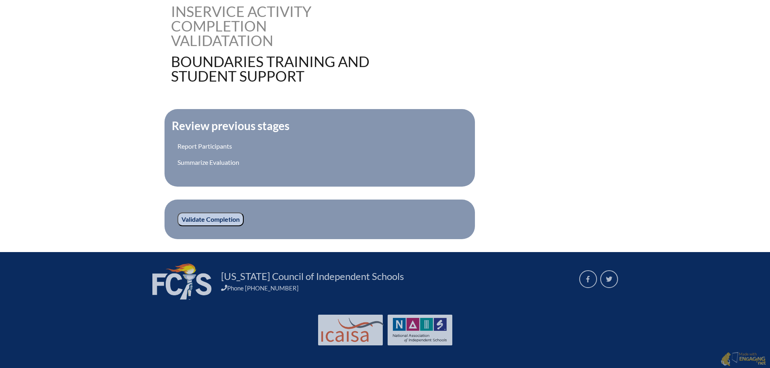
click at [201, 218] on input "Validate Completion" at bounding box center [211, 220] width 66 height 14
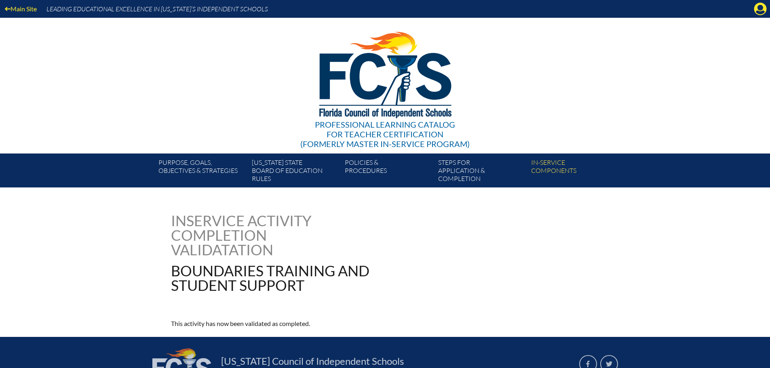
click at [761, 7] on icon "Manage account" at bounding box center [760, 8] width 13 height 13
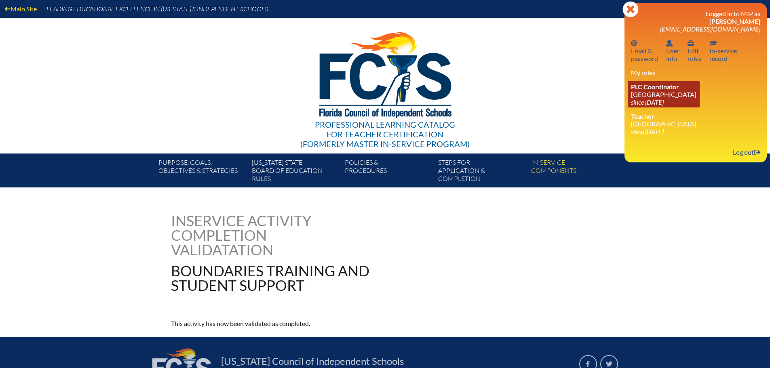
click at [662, 93] on link "PLC Coordinator Canterbury School since 2021 Aug 2" at bounding box center [664, 94] width 72 height 26
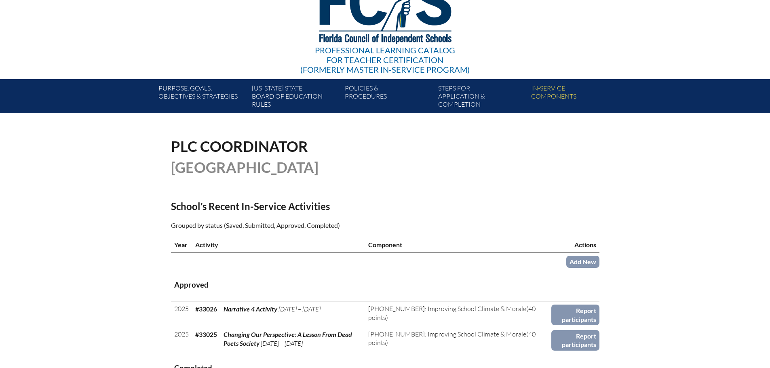
scroll to position [202, 0]
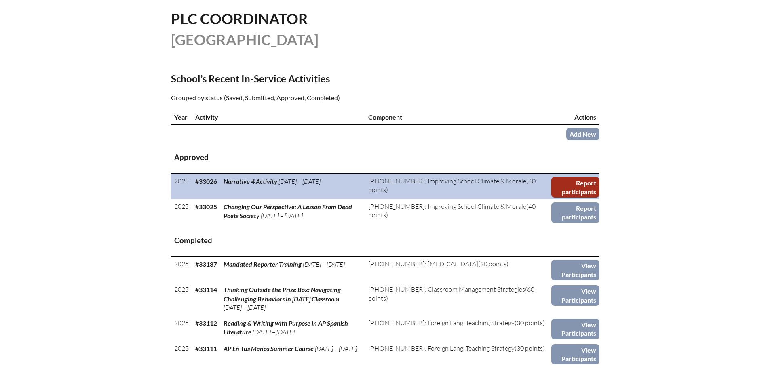
click at [567, 181] on link "Report participants" at bounding box center [576, 187] width 48 height 21
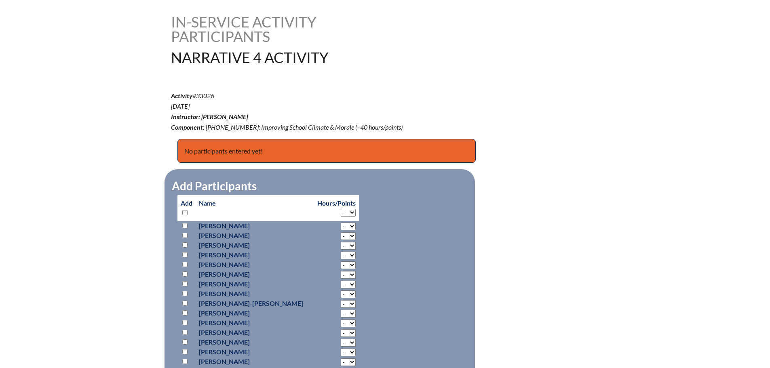
scroll to position [202, 0]
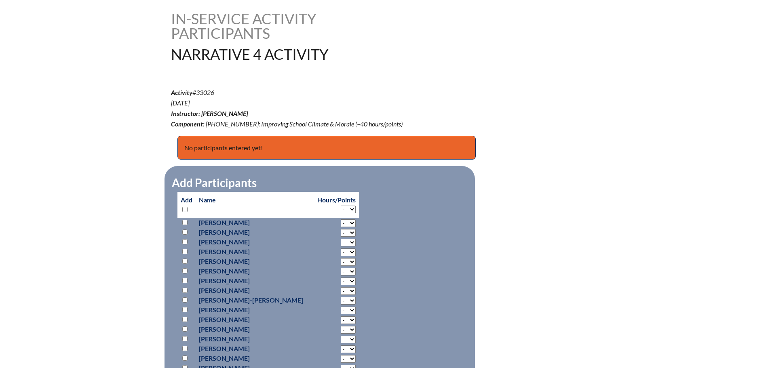
click at [183, 209] on input "checkbox" at bounding box center [184, 209] width 5 height 5
checkbox input "true"
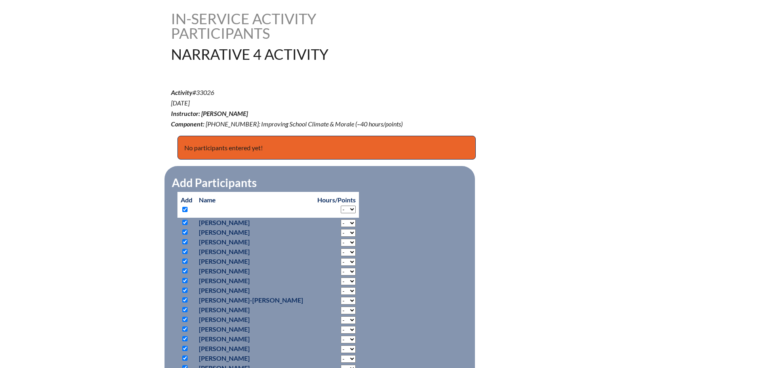
checkbox input "true"
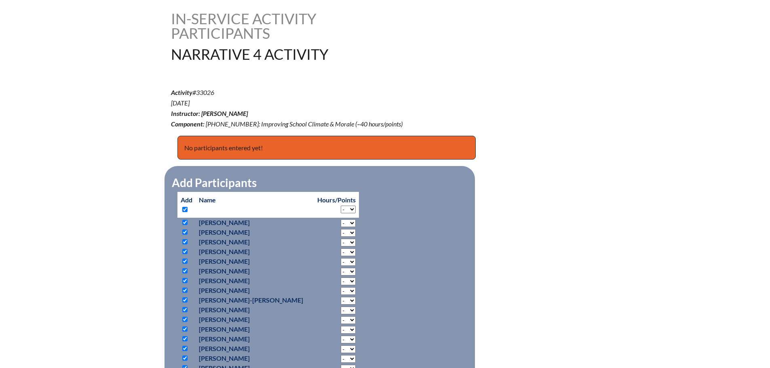
checkbox input "true"
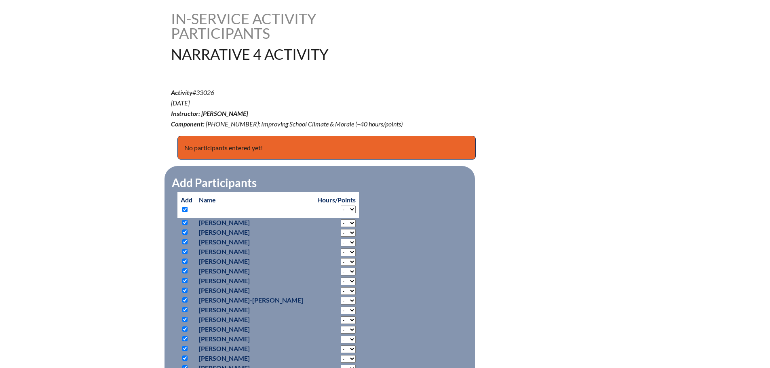
checkbox input "true"
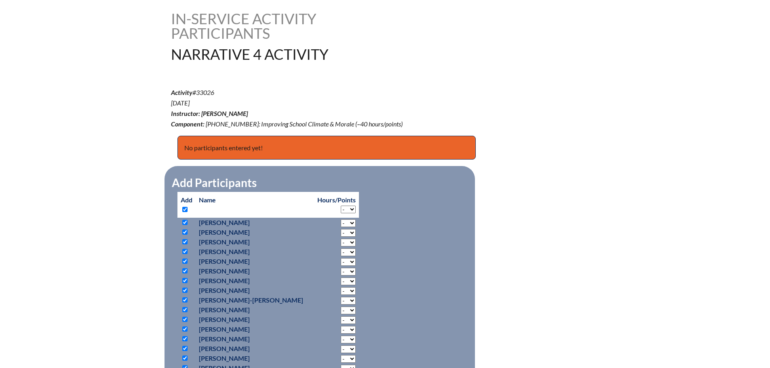
checkbox input "true"
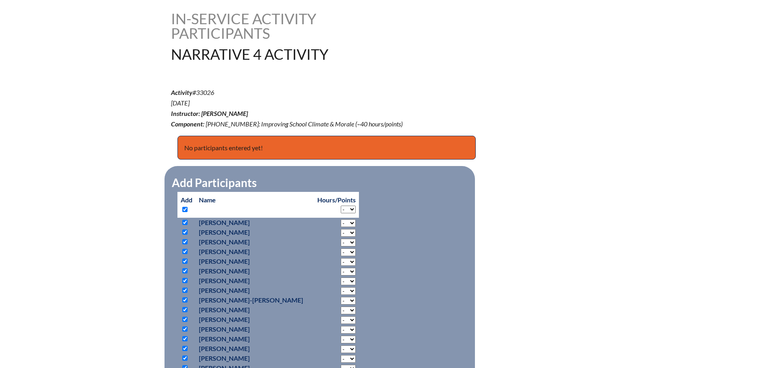
checkbox input "true"
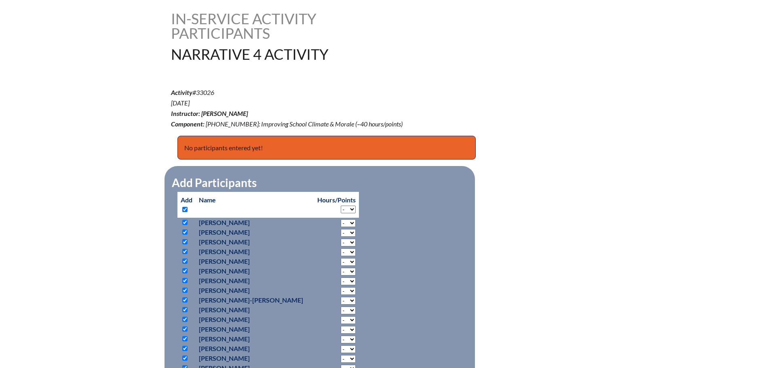
checkbox input "true"
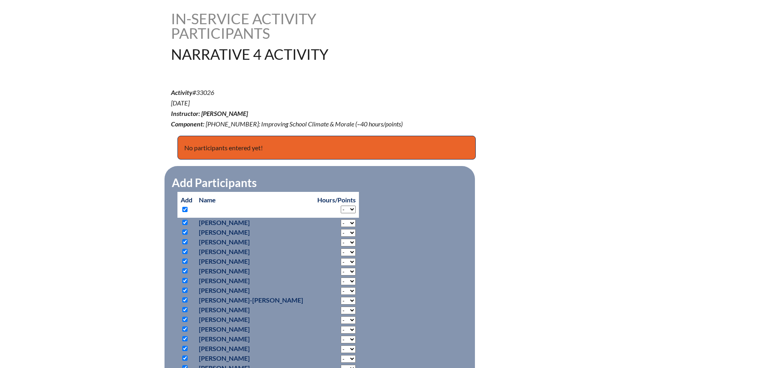
checkbox input "true"
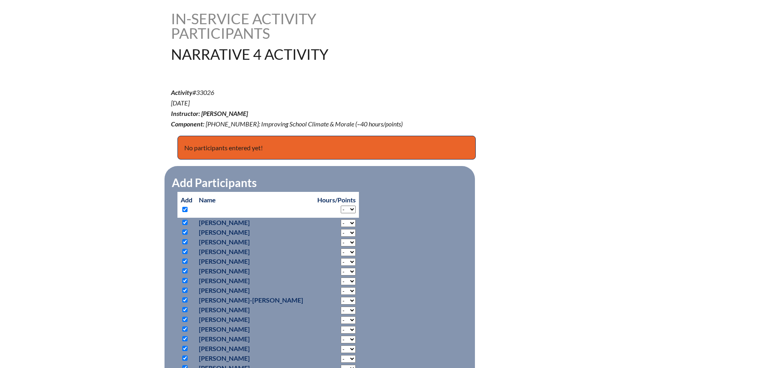
checkbox input "true"
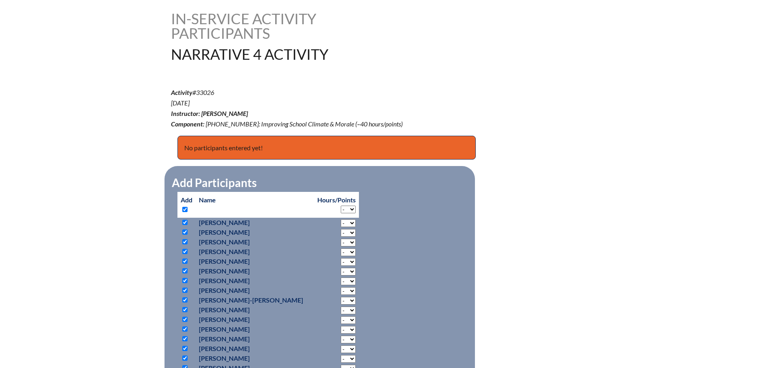
checkbox input "true"
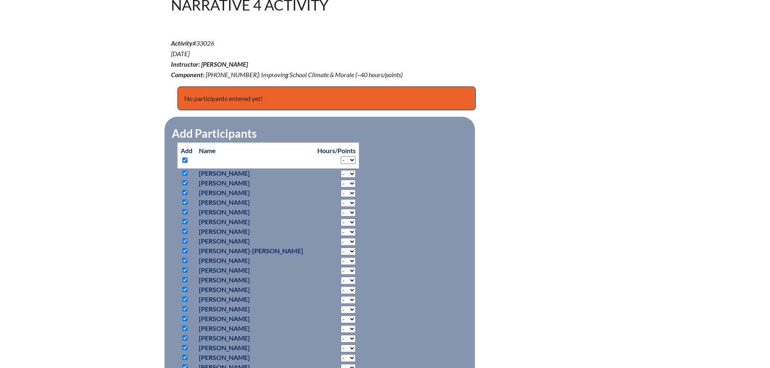
scroll to position [323, 0]
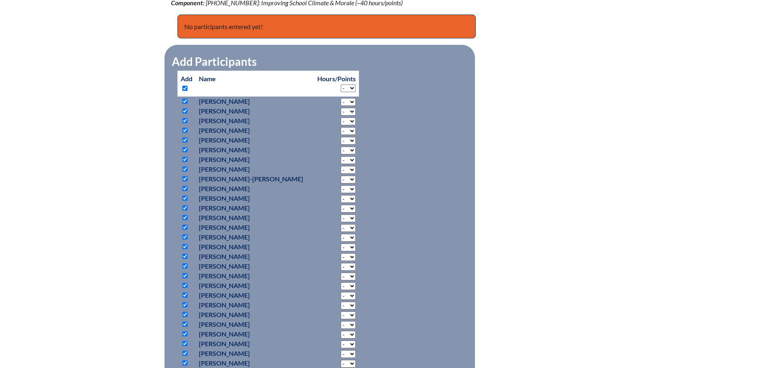
click at [185, 215] on input "checkbox" at bounding box center [184, 217] width 5 height 5
checkbox input "false"
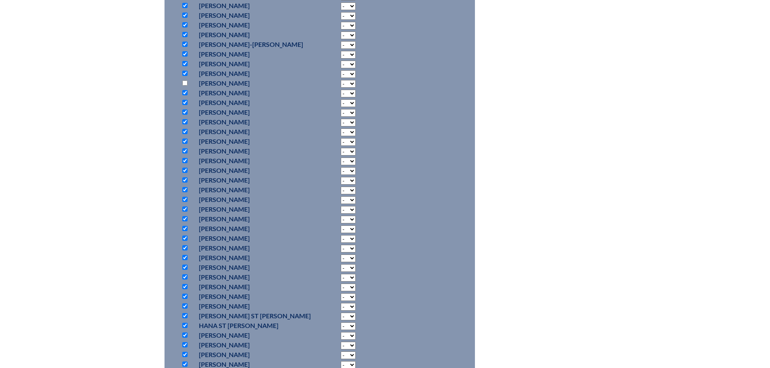
scroll to position [526, 0]
click at [184, 221] on p at bounding box center [187, 220] width 12 height 10
click at [184, 228] on input "checkbox" at bounding box center [184, 228] width 5 height 5
checkbox input "false"
click at [184, 219] on input "checkbox" at bounding box center [184, 219] width 5 height 5
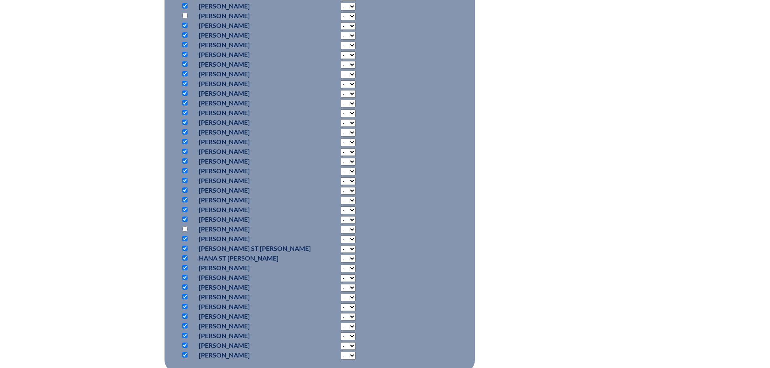
checkbox input "false"
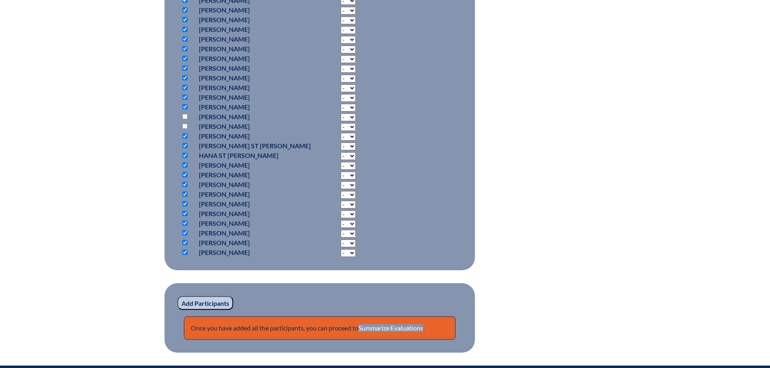
scroll to position [728, 0]
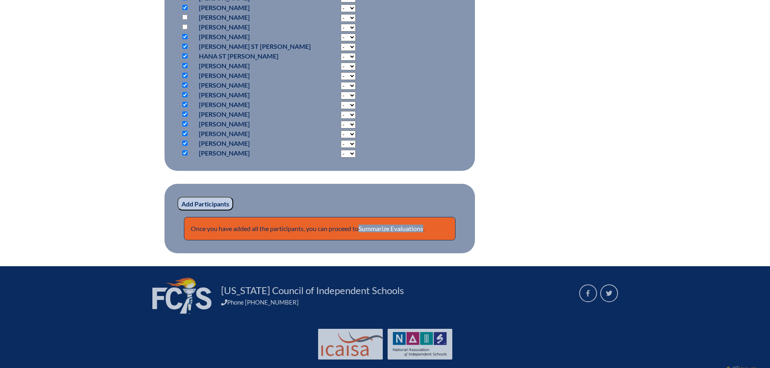
click at [209, 202] on input "Add Participants" at bounding box center [206, 204] width 56 height 14
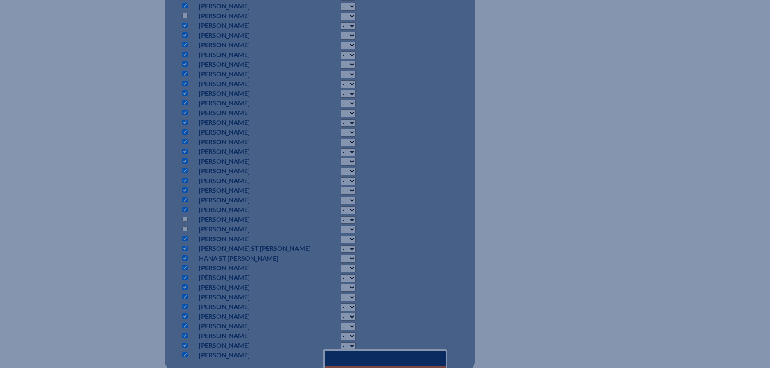
scroll to position [647, 0]
